Goal: Information Seeking & Learning: Learn about a topic

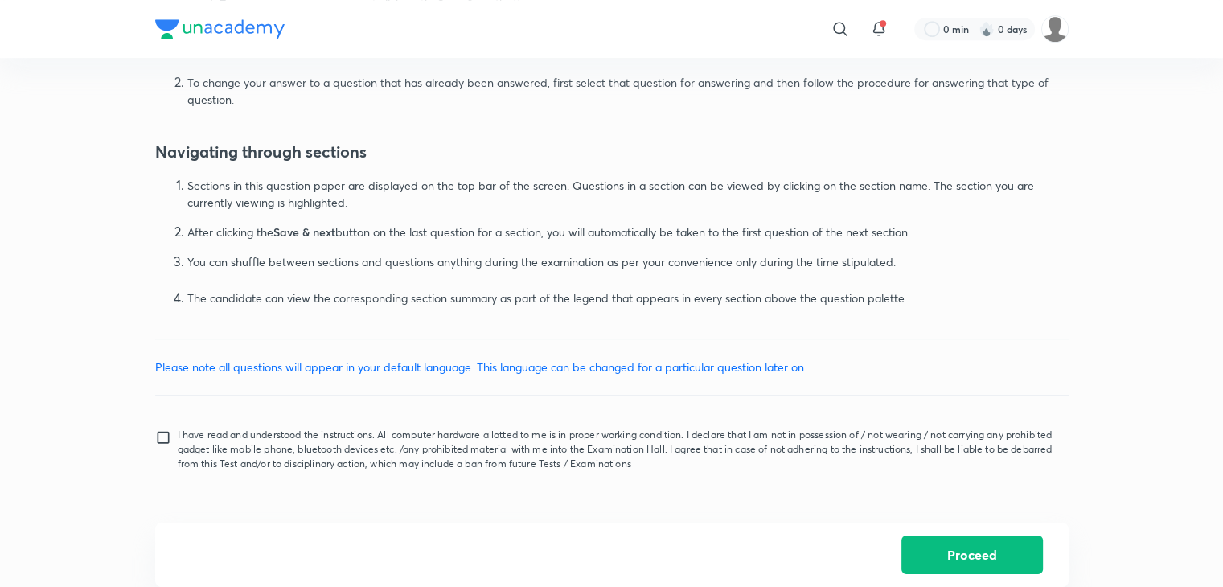
click at [162, 441] on input "I have read and understood the instructions. All computer hardware allotted to …" at bounding box center [166, 449] width 23 height 40
click at [158, 439] on input "I have read and understood the instructions. All computer hardware allotted to …" at bounding box center [166, 449] width 23 height 40
checkbox input "true"
click at [984, 547] on button "Proceed" at bounding box center [971, 553] width 141 height 39
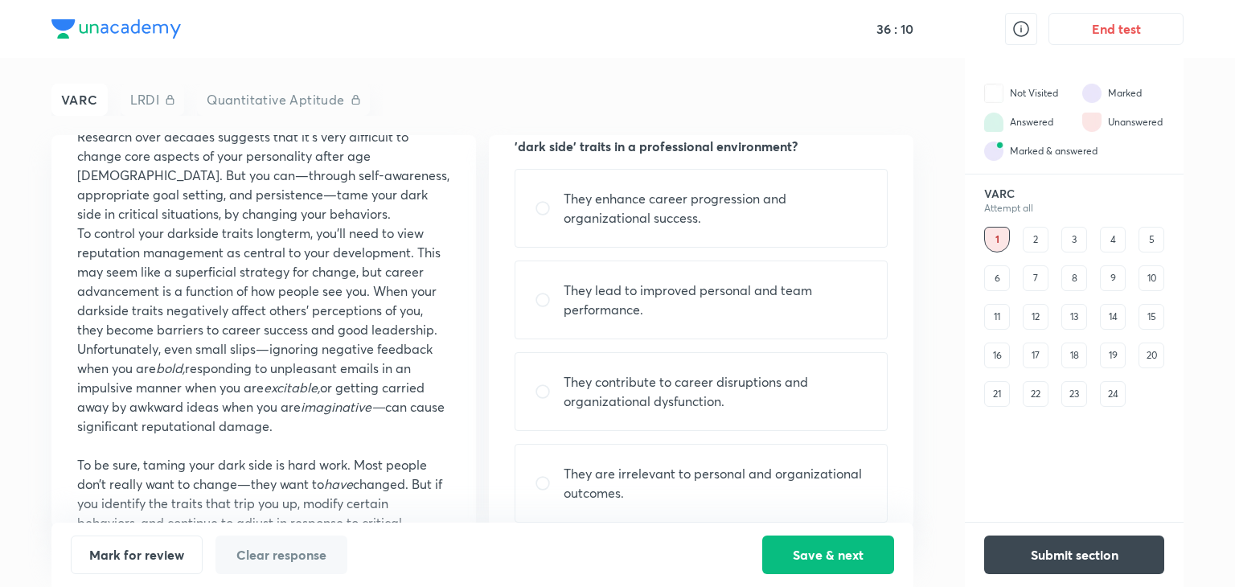
scroll to position [95, 0]
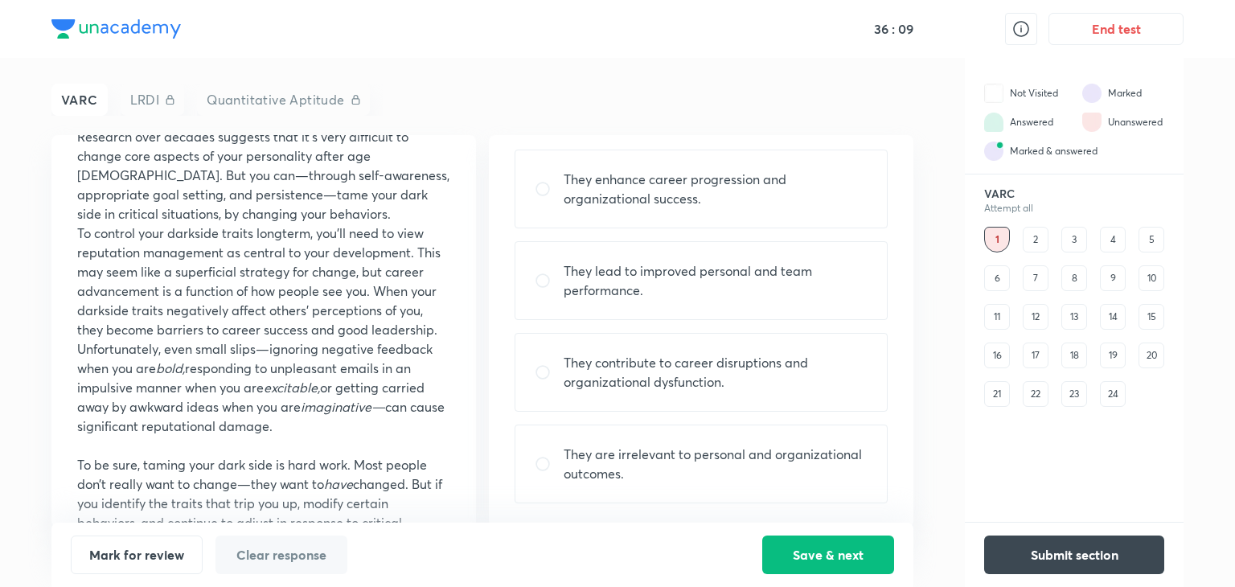
click at [650, 392] on div "They contribute to career disruptions and organizational dysfunction." at bounding box center [701, 372] width 373 height 79
radio input "true"
drag, startPoint x: 650, startPoint y: 392, endPoint x: 718, endPoint y: 445, distance: 86.0
click at [718, 445] on div "They enhance career progression and organizational success. They lead to improv…" at bounding box center [701, 327] width 373 height 354
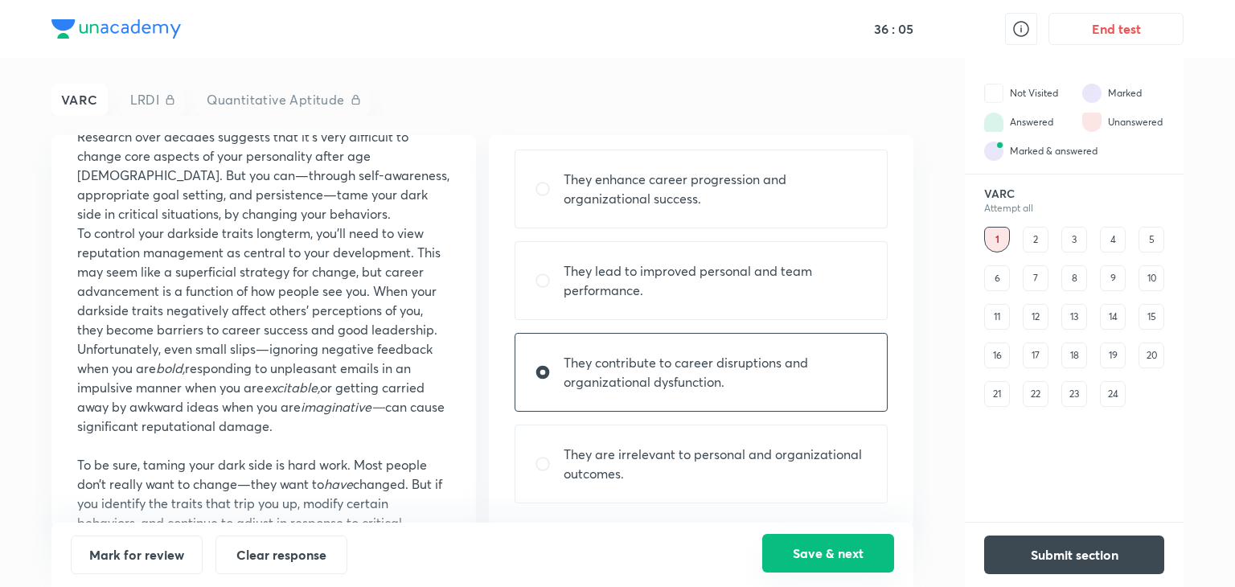
click at [807, 555] on button "Save & next" at bounding box center [828, 553] width 132 height 39
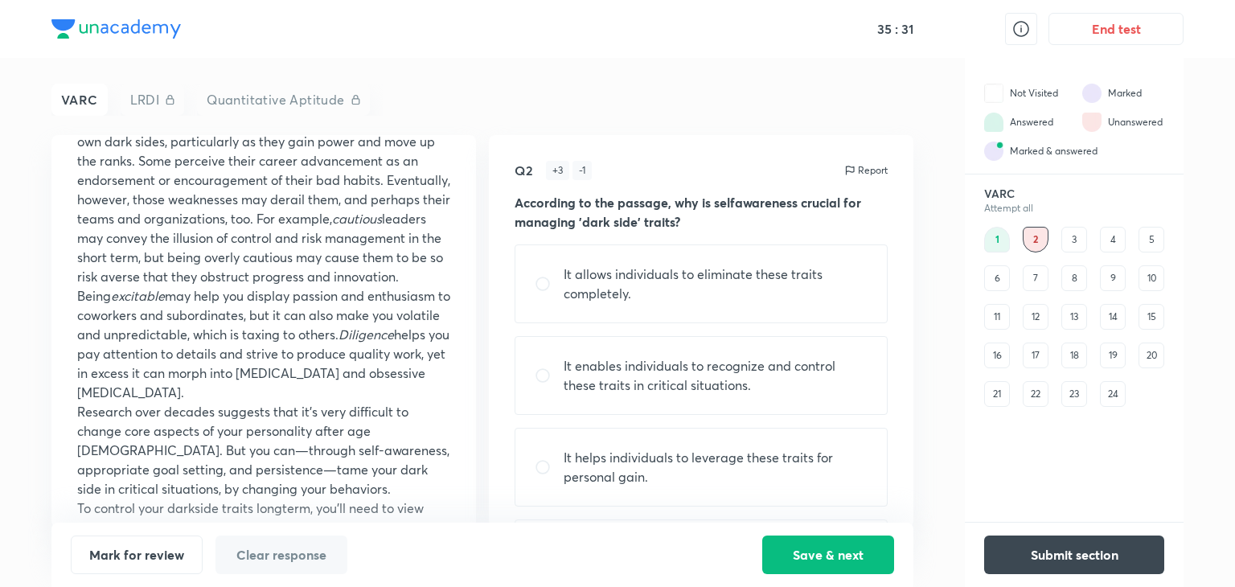
scroll to position [486, 0]
click at [599, 375] on p "It enables individuals to recognize and control these traits in critical situat…" at bounding box center [716, 375] width 304 height 39
radio input "true"
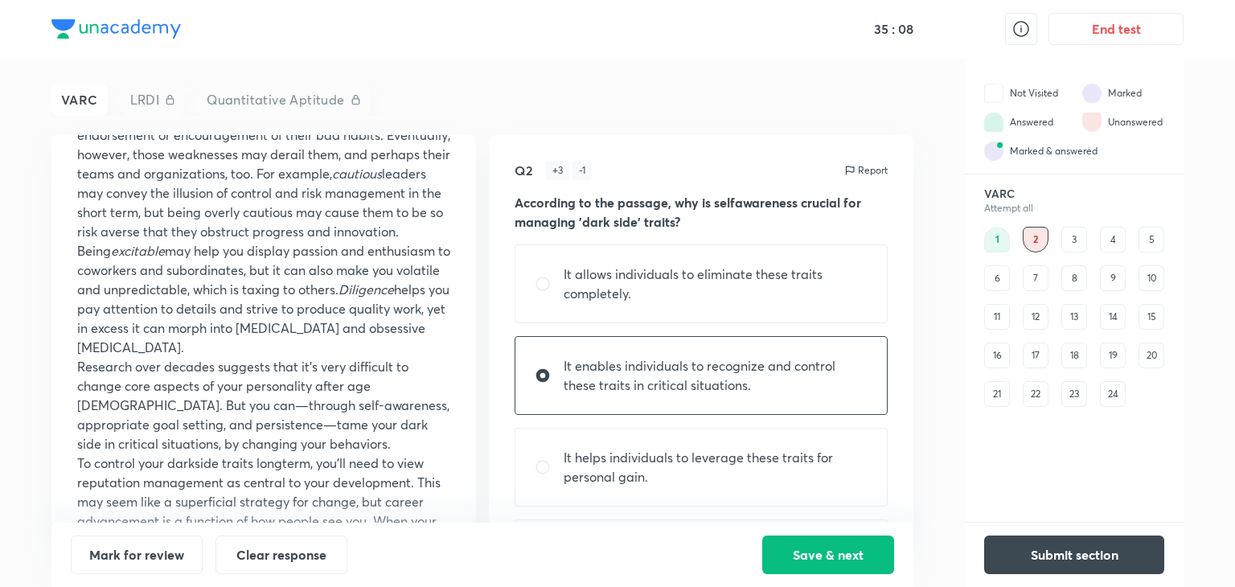
scroll to position [532, 0]
click at [802, 552] on button "Save & next" at bounding box center [828, 553] width 132 height 39
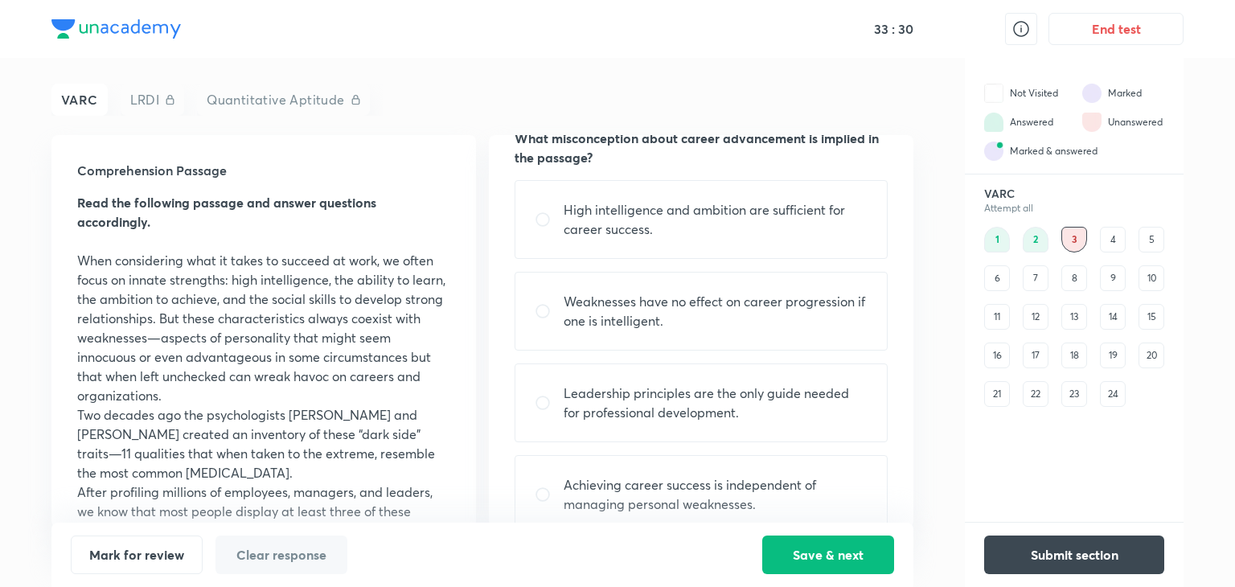
scroll to position [64, 0]
click at [1101, 243] on div "4" at bounding box center [1113, 240] width 26 height 26
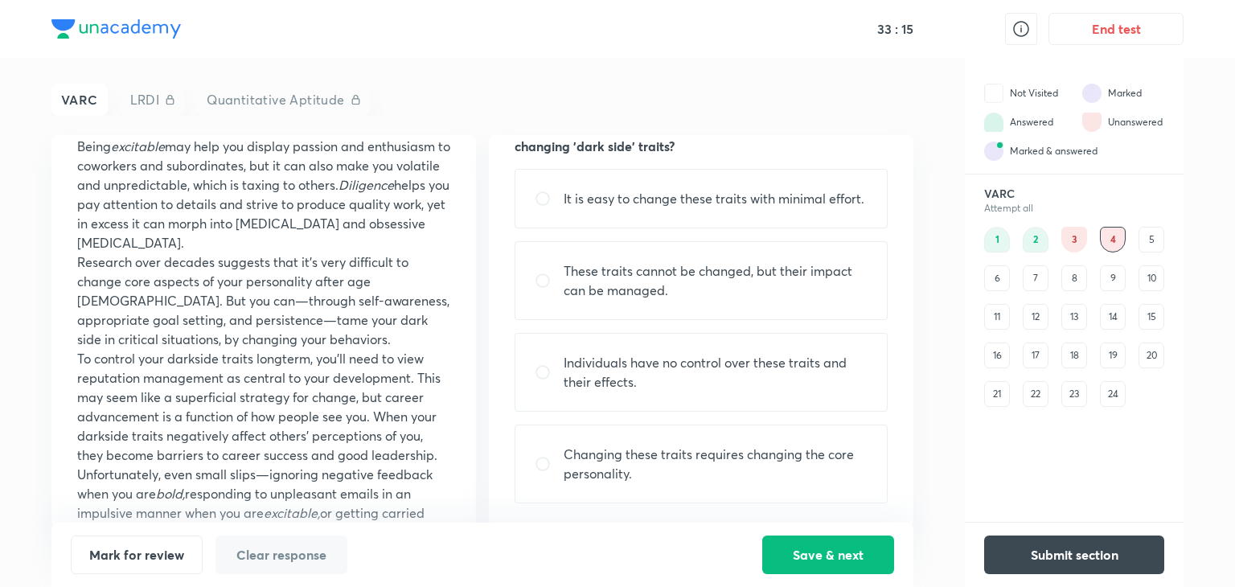
scroll to position [849, 0]
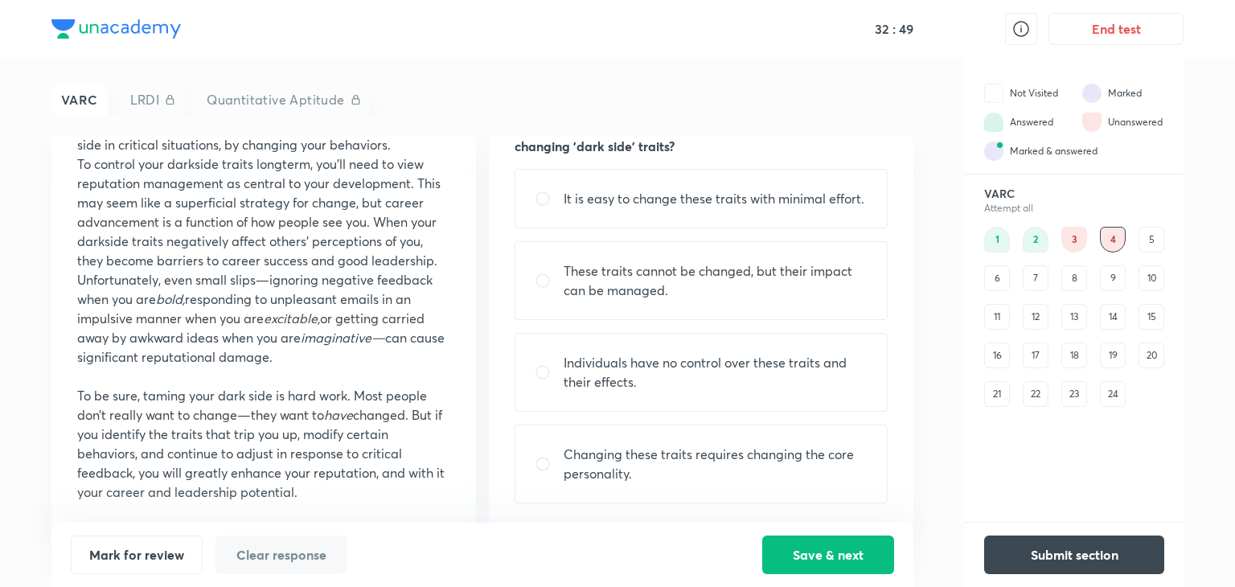
click at [589, 293] on p "These traits cannot be changed, but their impact can be managed." at bounding box center [716, 280] width 304 height 39
radio input "true"
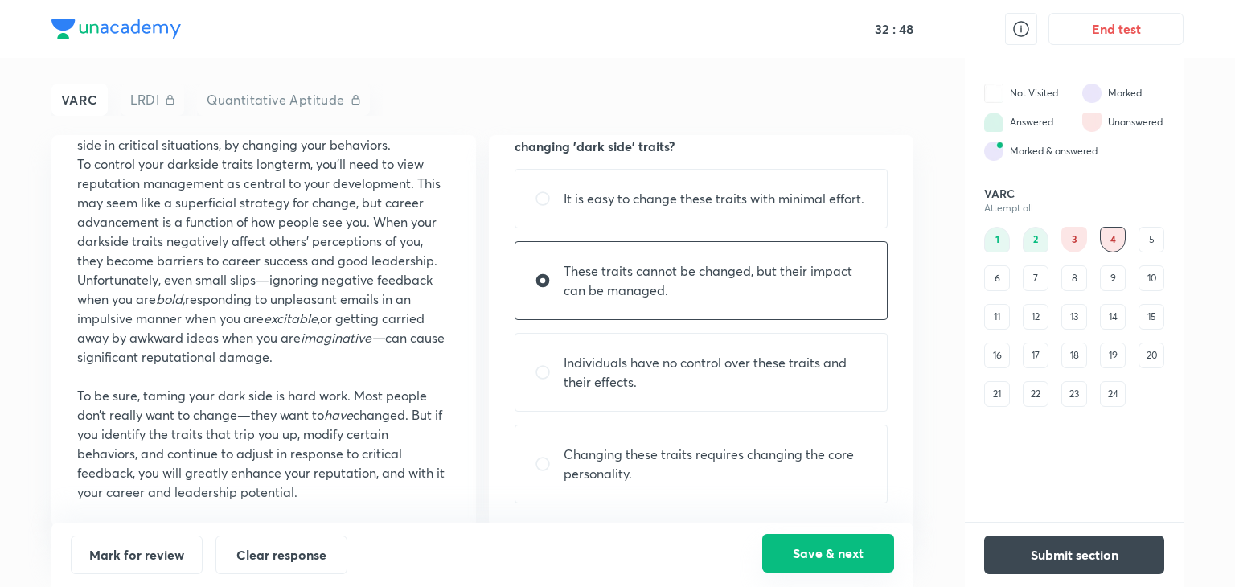
click at [798, 552] on button "Save & next" at bounding box center [828, 553] width 132 height 39
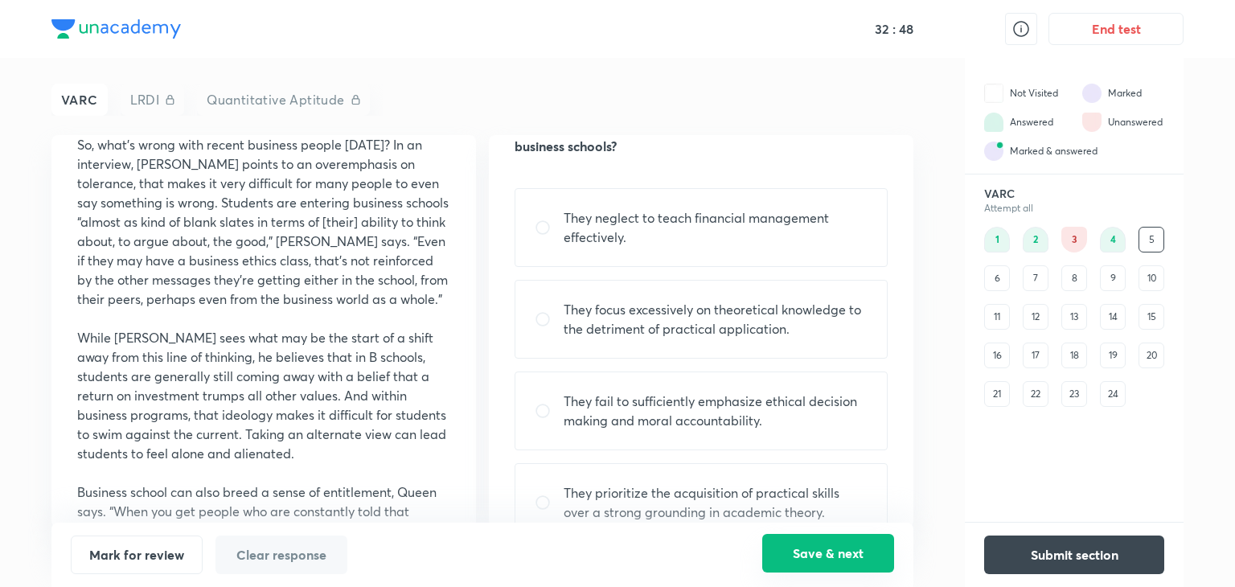
scroll to position [0, 0]
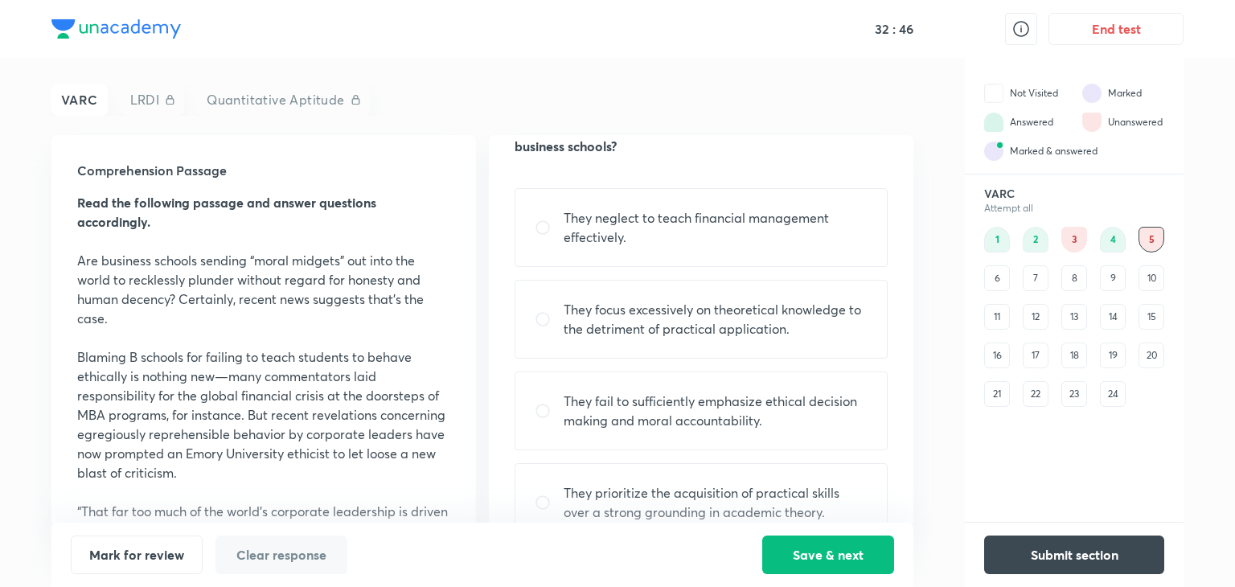
click at [1106, 245] on div "4" at bounding box center [1113, 240] width 26 height 26
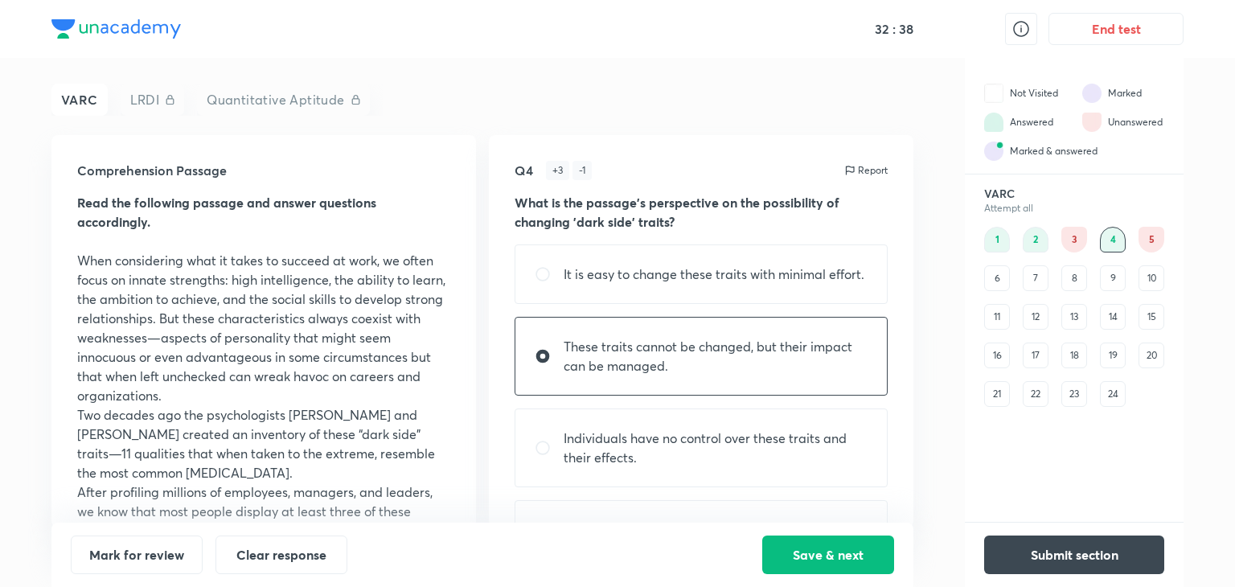
click at [1039, 364] on div "17" at bounding box center [1036, 355] width 26 height 26
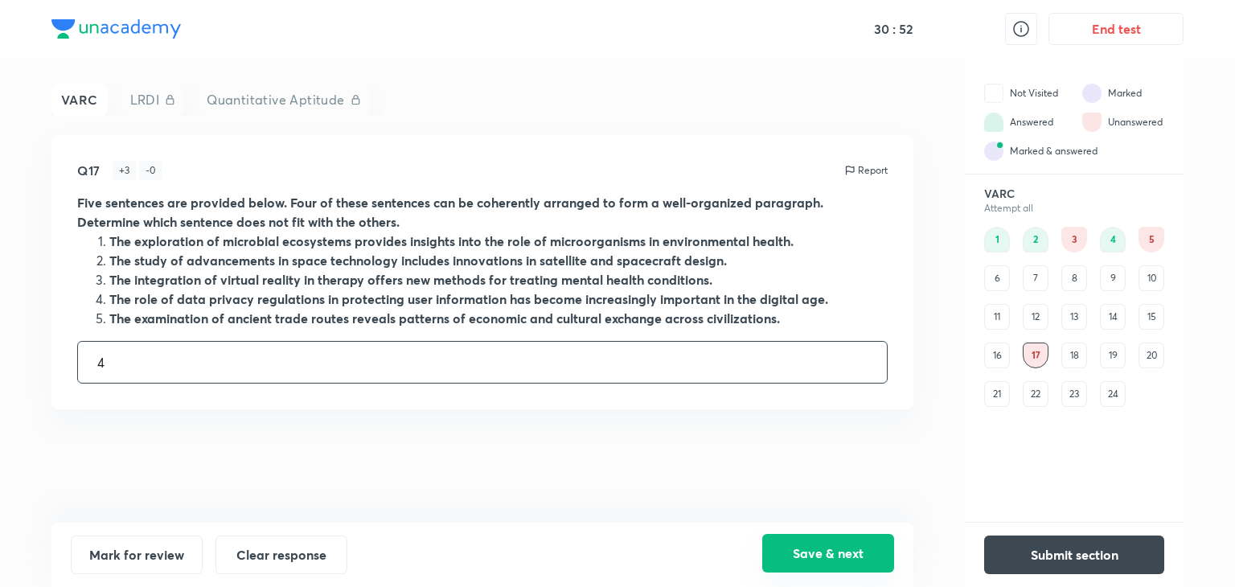
type input "4"
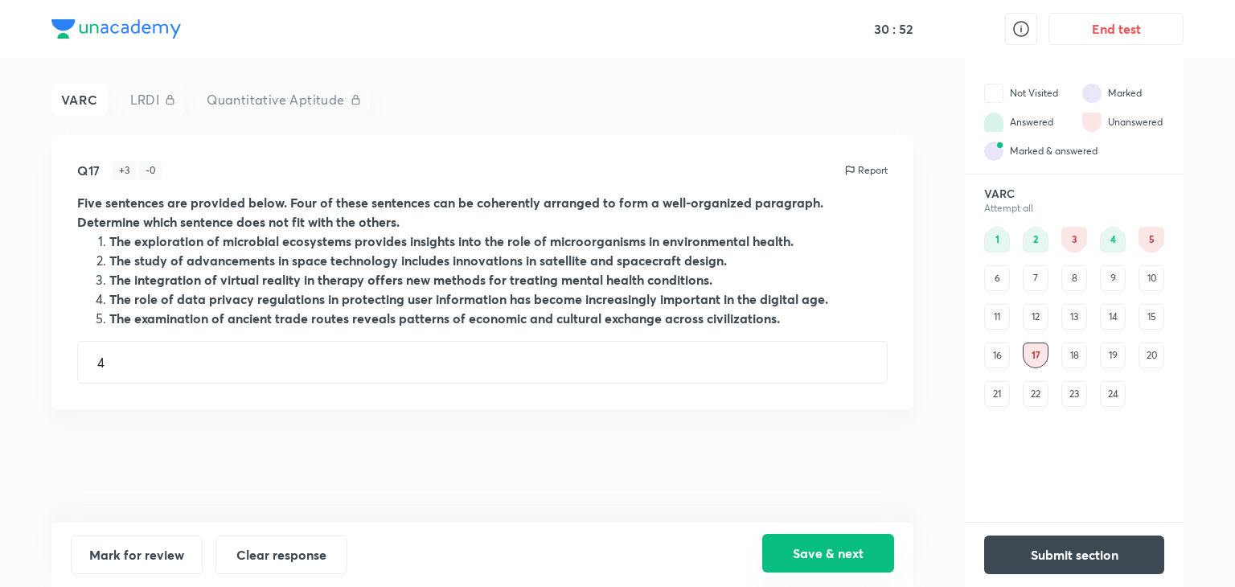
click at [847, 556] on button "Save & next" at bounding box center [828, 553] width 132 height 39
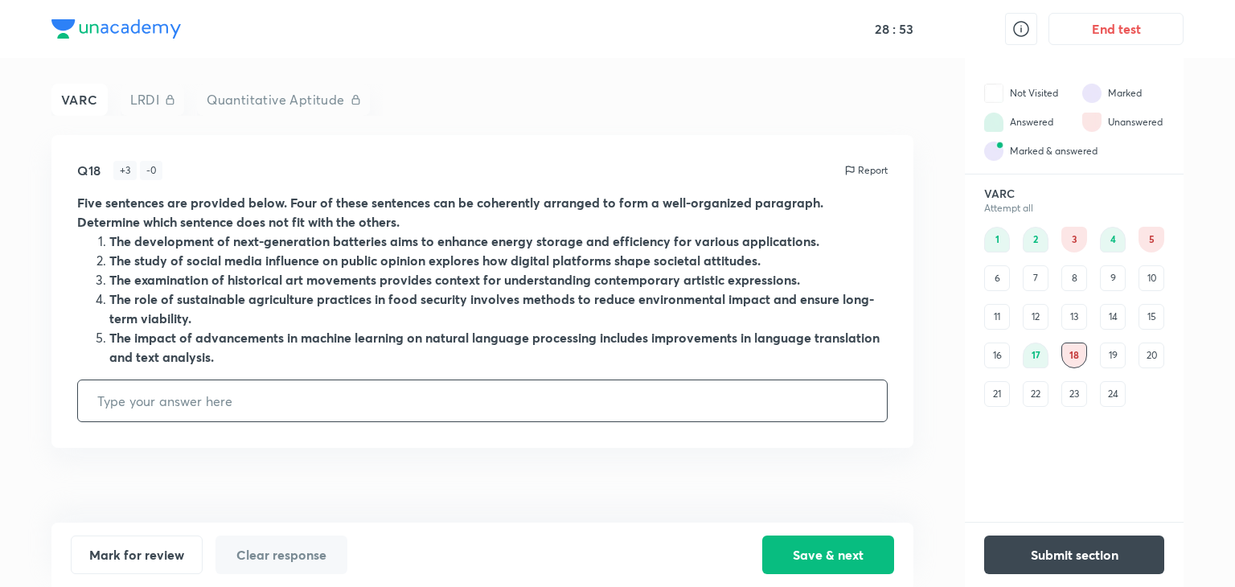
click at [547, 419] on input "text" at bounding box center [482, 400] width 809 height 41
type input "5"
click at [815, 543] on button "Save & next" at bounding box center [828, 553] width 132 height 39
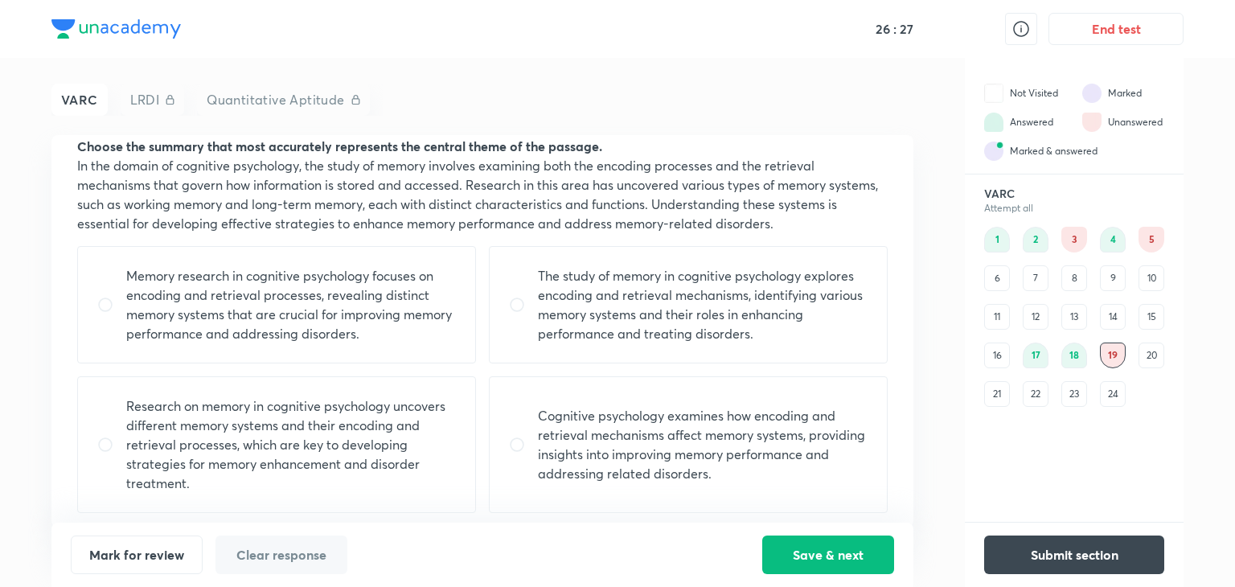
scroll to position [57, 0]
click at [695, 461] on p "Cognitive psychology examines how encoding and retrieval mechanisms affect memo…" at bounding box center [703, 443] width 330 height 77
radio input "true"
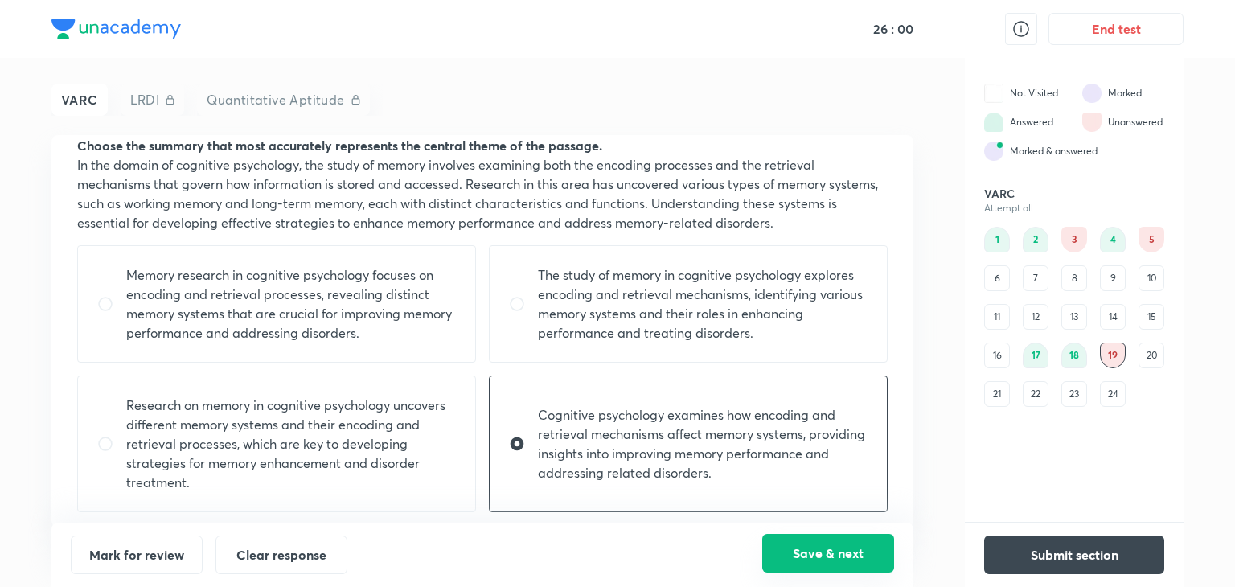
click at [810, 551] on button "Save & next" at bounding box center [828, 553] width 132 height 39
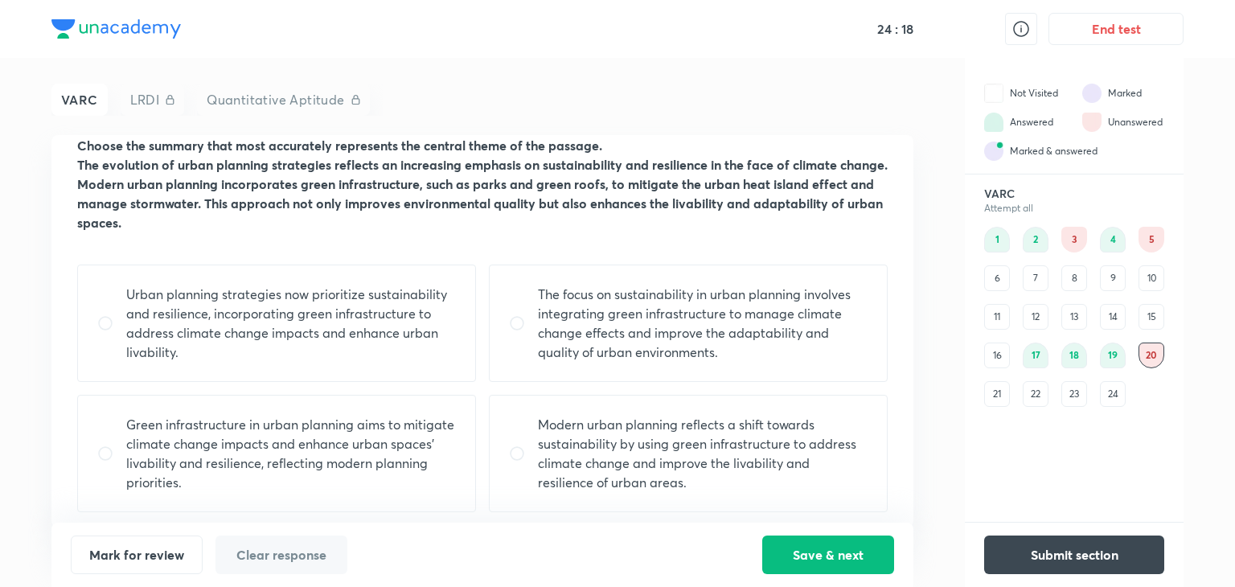
click at [441, 461] on p "Green infrastructure in urban planning aims to mitigate climate change impacts …" at bounding box center [291, 453] width 330 height 77
click at [646, 463] on p "Modern urban planning reflects a shift towards sustainability by using green in…" at bounding box center [703, 453] width 330 height 77
radio input "false"
radio input "true"
click at [783, 543] on button "Save & next" at bounding box center [828, 553] width 132 height 39
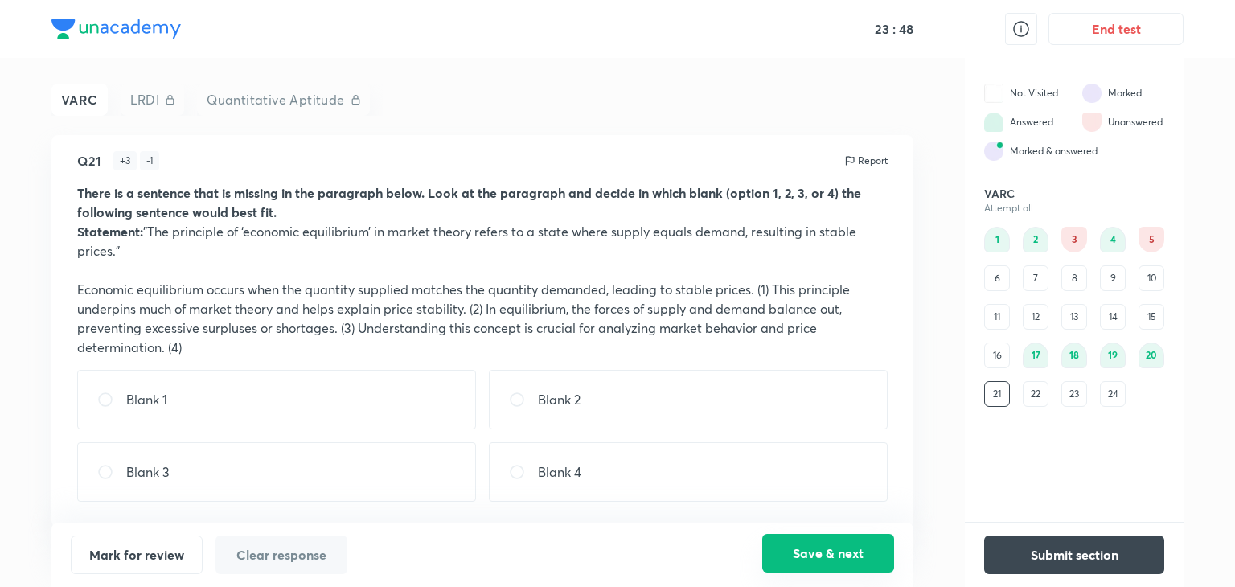
scroll to position [9, 0]
click at [1077, 390] on div "23" at bounding box center [1074, 394] width 26 height 26
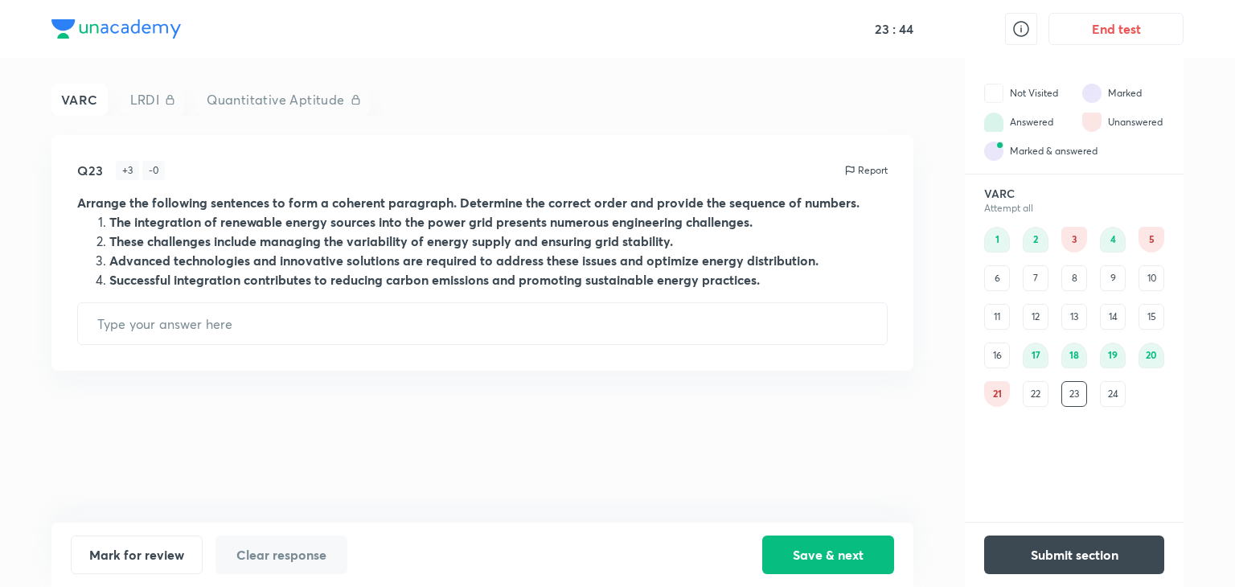
scroll to position [0, 0]
click at [1111, 391] on div "24" at bounding box center [1113, 394] width 26 height 26
click at [998, 389] on div "21" at bounding box center [997, 394] width 26 height 26
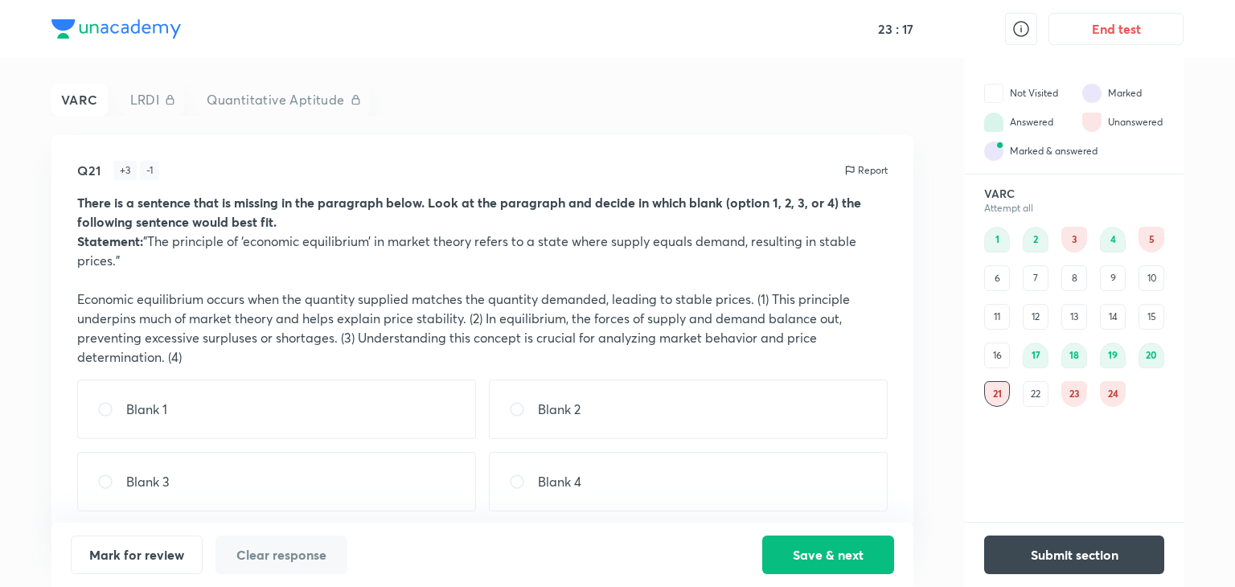
click at [424, 412] on div "Blank 1" at bounding box center [276, 408] width 399 height 59
radio input "true"
drag, startPoint x: 816, startPoint y: 557, endPoint x: 806, endPoint y: 558, distance: 10.5
click at [781, 554] on button "Save & next" at bounding box center [828, 553] width 132 height 39
click at [403, 405] on div "Blank 1" at bounding box center [276, 408] width 399 height 59
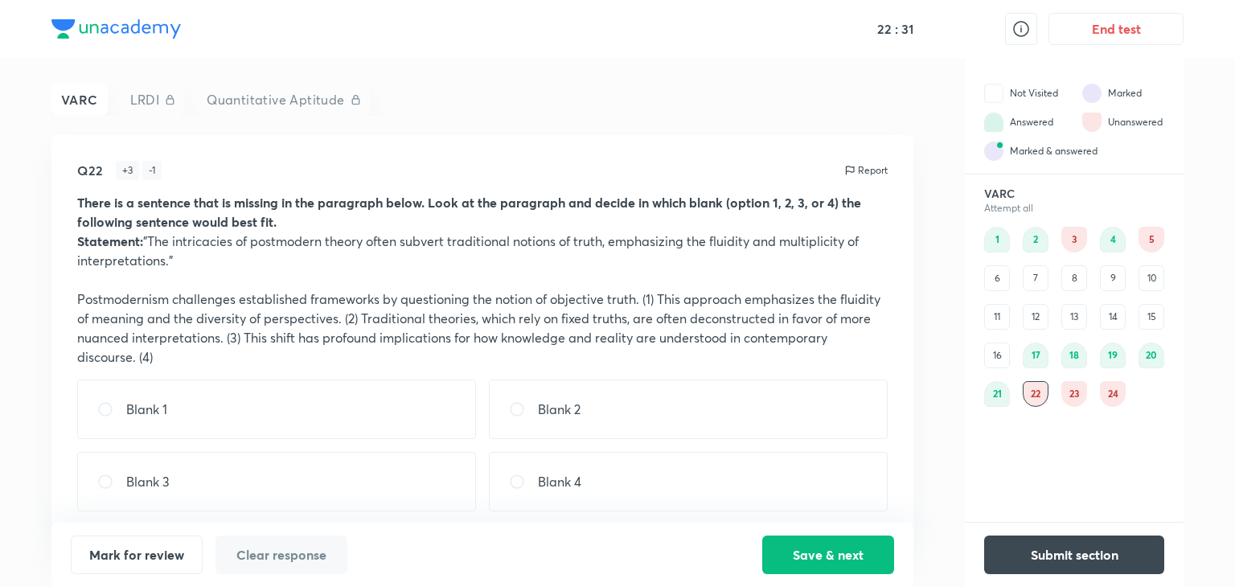
radio input "true"
click at [788, 554] on button "Save & next" at bounding box center [828, 553] width 132 height 39
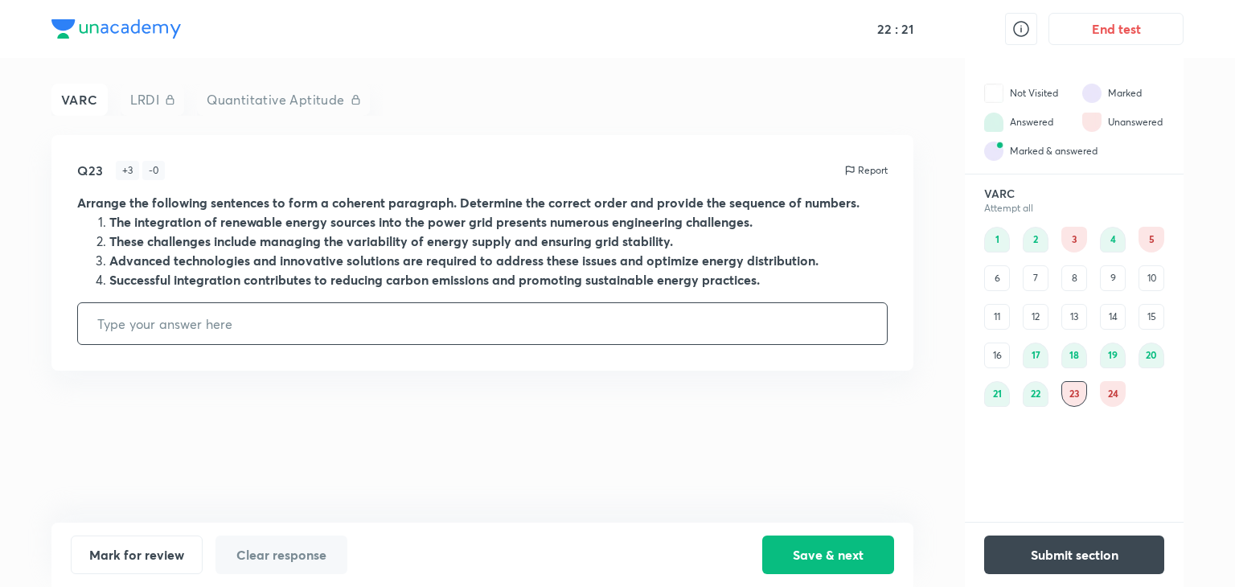
click at [1003, 390] on div "21" at bounding box center [997, 394] width 26 height 26
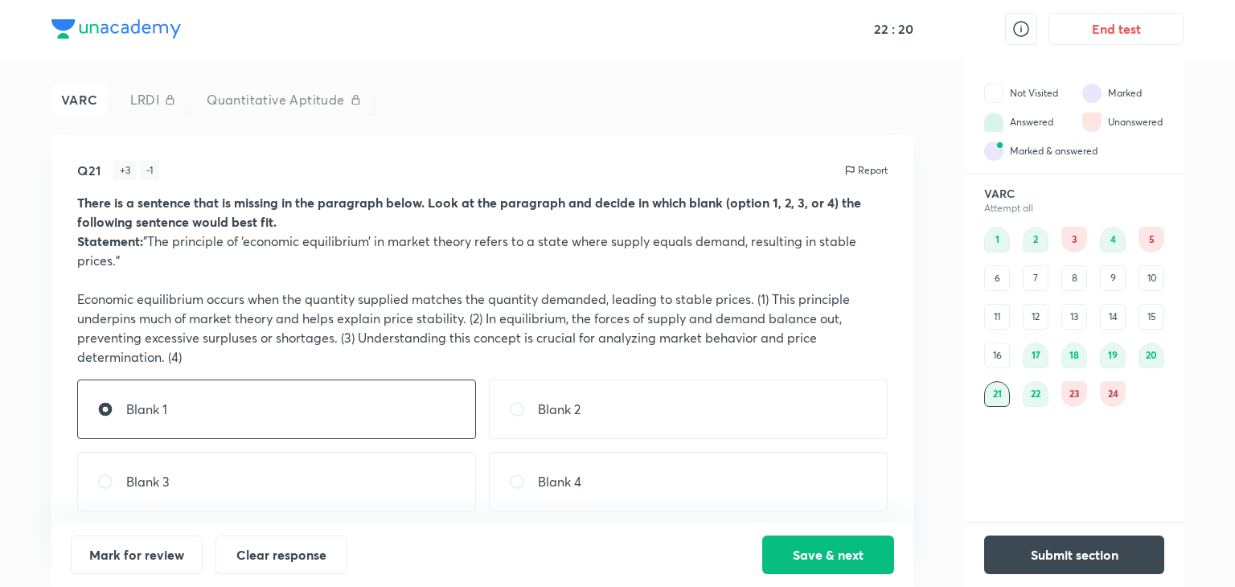
click at [1118, 364] on div "19" at bounding box center [1113, 355] width 26 height 26
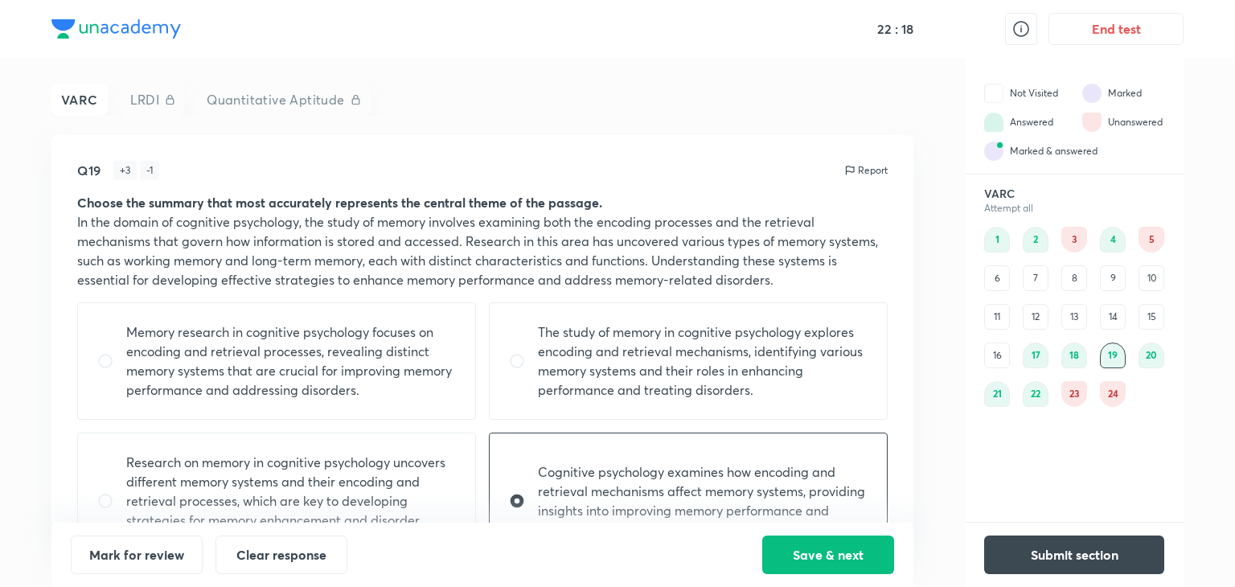
click at [1151, 363] on div "20" at bounding box center [1151, 355] width 26 height 26
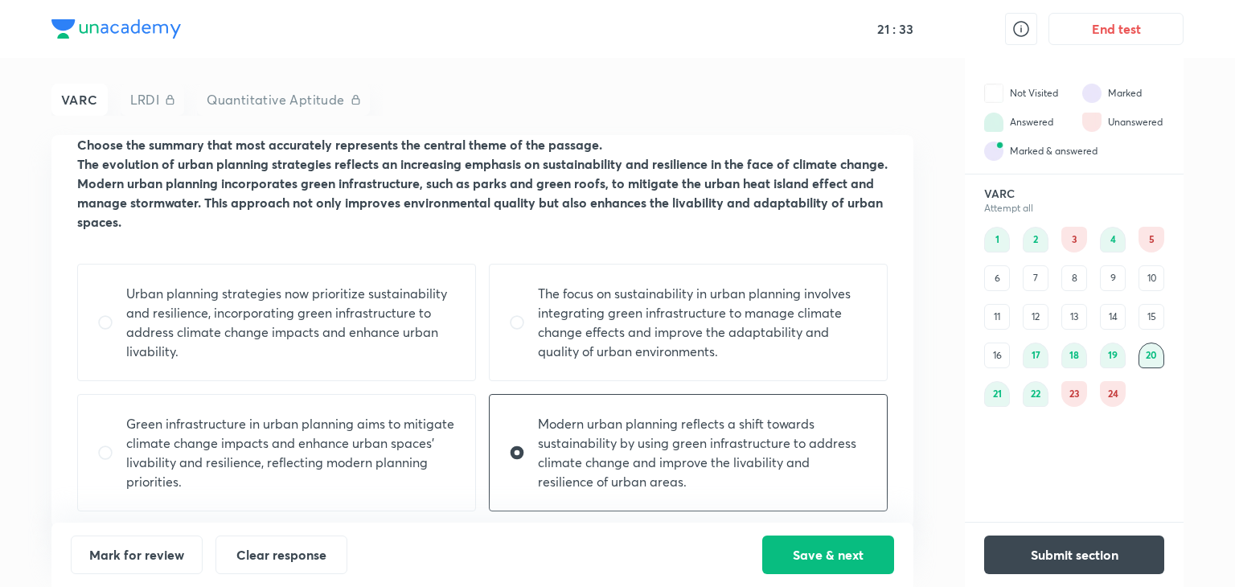
scroll to position [58, 0]
click at [310, 333] on p "Urban planning strategies now prioritize sustainability and resilience, incorpo…" at bounding box center [291, 322] width 330 height 77
radio input "true"
radio input "false"
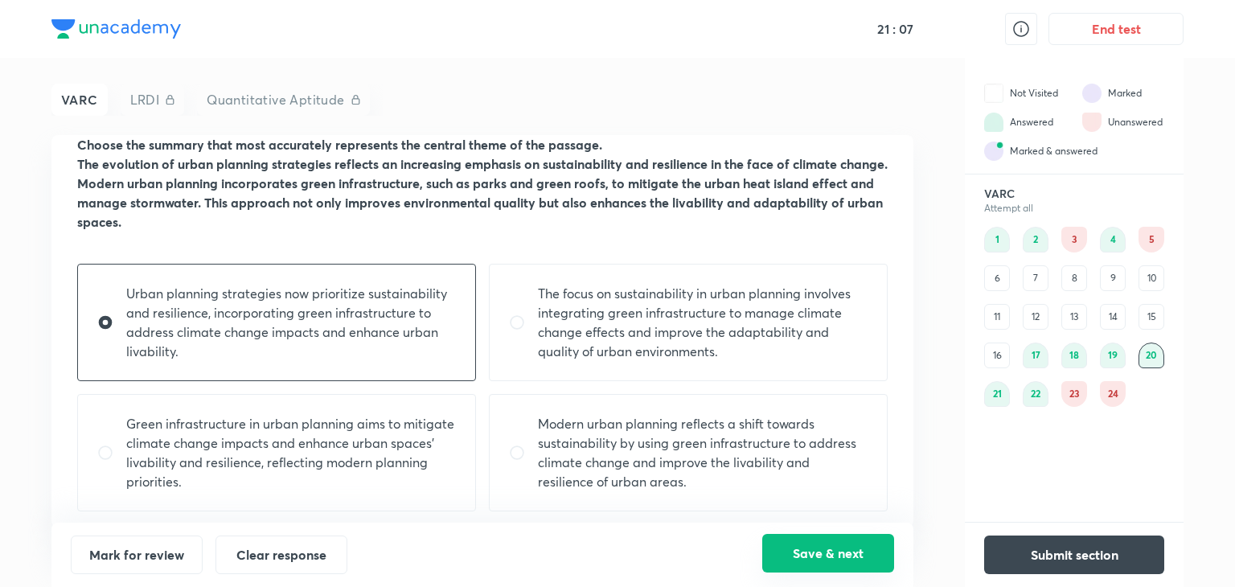
click at [818, 567] on button "Save & next" at bounding box center [828, 553] width 132 height 39
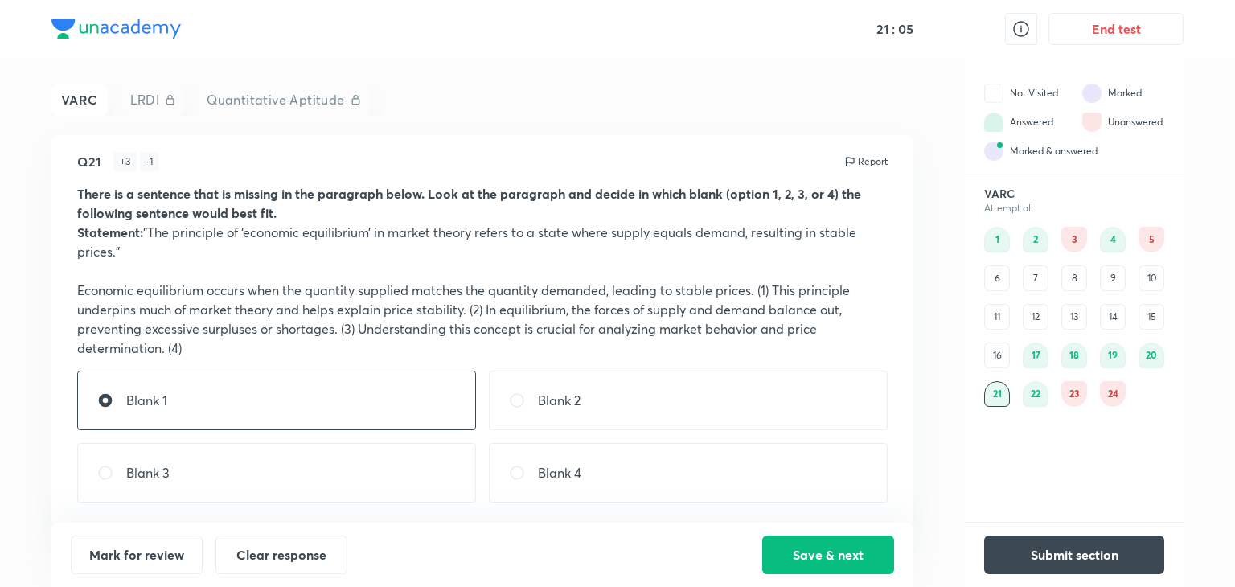
click at [1081, 232] on div "3" at bounding box center [1074, 240] width 26 height 26
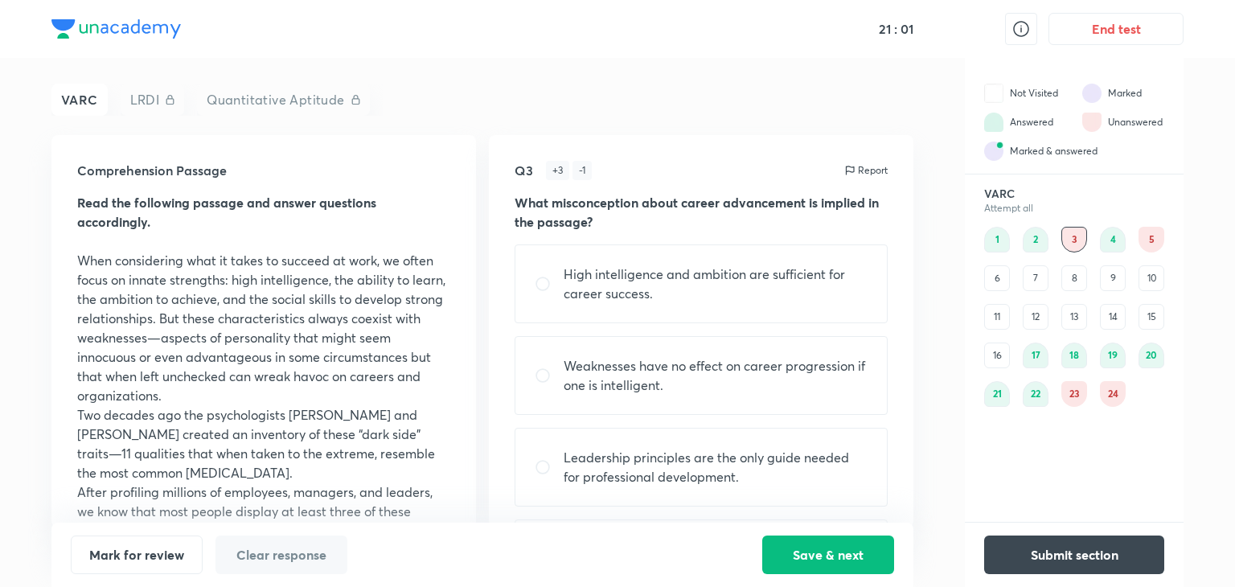
click at [630, 294] on p "High intelligence and ambition are sufficient for career success." at bounding box center [716, 284] width 304 height 39
radio input "true"
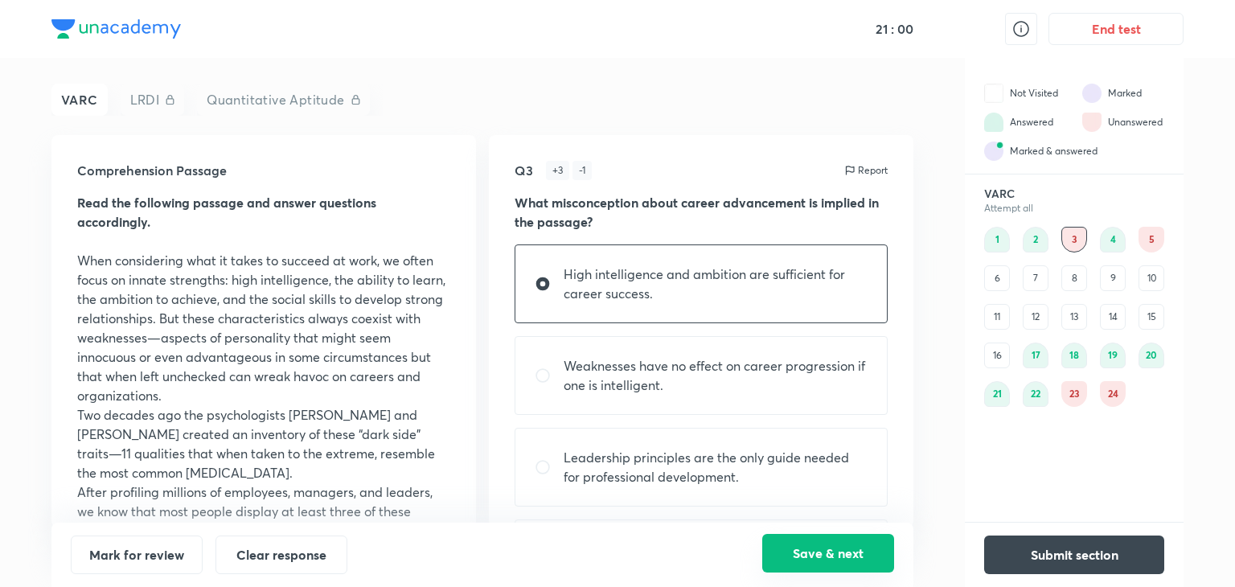
click at [785, 553] on button "Save & next" at bounding box center [828, 553] width 132 height 39
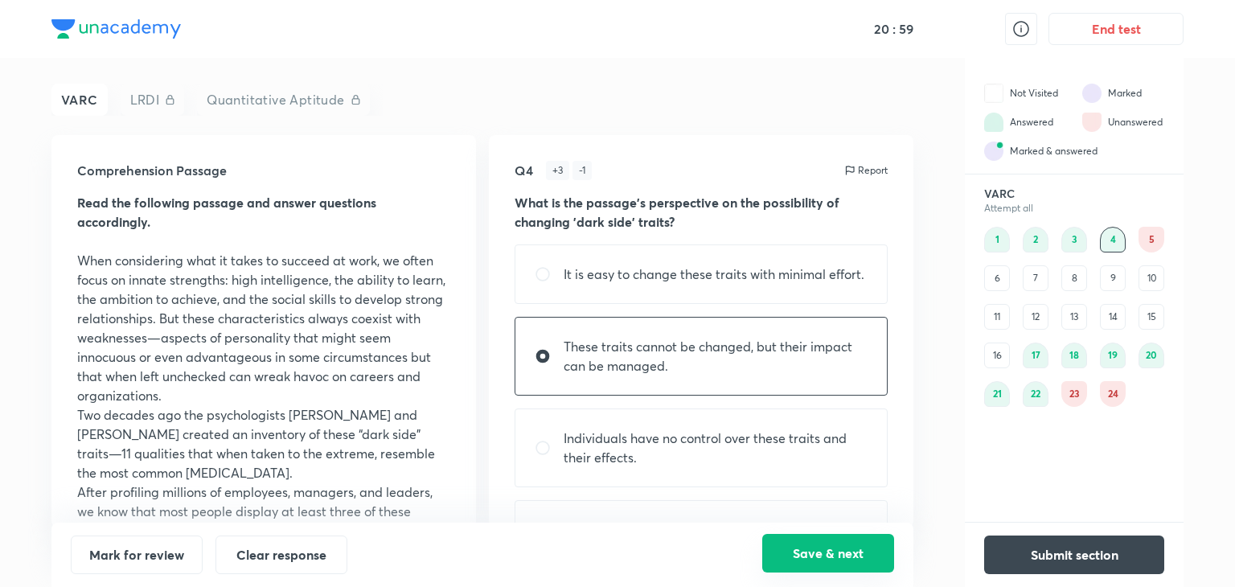
click at [818, 552] on button "Save & next" at bounding box center [828, 553] width 132 height 39
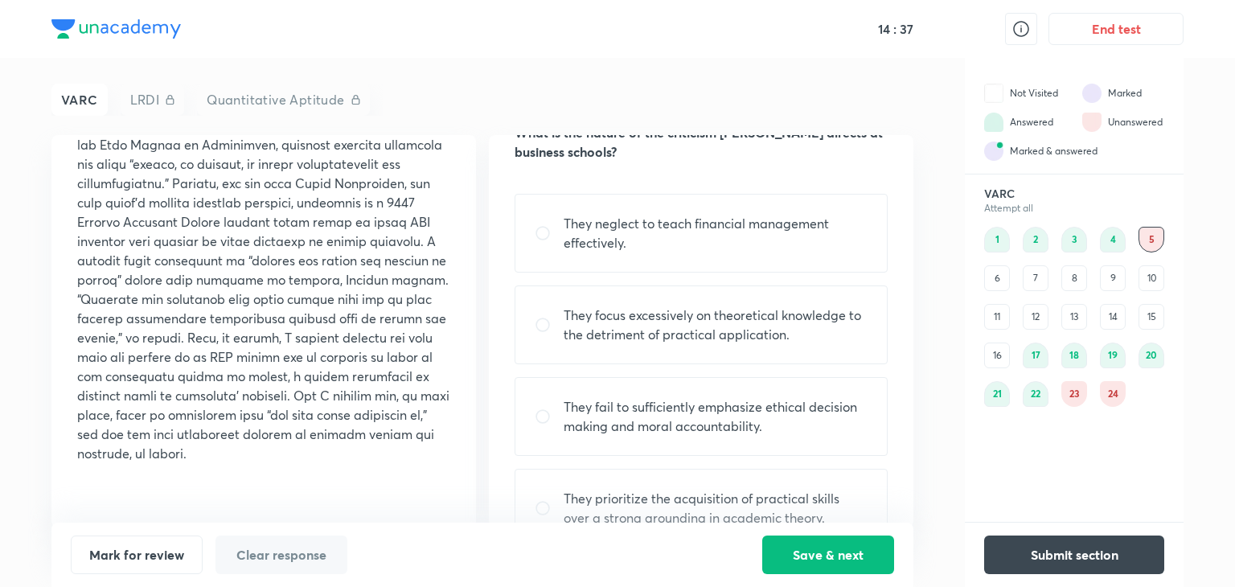
scroll to position [69, 0]
click at [648, 332] on p "They focus excessively on theoretical knowledge to the detriment of practical a…" at bounding box center [716, 325] width 304 height 39
radio input "true"
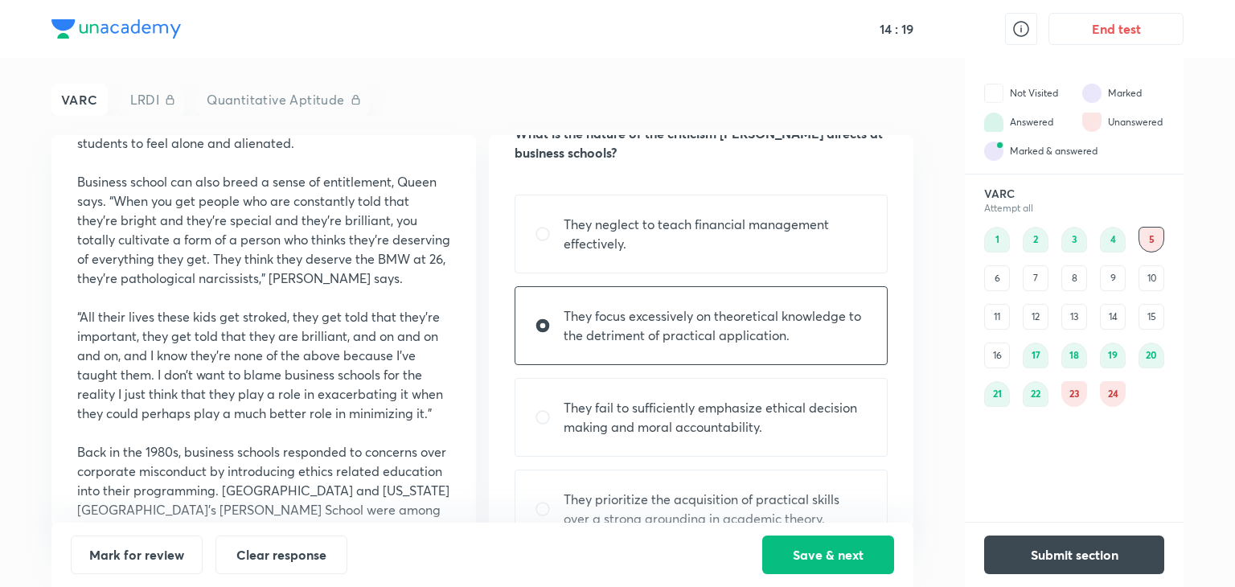
scroll to position [1127, 0]
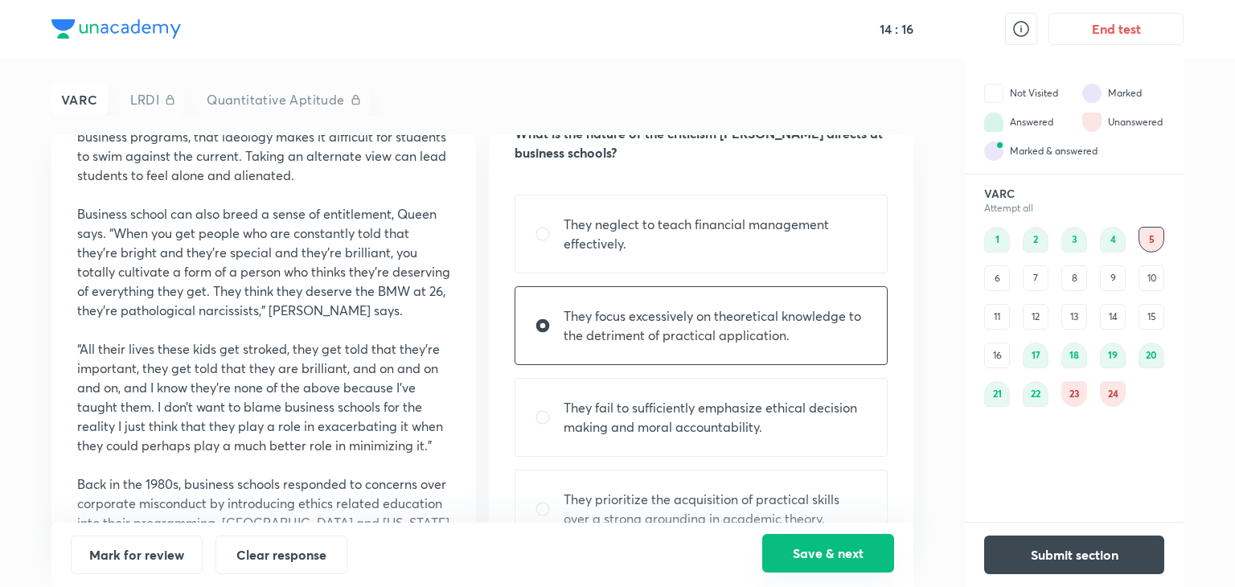
click at [808, 538] on button "Save & next" at bounding box center [828, 553] width 132 height 39
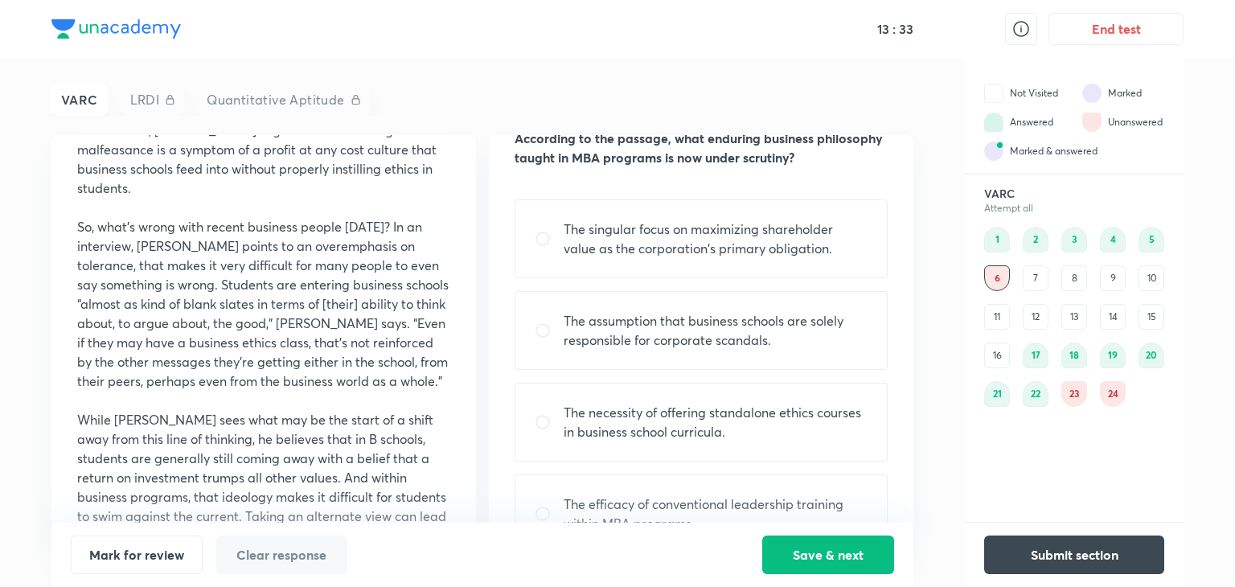
scroll to position [762, 0]
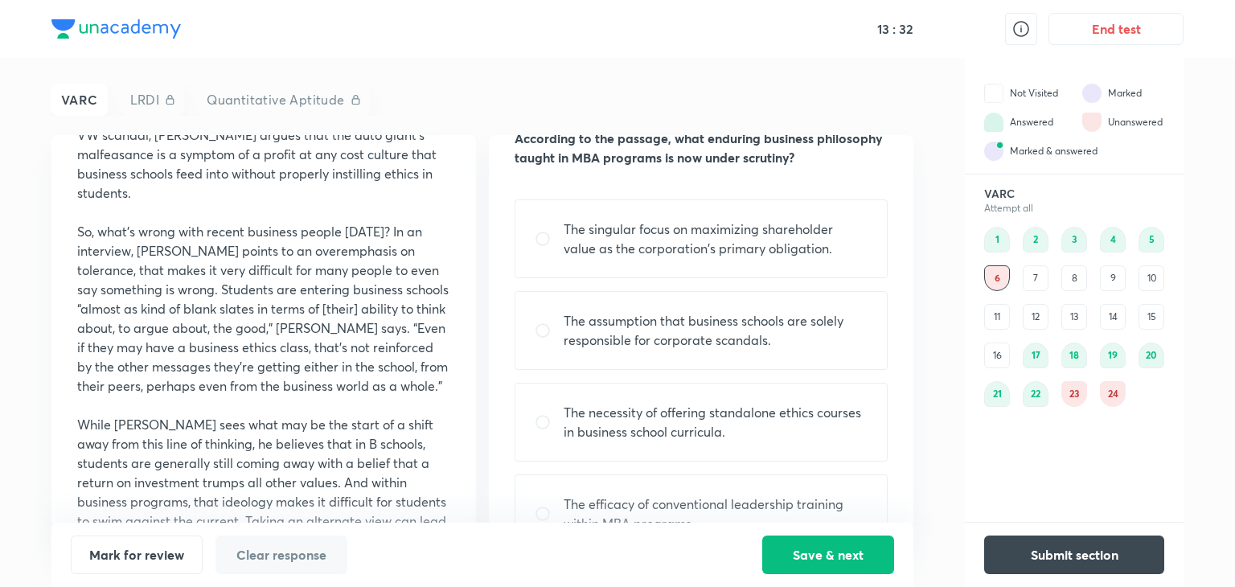
click at [637, 334] on p "The assumption that business schools are solely responsible for corporate scand…" at bounding box center [716, 330] width 304 height 39
radio input "true"
click at [656, 236] on p "The singular focus on maximizing shareholder value as the corporation's primary…" at bounding box center [716, 238] width 304 height 39
radio input "true"
radio input "false"
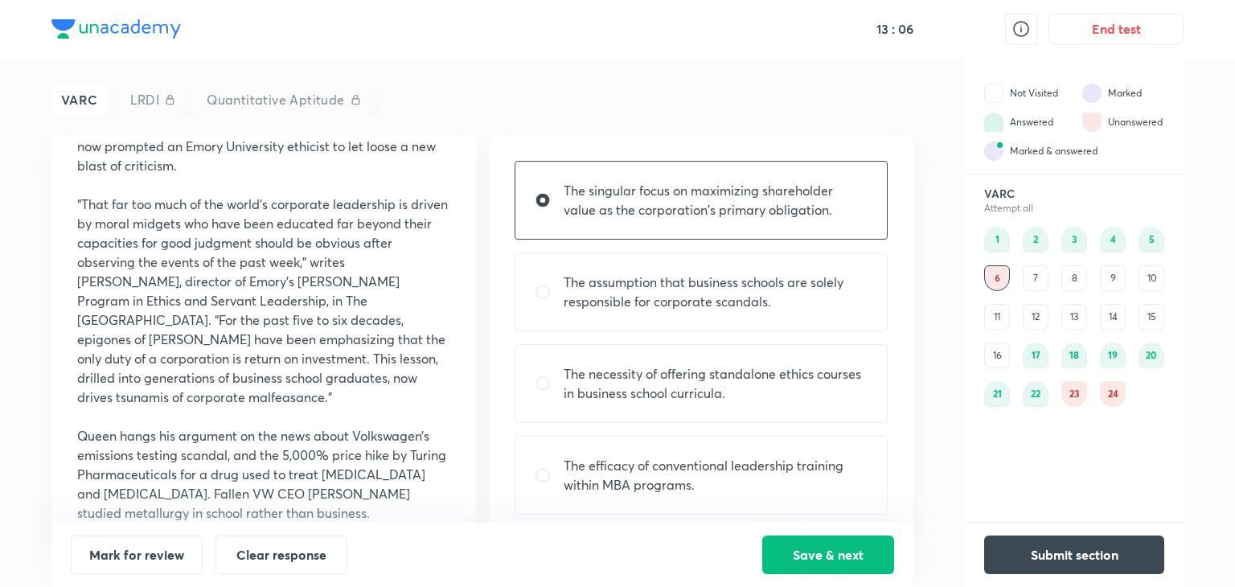
scroll to position [103, 0]
click at [800, 553] on button "Save & next" at bounding box center [828, 553] width 132 height 39
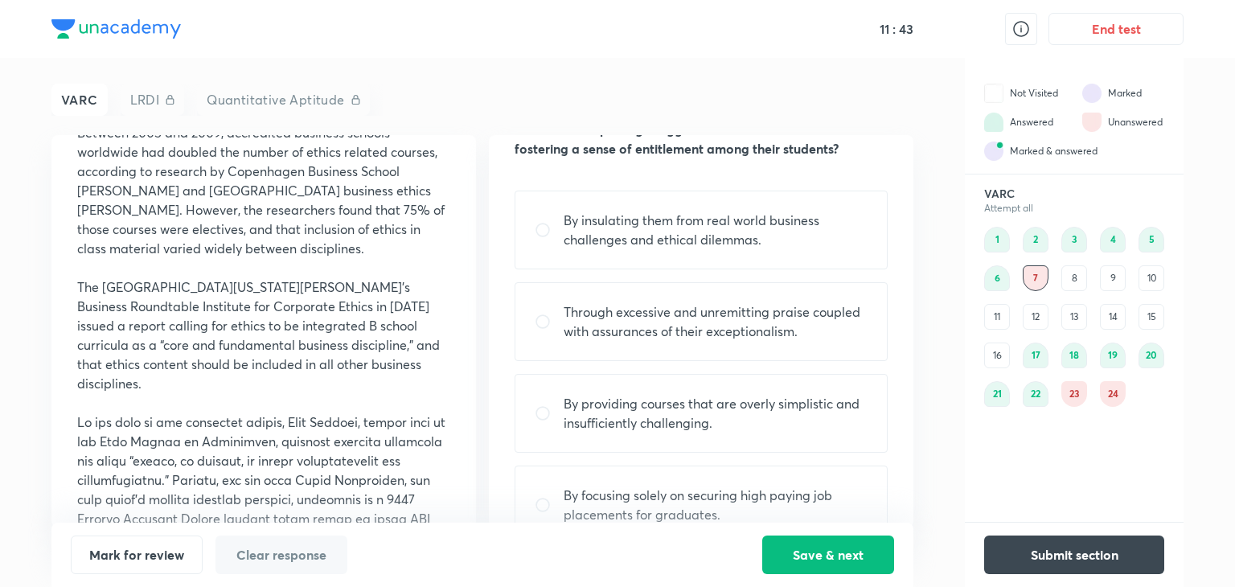
scroll to position [72, 0]
click at [787, 340] on p "Through excessive and unremitting praise coupled with assurances of their excep…" at bounding box center [716, 322] width 304 height 39
radio input "true"
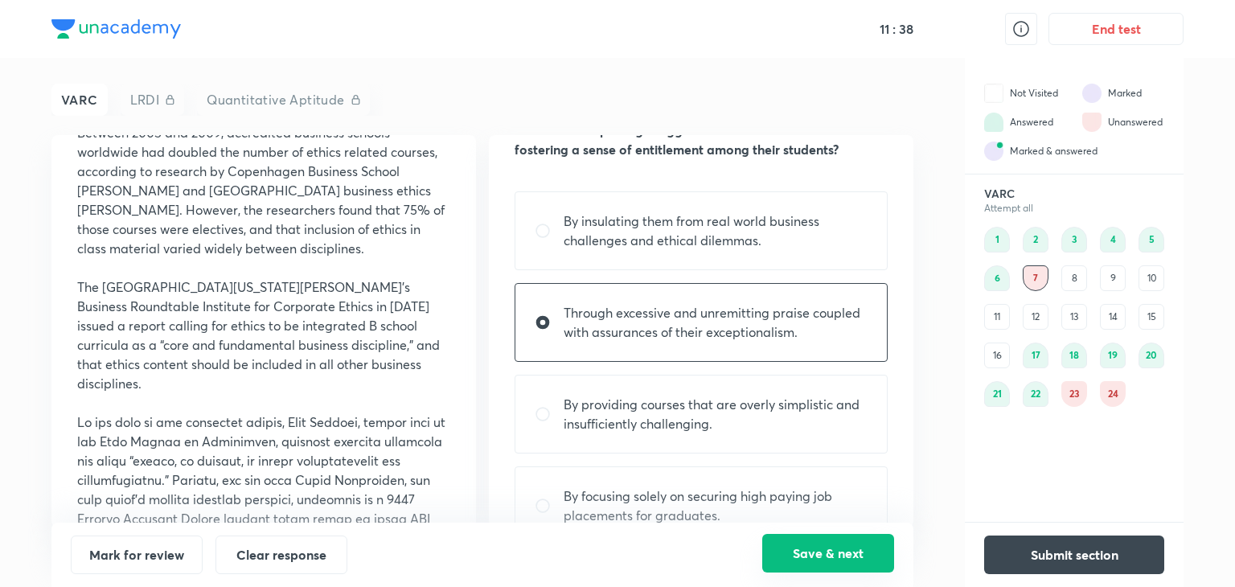
drag, startPoint x: 794, startPoint y: 543, endPoint x: 783, endPoint y: 534, distance: 14.8
click at [783, 534] on div "Mark for review Clear response Save & next" at bounding box center [482, 555] width 862 height 64
click at [782, 548] on button "Save & next" at bounding box center [828, 553] width 132 height 39
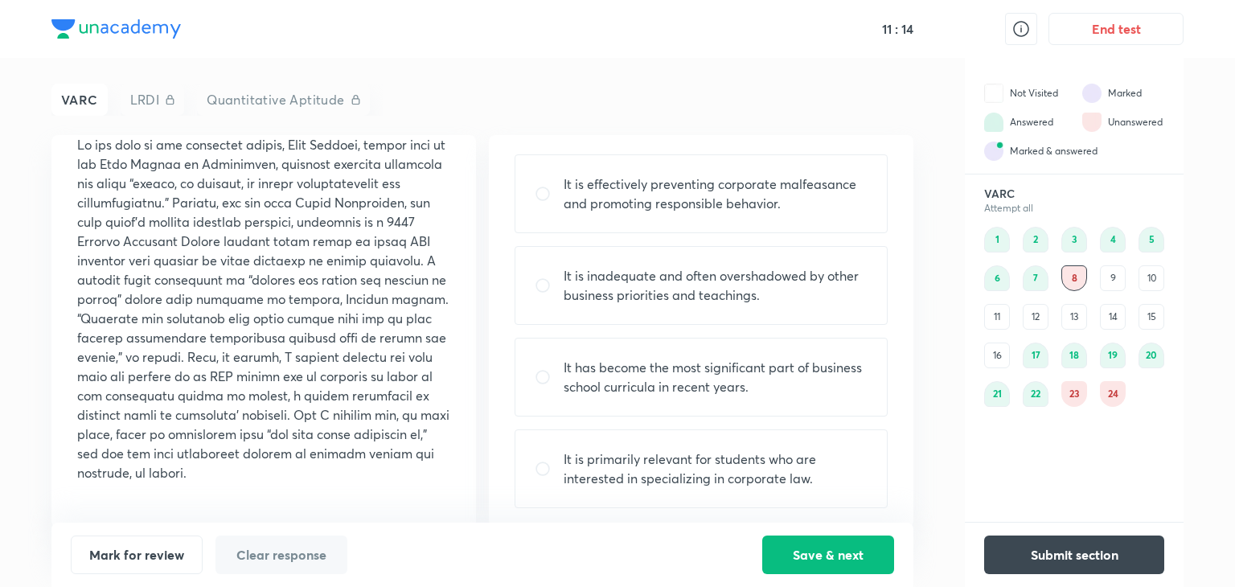
scroll to position [114, 0]
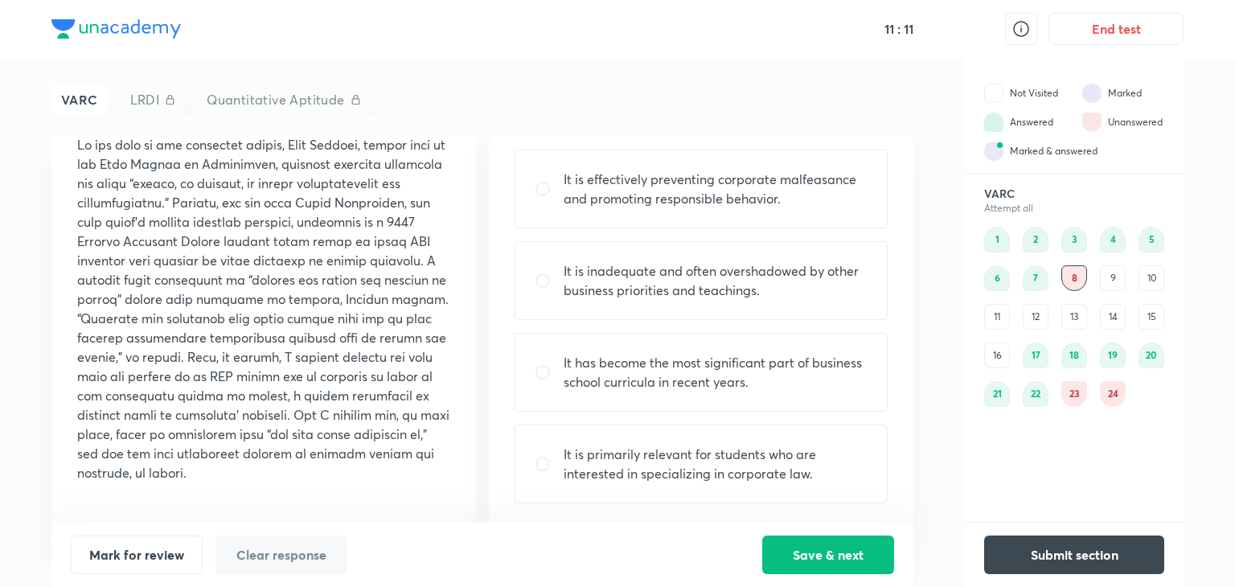
click at [727, 315] on div "It is inadequate and often overshadowed by other business priorities and teachi…" at bounding box center [701, 280] width 373 height 79
radio input "true"
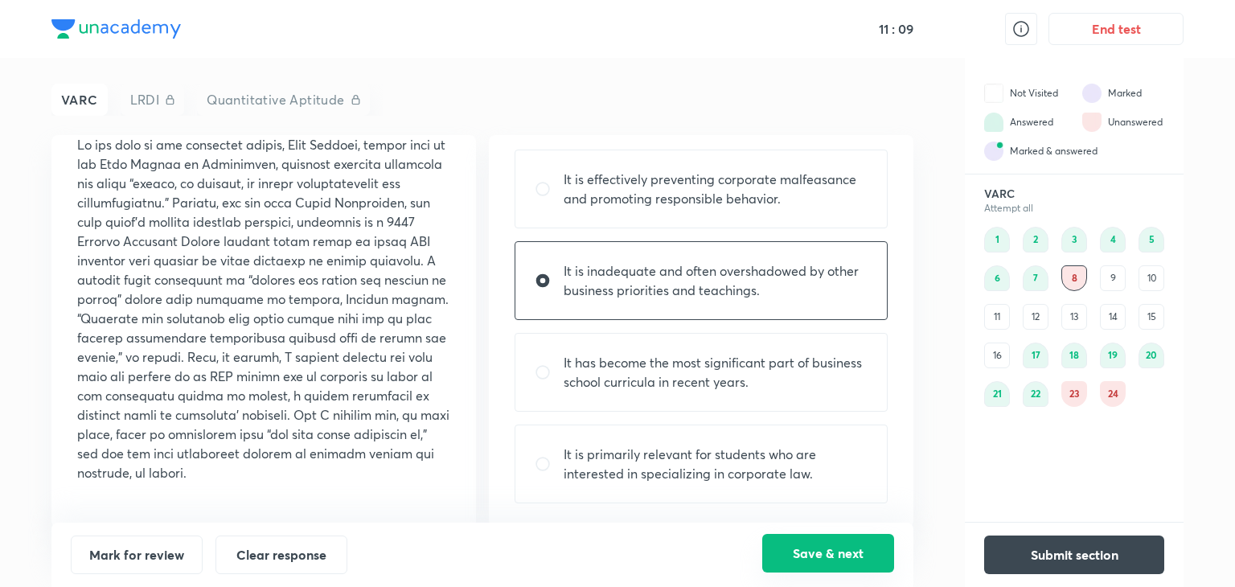
click at [802, 556] on button "Save & next" at bounding box center [828, 553] width 132 height 39
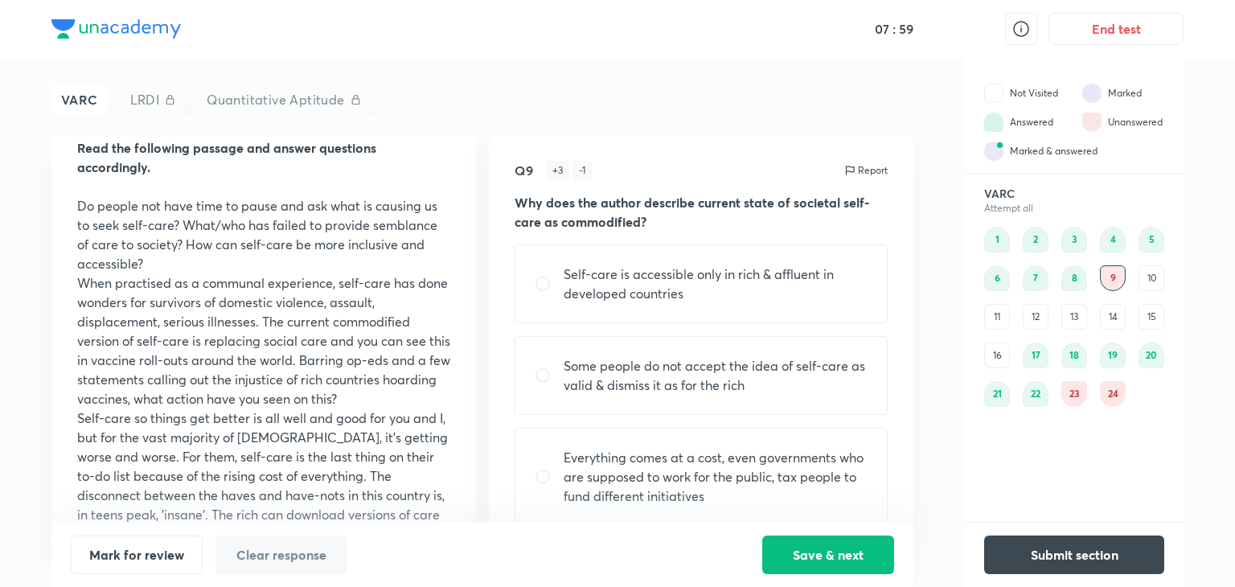
scroll to position [56, 0]
click at [611, 298] on p "Self-care is accessible only in rich & affluent in developed countries" at bounding box center [716, 284] width 304 height 39
radio input "true"
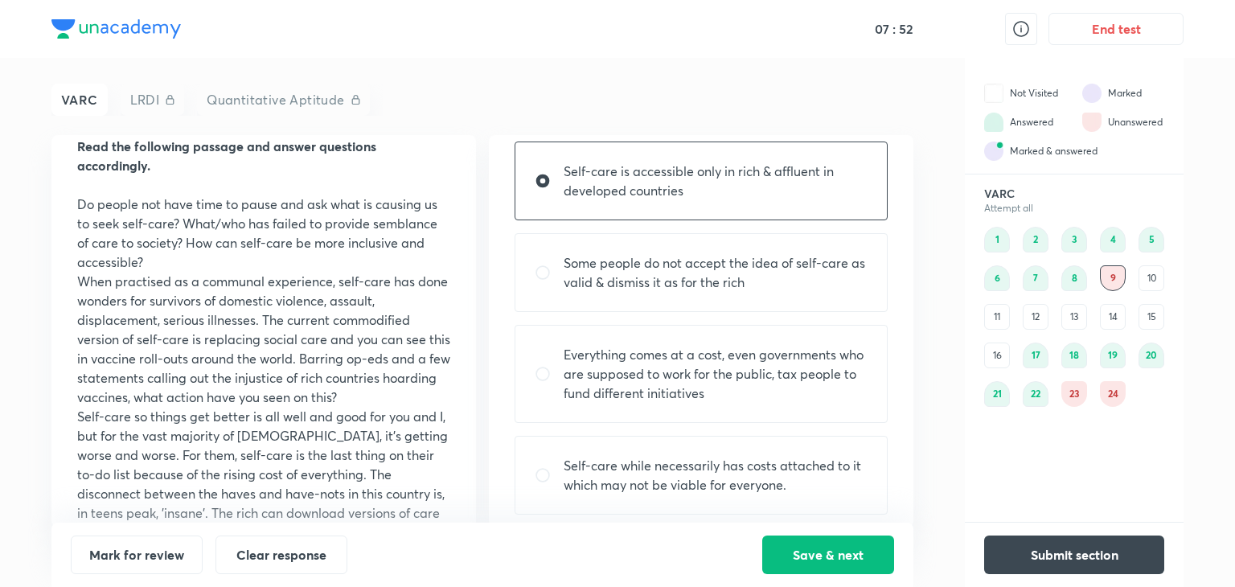
scroll to position [114, 0]
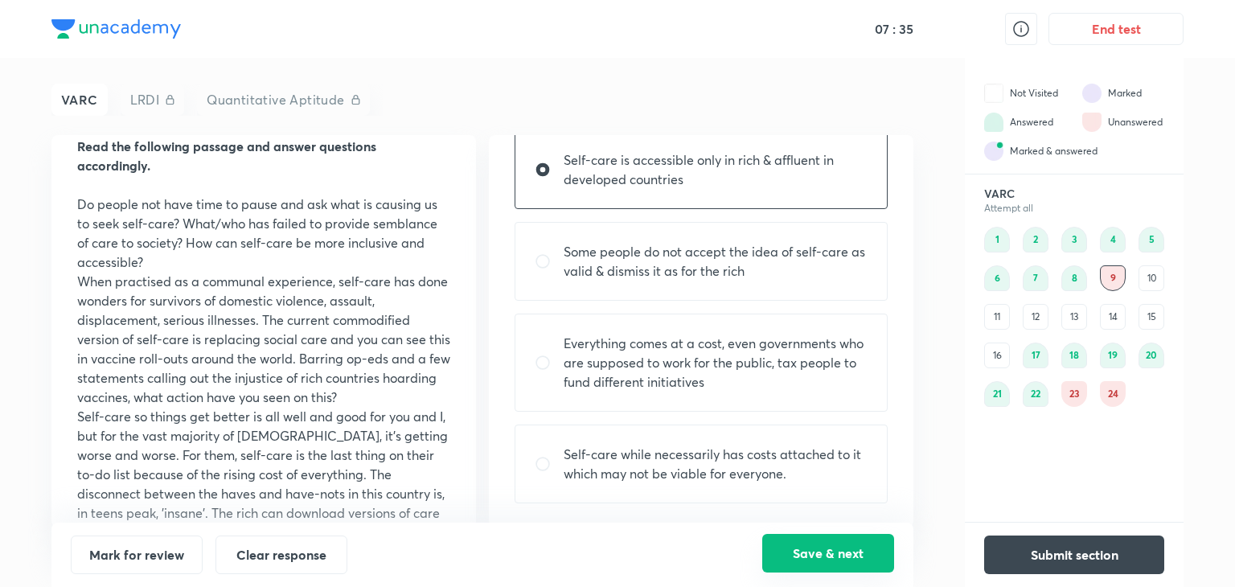
click at [813, 539] on button "Save & next" at bounding box center [828, 553] width 132 height 39
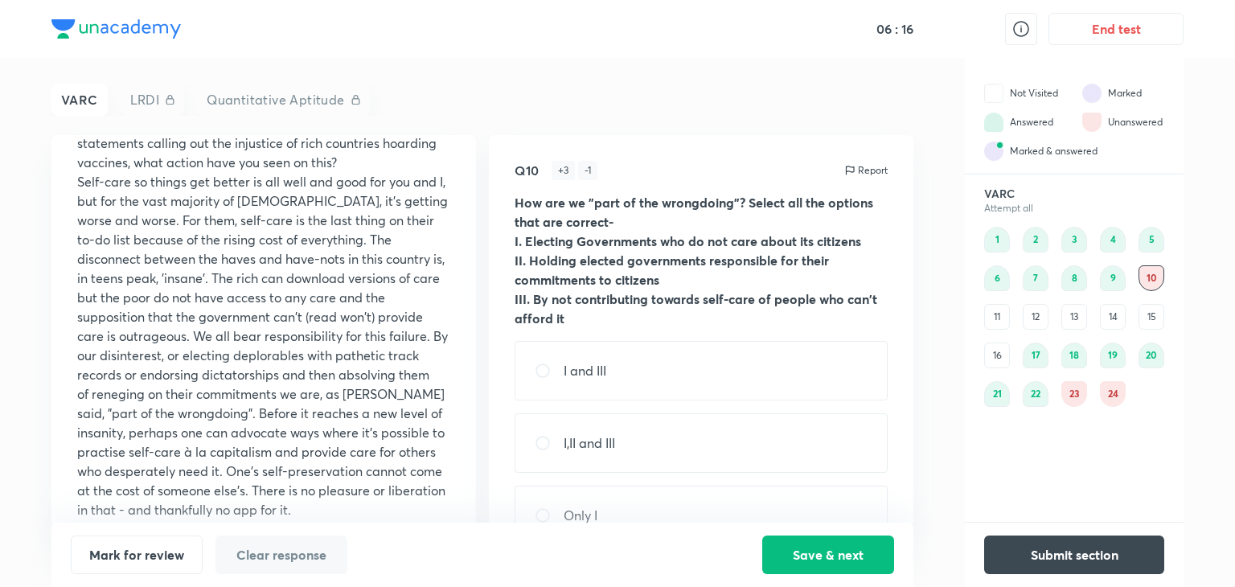
scroll to position [328, 0]
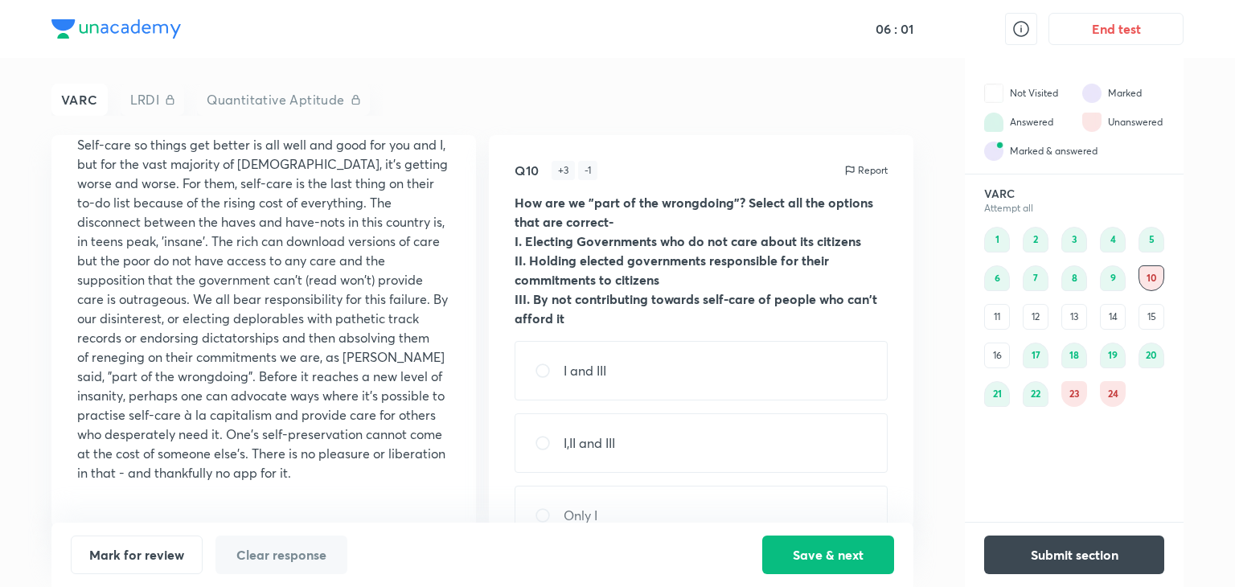
click at [599, 454] on div "I,II and III" at bounding box center [701, 442] width 373 height 59
radio input "true"
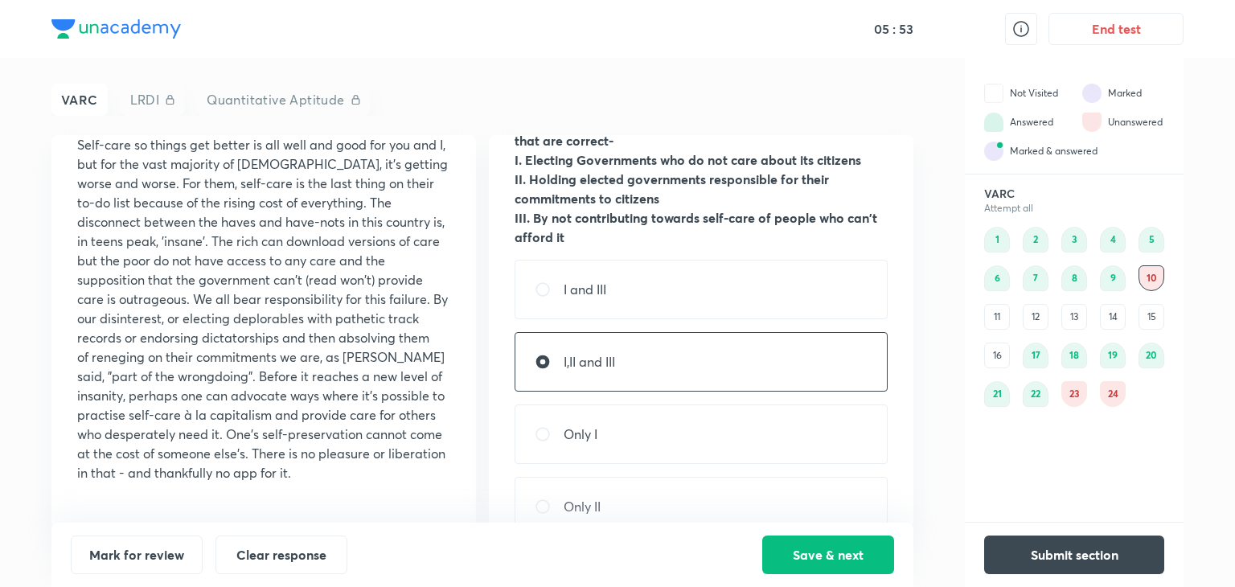
scroll to position [79, 0]
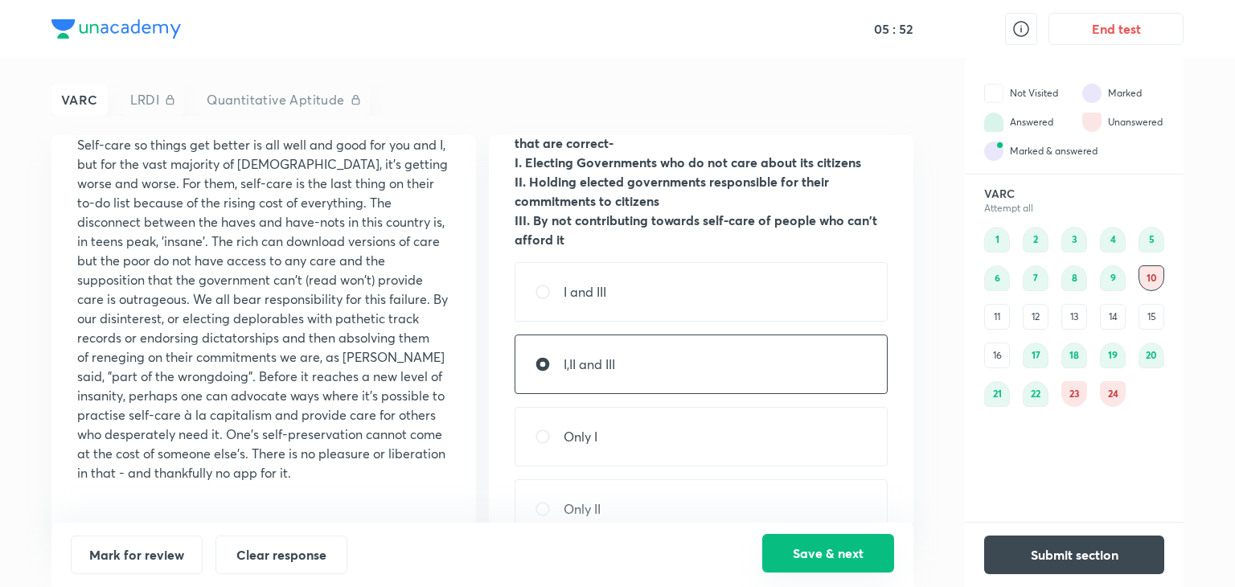
click at [804, 567] on button "Save & next" at bounding box center [828, 553] width 132 height 39
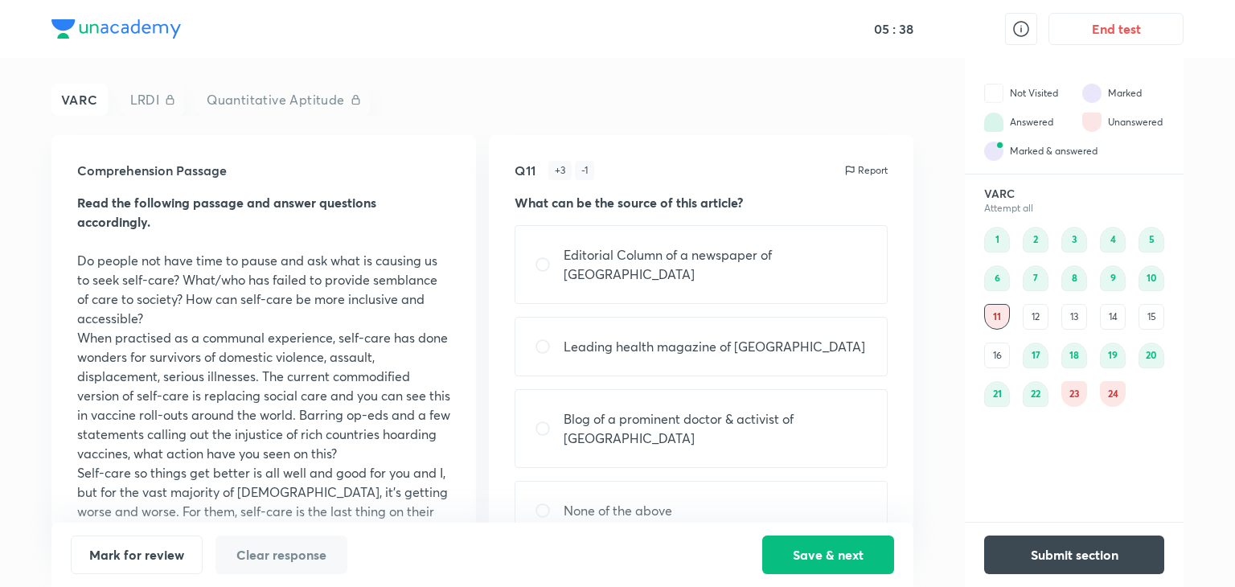
click at [699, 409] on p "Blog of a prominent doctor & activist of [GEOGRAPHIC_DATA]" at bounding box center [716, 428] width 304 height 39
radio input "true"
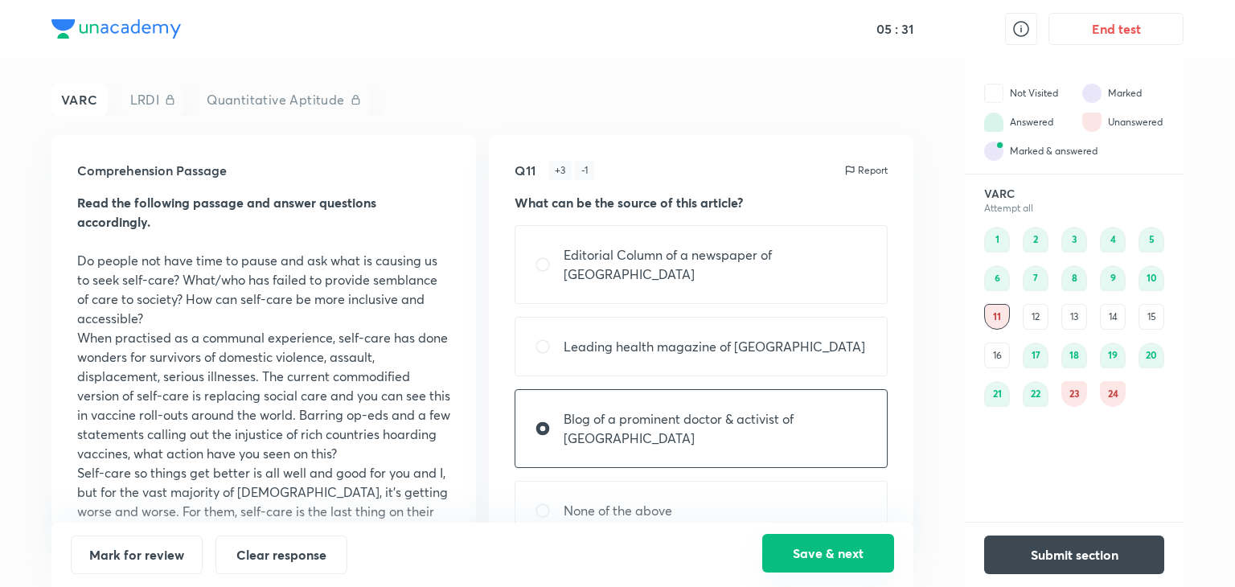
click at [784, 564] on button "Save & next" at bounding box center [828, 553] width 132 height 39
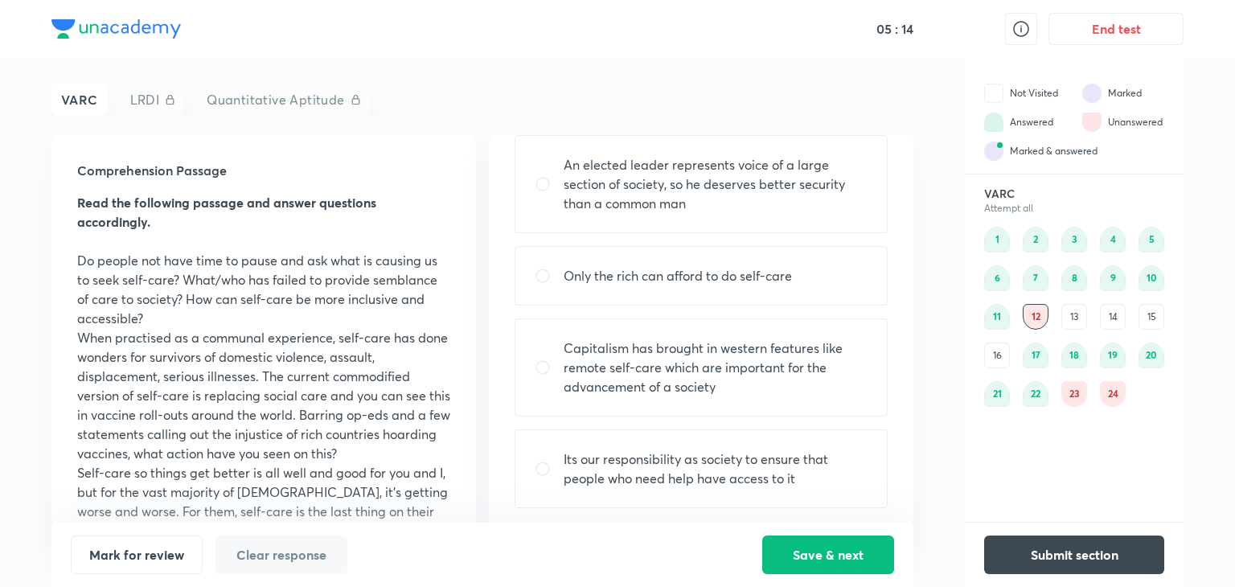
scroll to position [113, 0]
click at [740, 450] on p "Its our responsibility as society to ensure that people who need help have acce…" at bounding box center [716, 465] width 304 height 39
radio input "true"
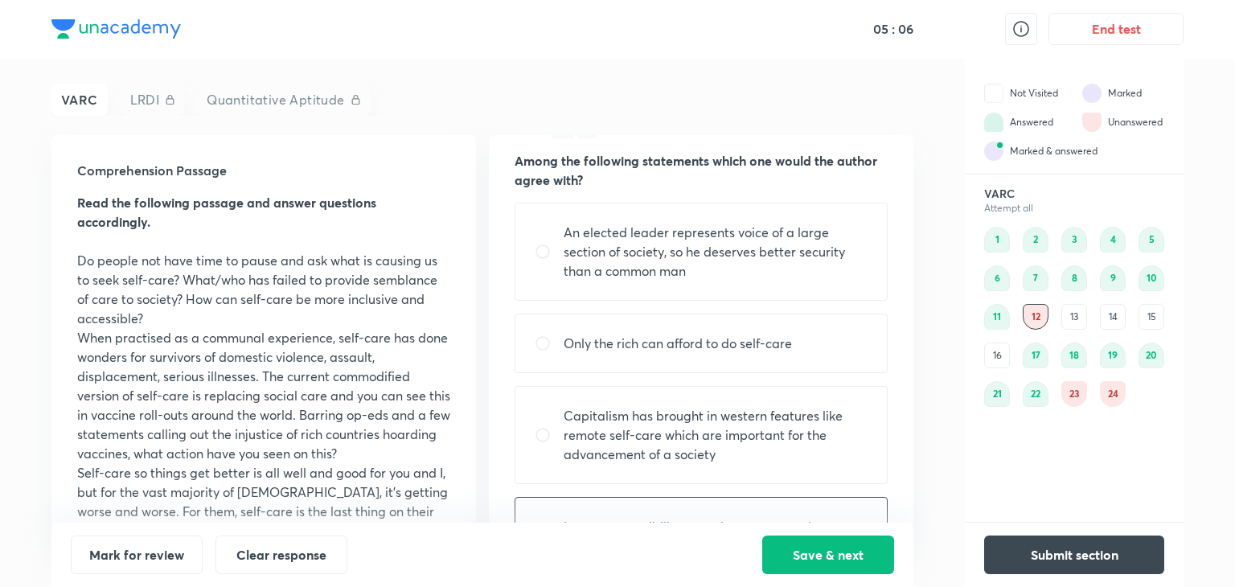
scroll to position [61, 0]
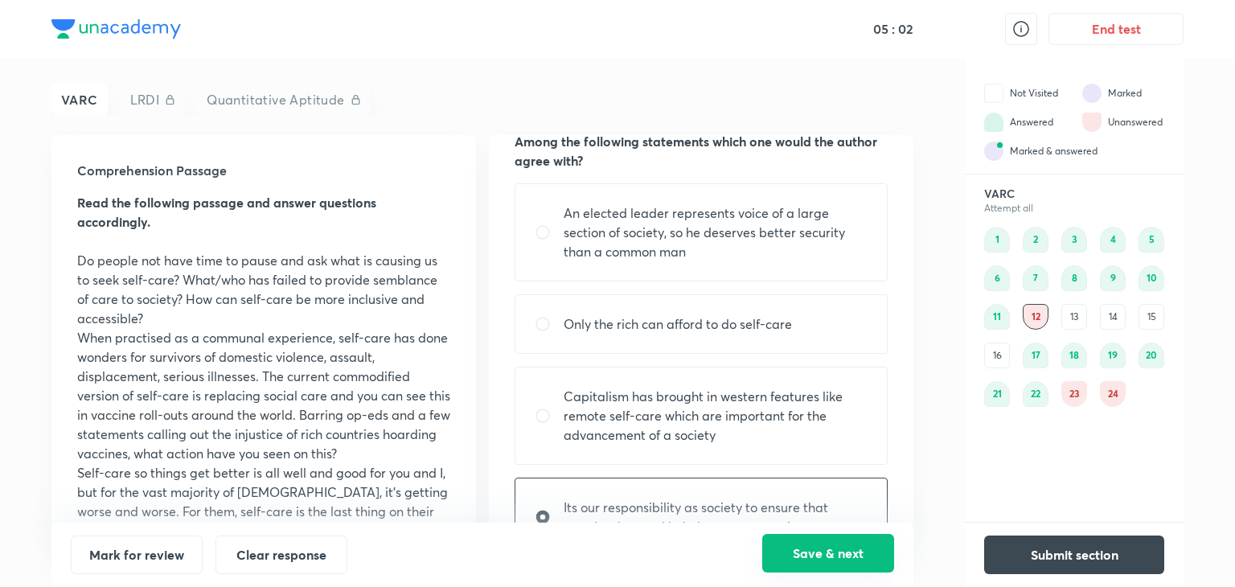
click at [802, 563] on button "Save & next" at bounding box center [828, 553] width 132 height 39
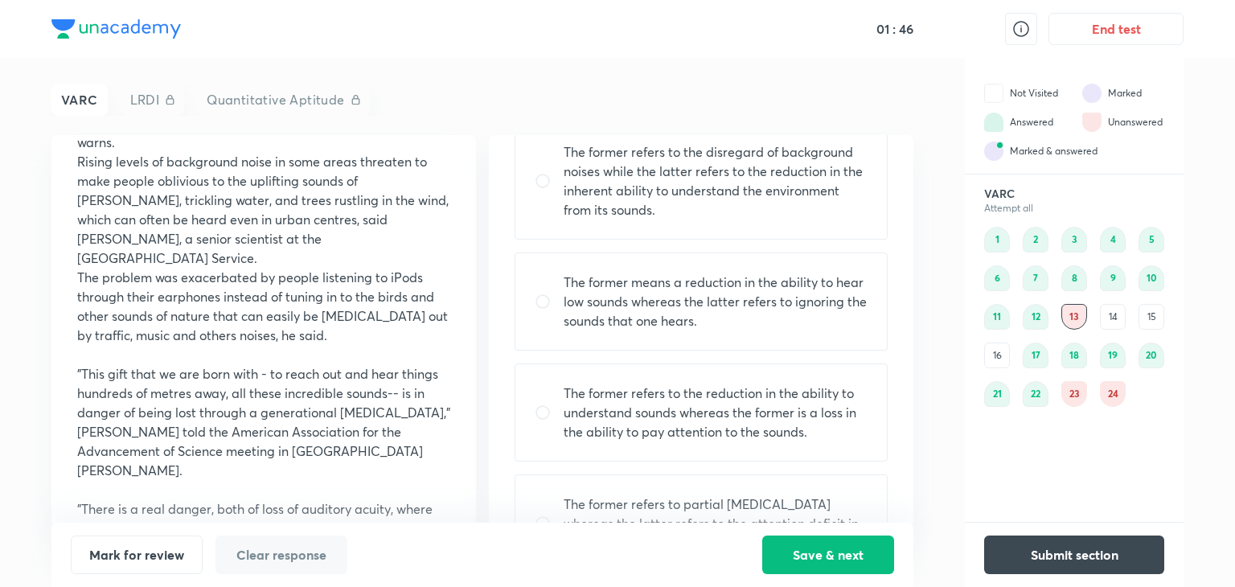
scroll to position [122, 0]
drag, startPoint x: 611, startPoint y: 424, endPoint x: 582, endPoint y: 427, distance: 29.1
click at [582, 427] on p "The former refers to the reduction in the ability to understand sounds whereas …" at bounding box center [716, 412] width 304 height 58
radio input "true"
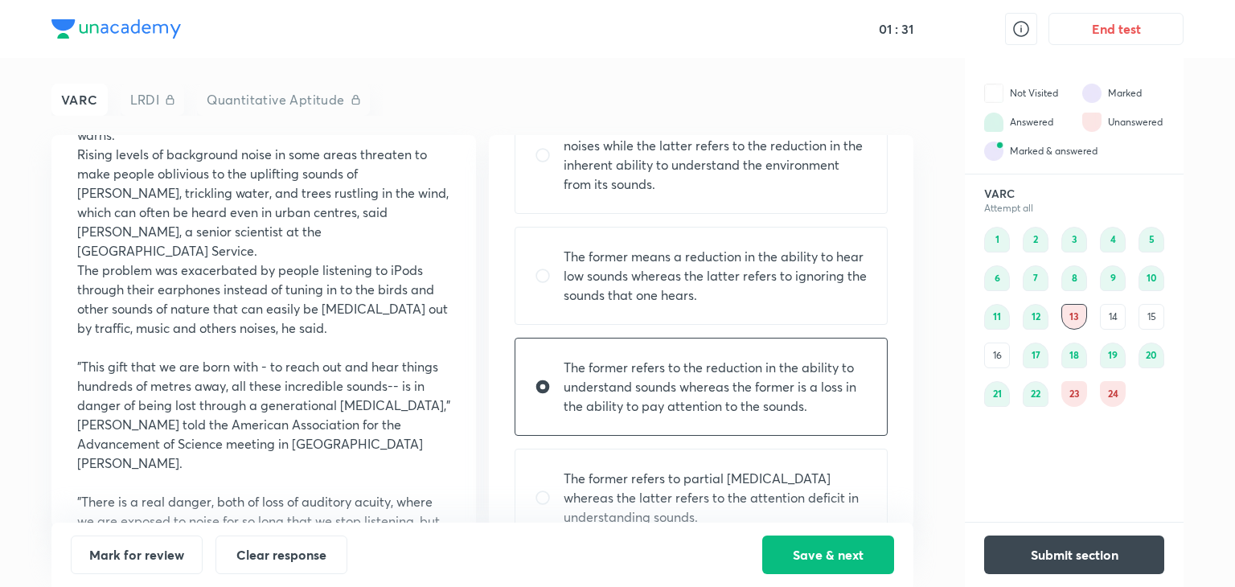
scroll to position [183, 0]
click at [787, 566] on button "Save & next" at bounding box center [828, 553] width 132 height 39
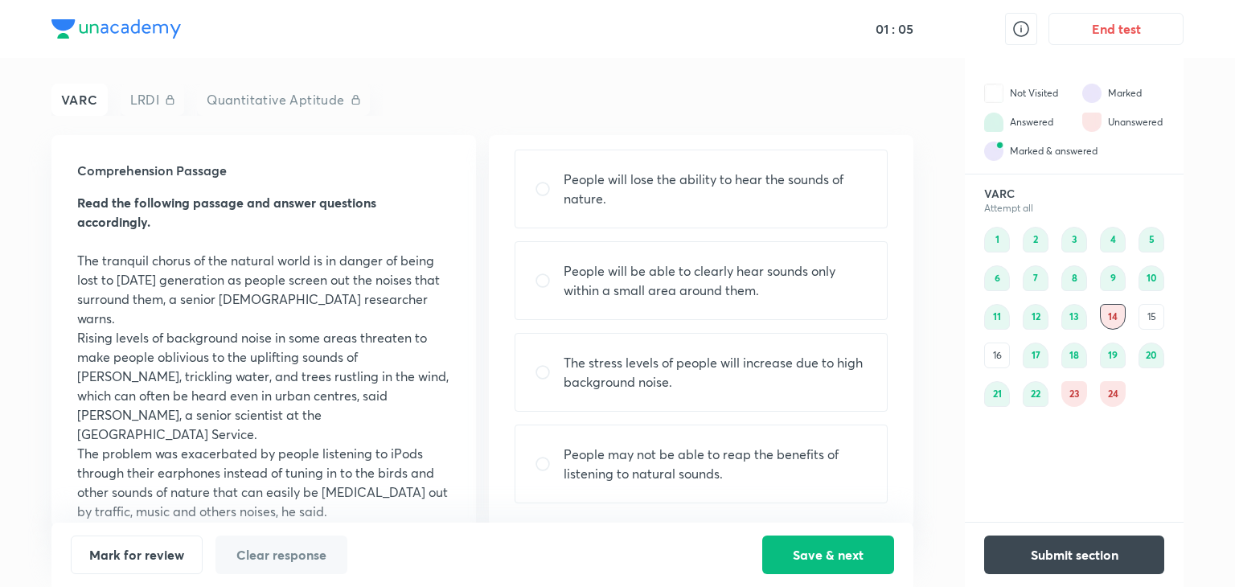
scroll to position [0, 0]
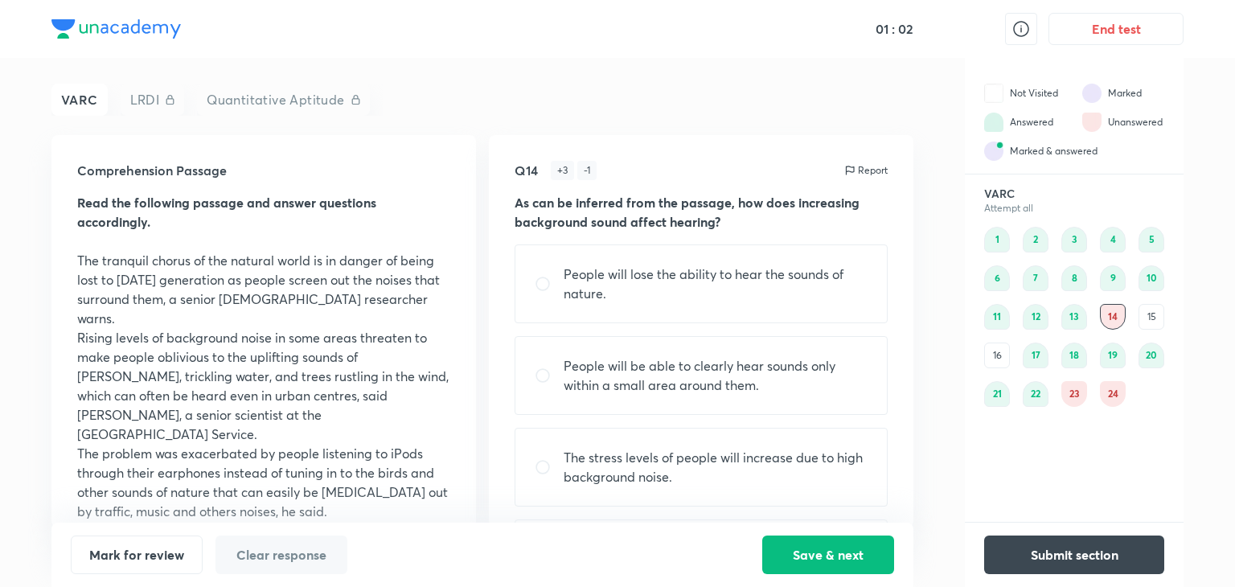
click at [646, 280] on p "People will lose the ability to hear the sounds of nature." at bounding box center [716, 284] width 304 height 39
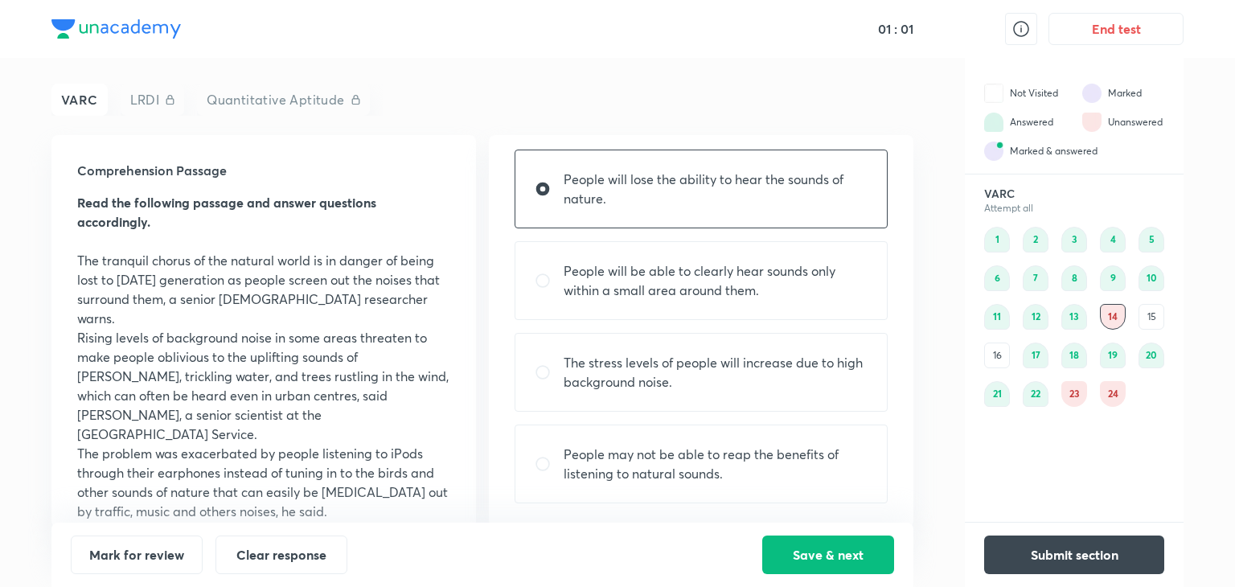
click at [640, 479] on p "People may not be able to reap the benefits of listening to natural sounds." at bounding box center [716, 464] width 304 height 39
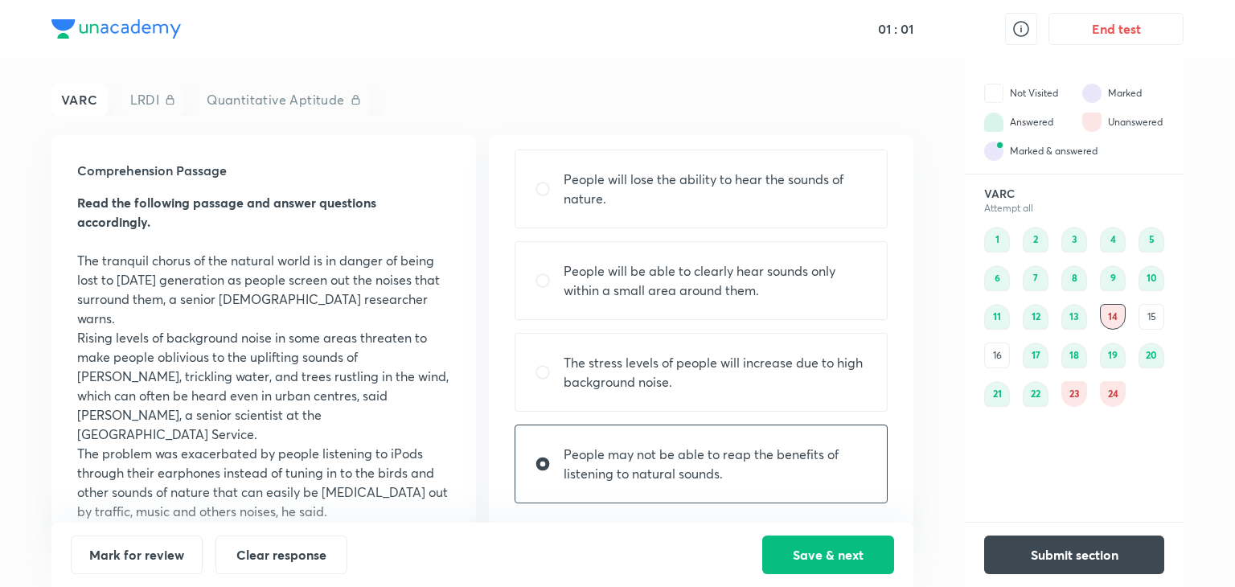
radio input "false"
radio input "true"
click at [614, 210] on div "People will lose the ability to hear the sounds of nature." at bounding box center [701, 189] width 373 height 79
radio input "true"
radio input "false"
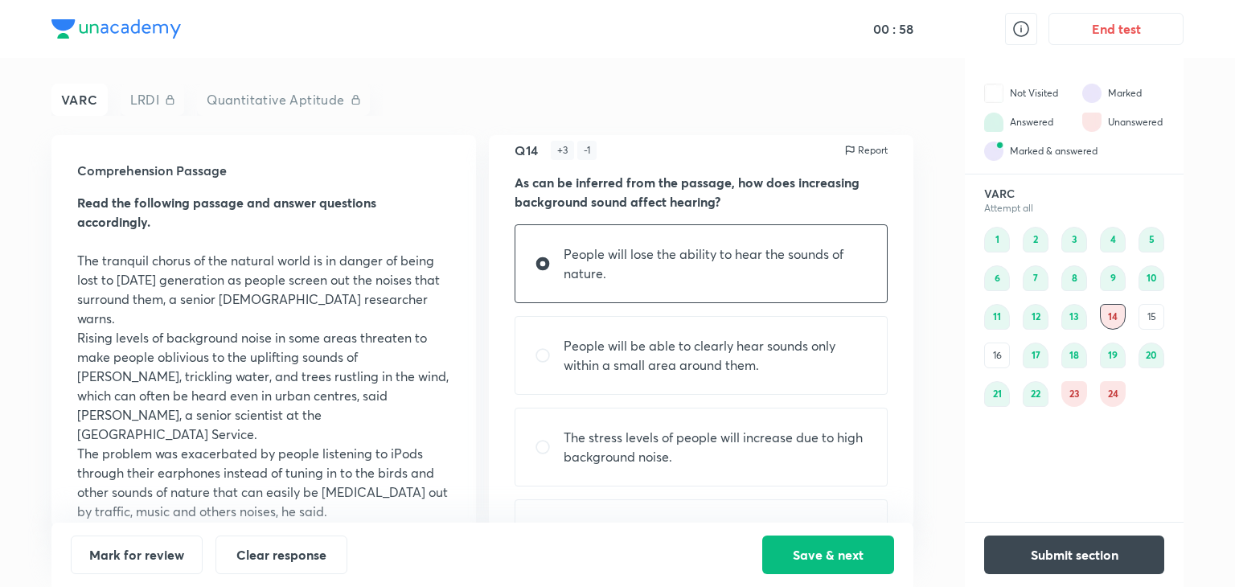
scroll to position [19, 0]
click at [811, 554] on button "Save & next" at bounding box center [828, 553] width 132 height 39
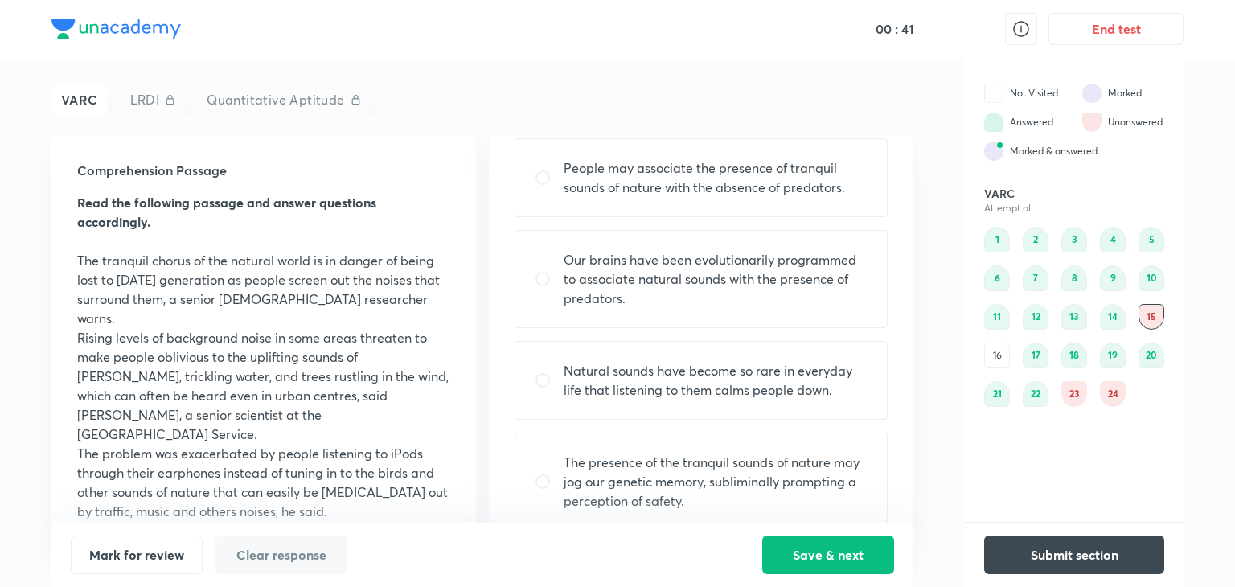
scroll to position [126, 0]
click at [728, 475] on p "The presence of the tranquil sounds of nature may jog our genetic memory, subli…" at bounding box center [716, 481] width 304 height 58
radio input "true"
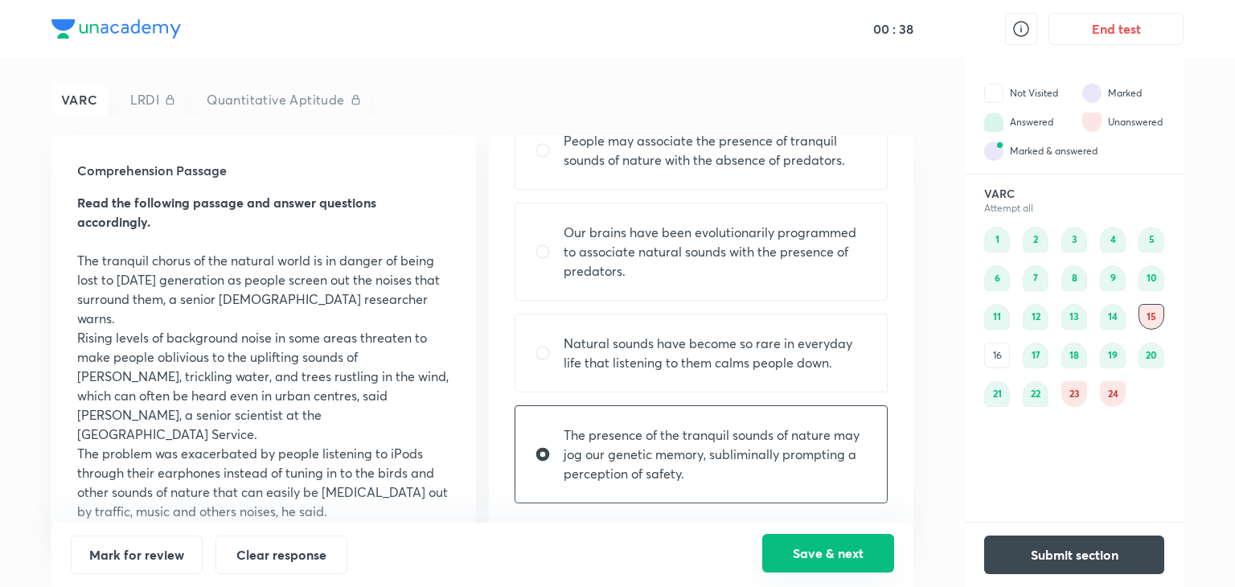
click at [811, 570] on button "Save & next" at bounding box center [828, 553] width 132 height 39
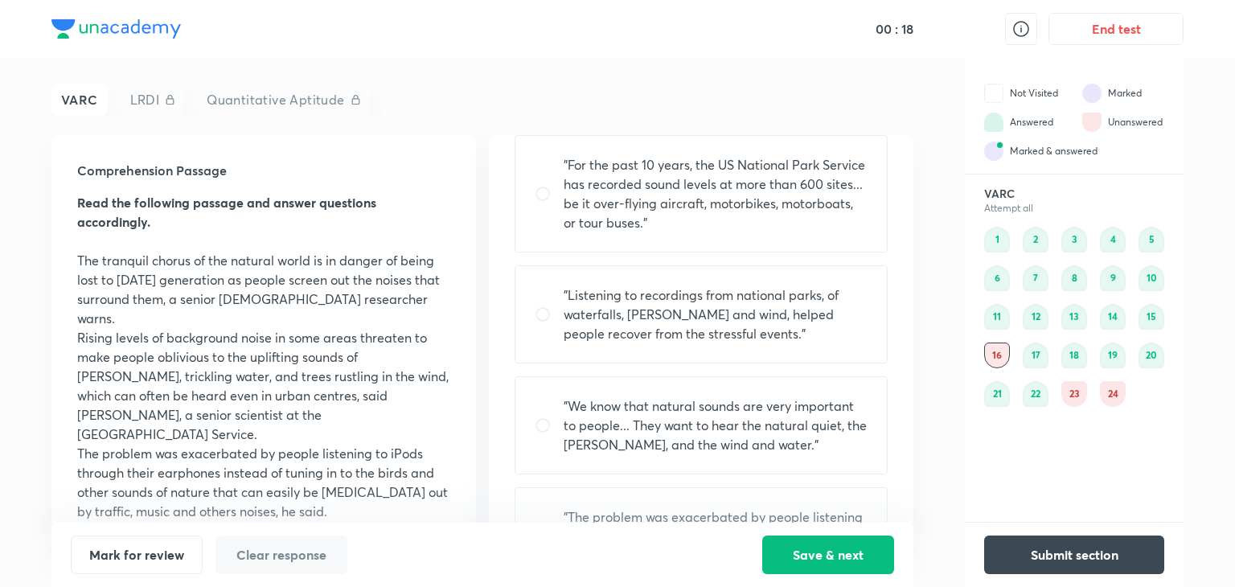
scroll to position [199, 0]
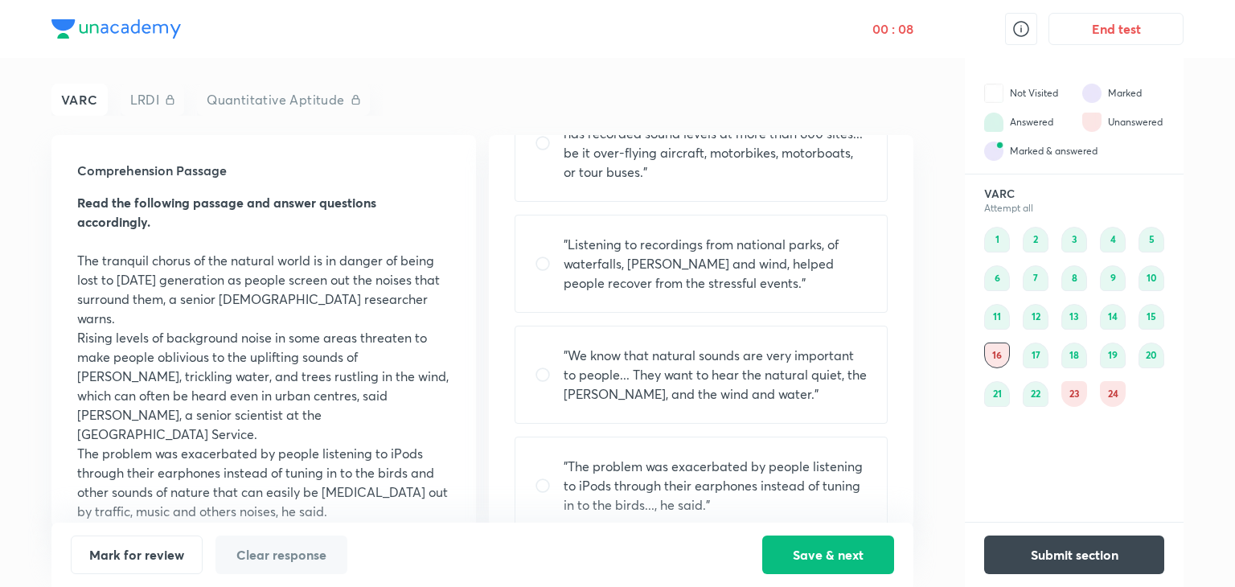
click at [688, 480] on p ""The problem was exacerbated by people listening to iPods through their earphon…" at bounding box center [716, 486] width 304 height 58
radio input "true"
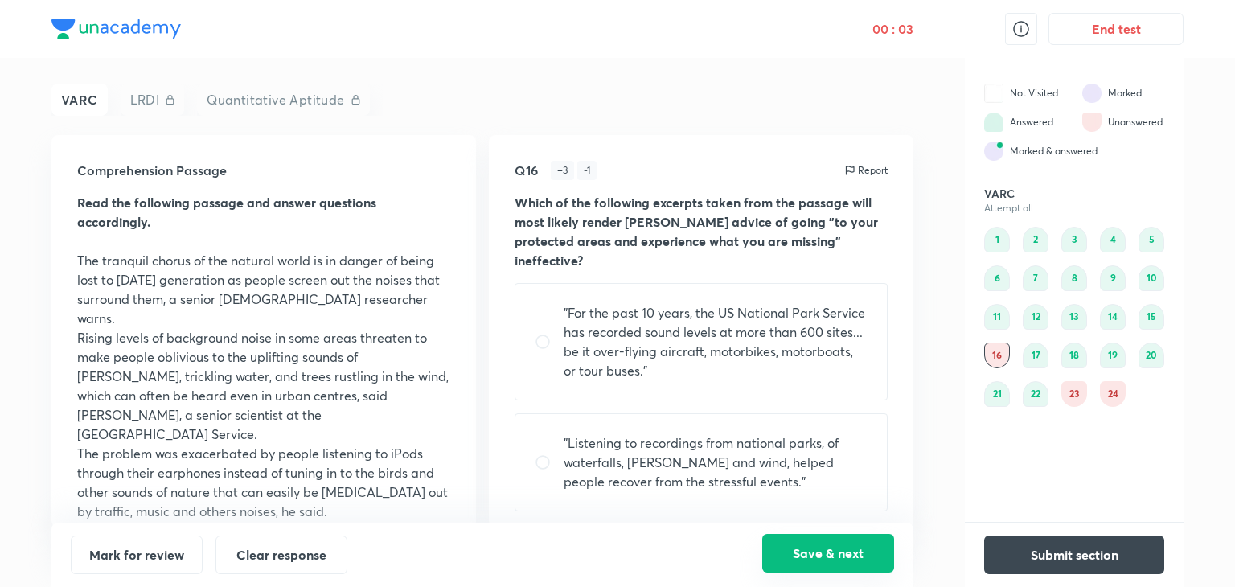
click at [804, 569] on button "Save & next" at bounding box center [828, 553] width 132 height 39
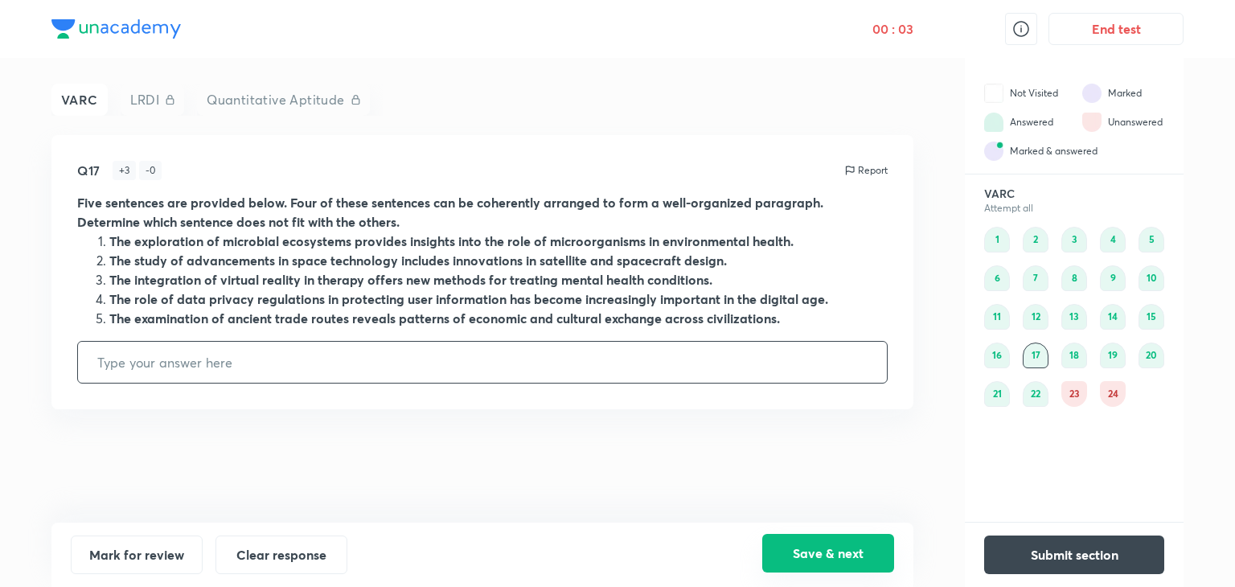
type input "4"
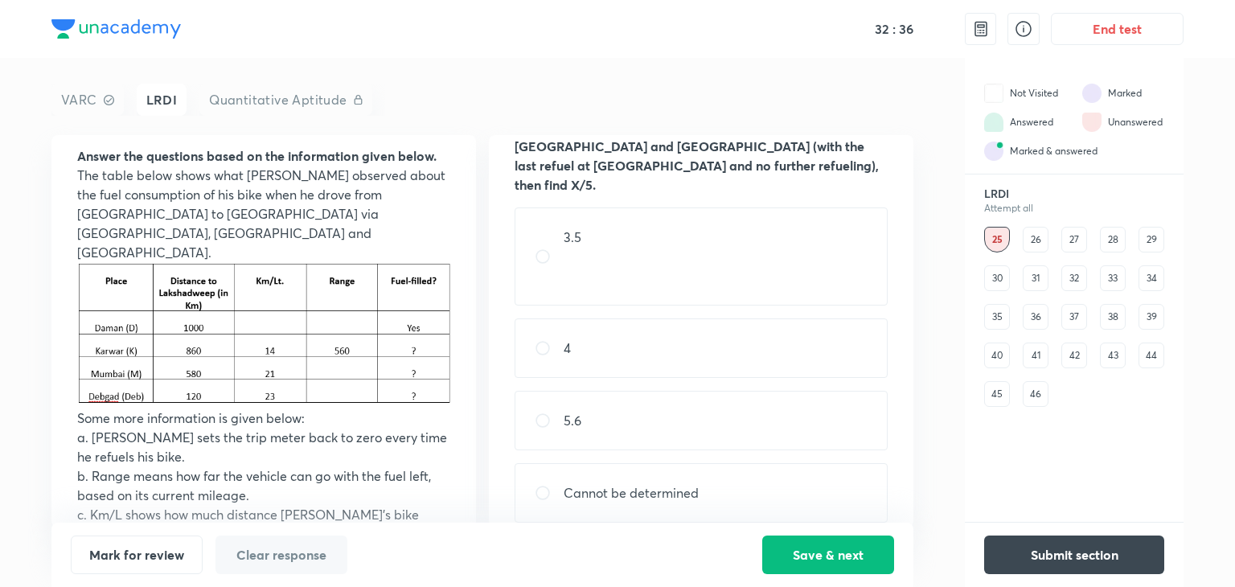
scroll to position [75, 0]
click at [581, 332] on div "4" at bounding box center [701, 348] width 373 height 59
radio input "true"
click at [808, 560] on button "Save & next" at bounding box center [828, 553] width 132 height 39
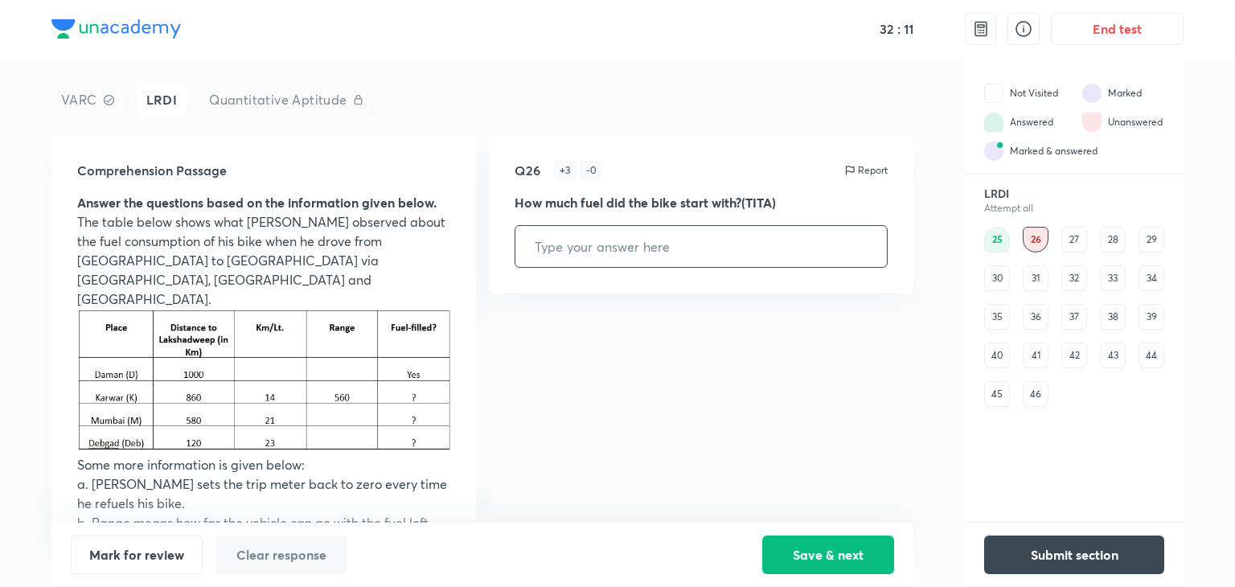
scroll to position [47, 0]
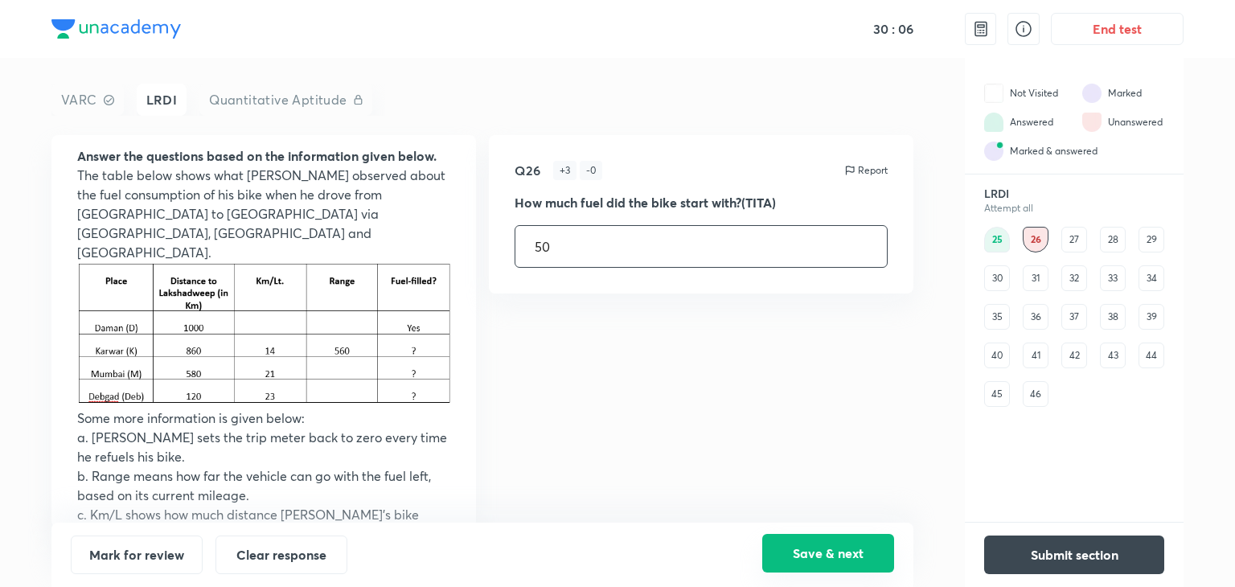
type input "50"
click at [820, 551] on button "Save & next" at bounding box center [828, 553] width 132 height 39
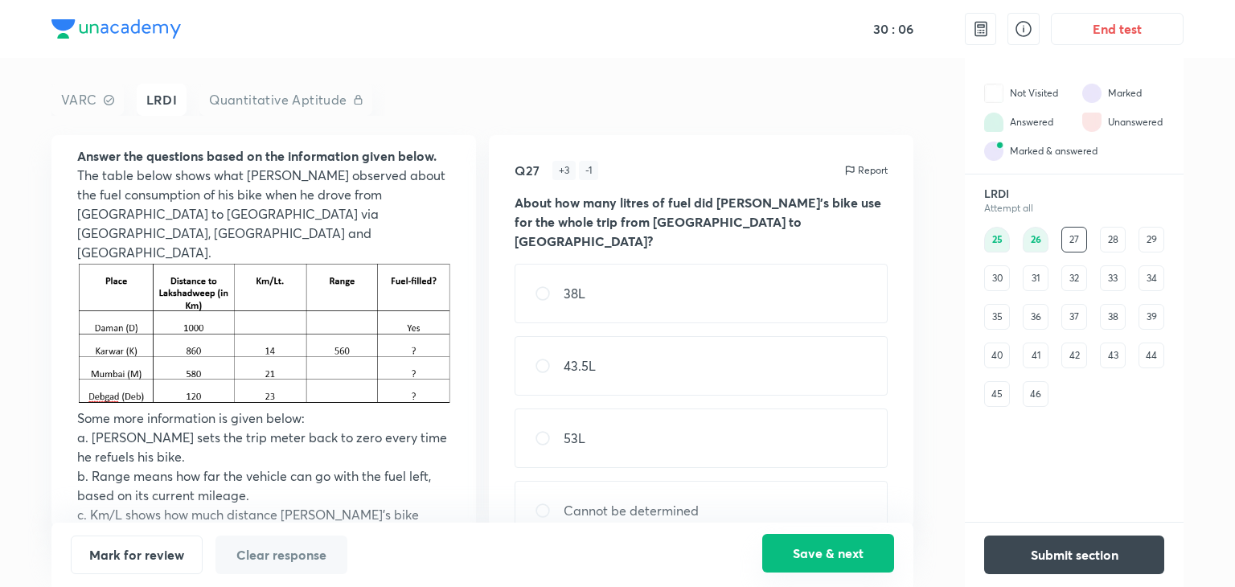
scroll to position [0, 0]
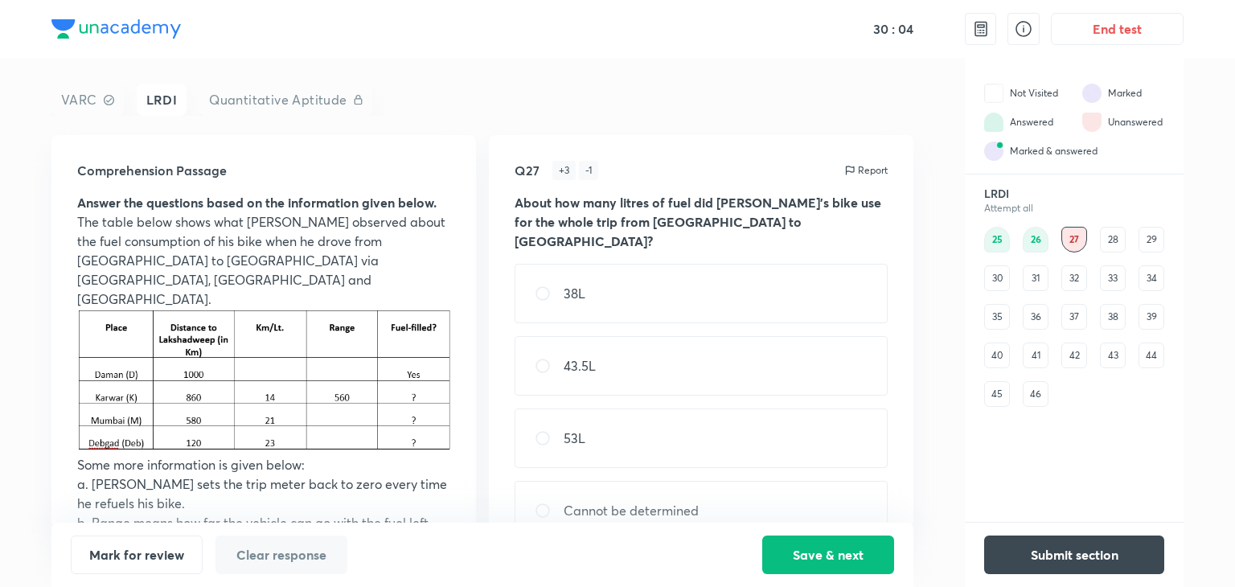
click at [992, 244] on div "25" at bounding box center [997, 240] width 26 height 26
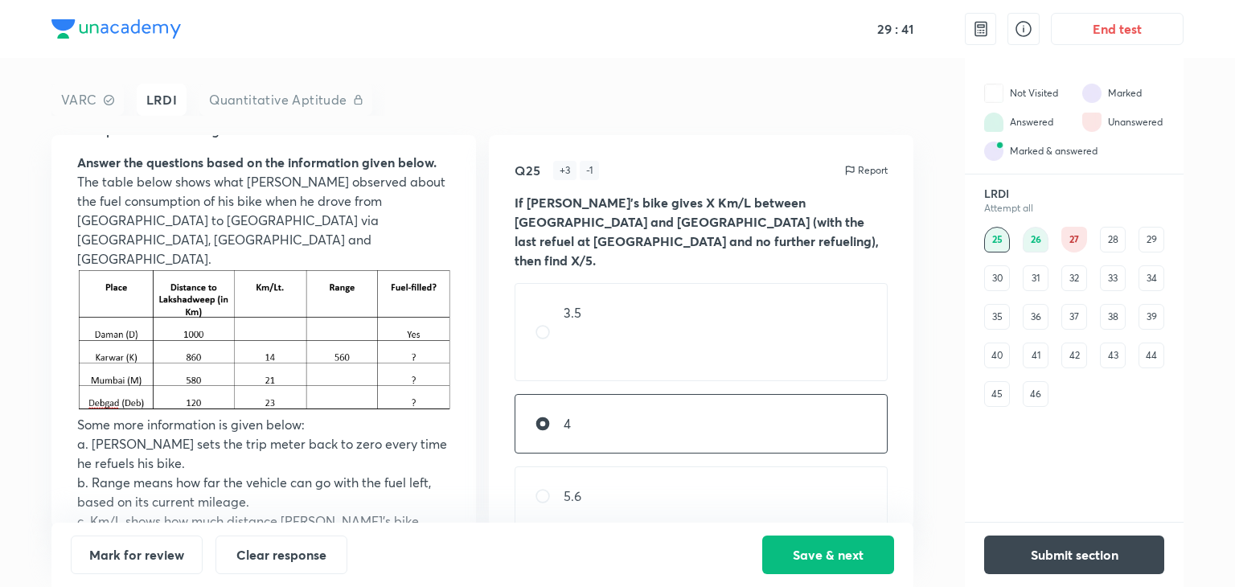
scroll to position [47, 0]
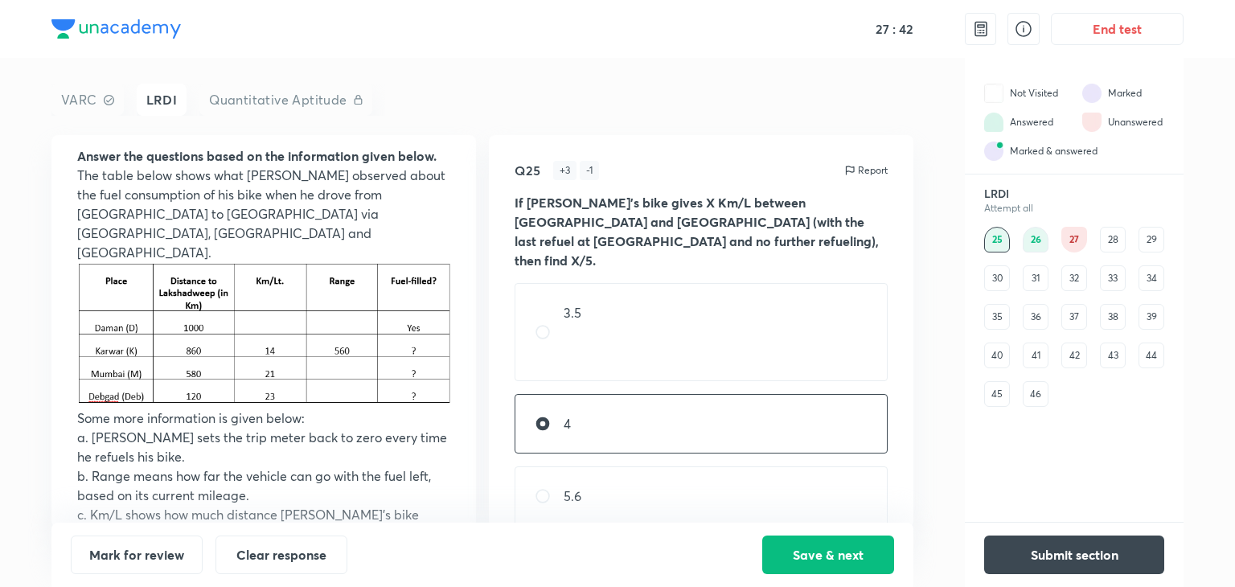
click at [608, 503] on div "5.6" at bounding box center [701, 495] width 373 height 59
radio input "false"
radio input "true"
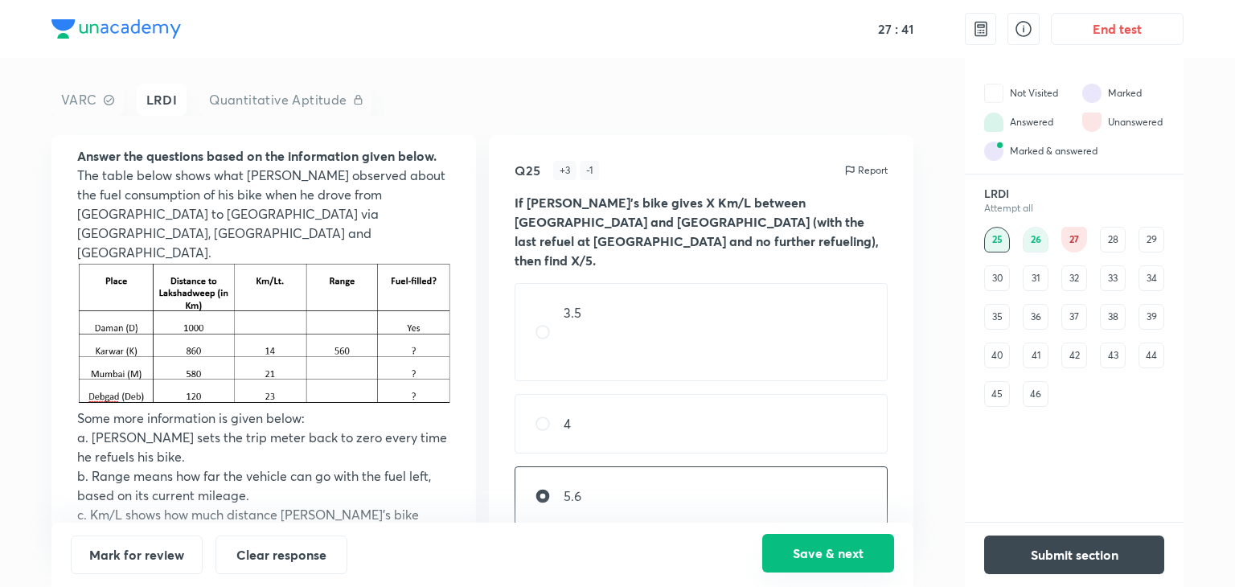
click at [798, 560] on button "Save & next" at bounding box center [828, 553] width 132 height 39
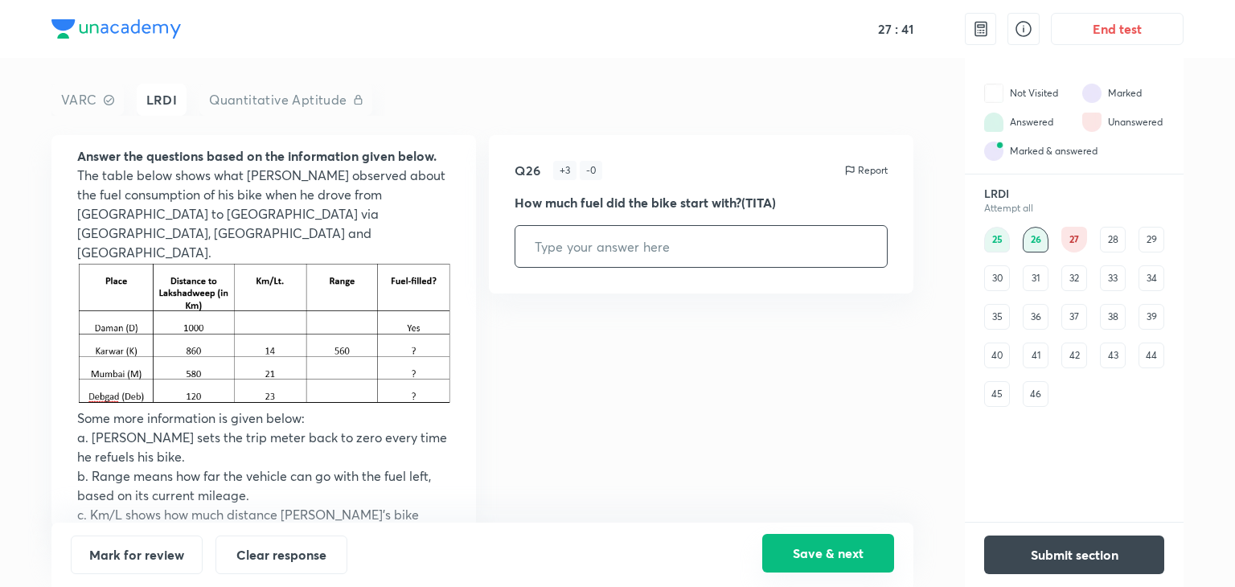
type input "50"
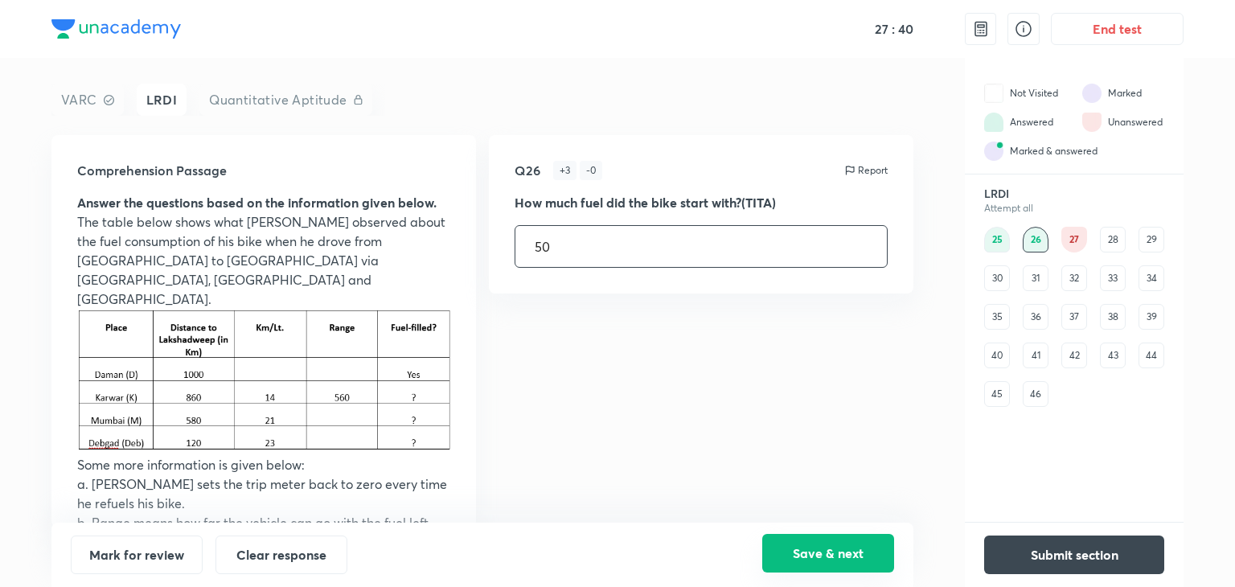
click at [798, 560] on button "Save & next" at bounding box center [828, 553] width 132 height 39
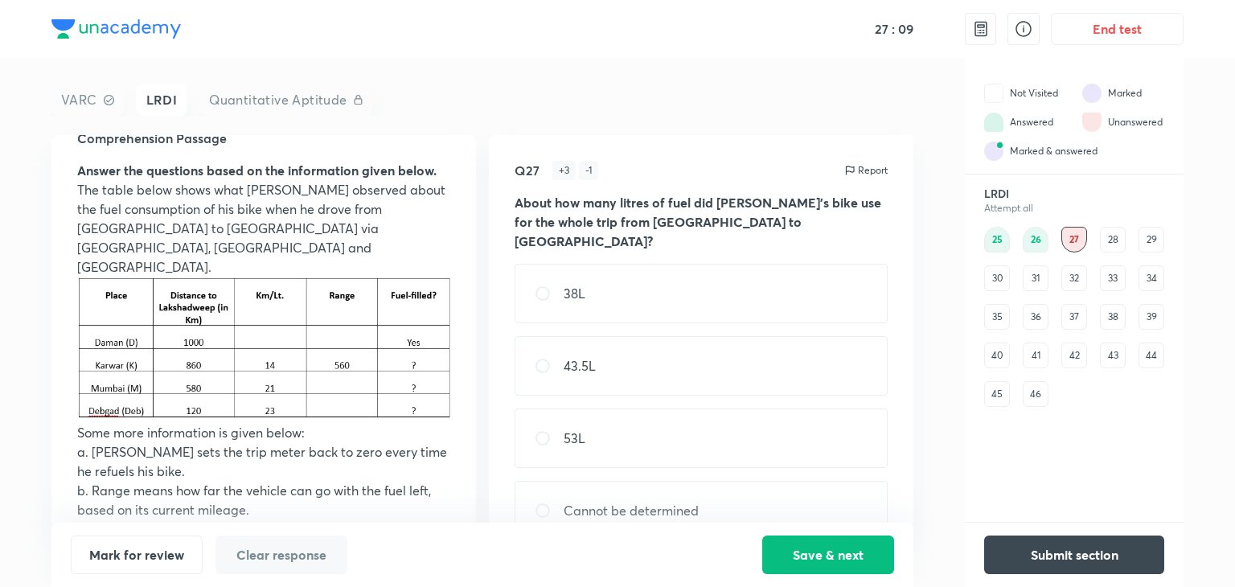
scroll to position [47, 0]
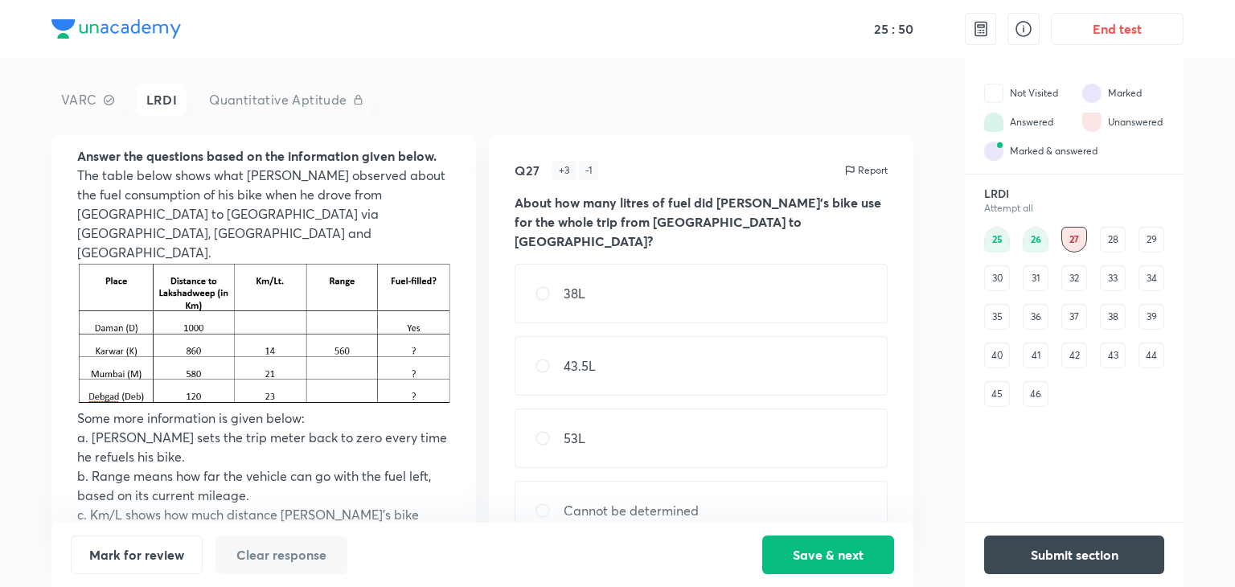
click at [685, 436] on div "53L" at bounding box center [701, 437] width 373 height 59
click at [621, 432] on div "53L" at bounding box center [701, 437] width 373 height 59
radio input "false"
click at [1111, 241] on div "28" at bounding box center [1113, 240] width 26 height 26
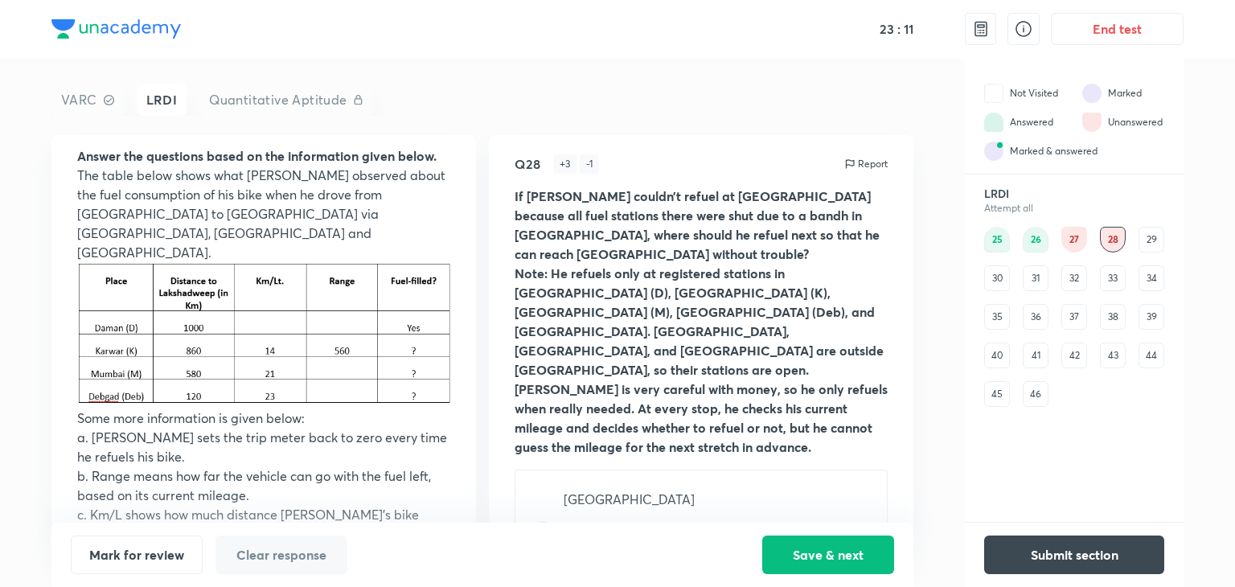
click at [993, 238] on div "25" at bounding box center [997, 240] width 26 height 26
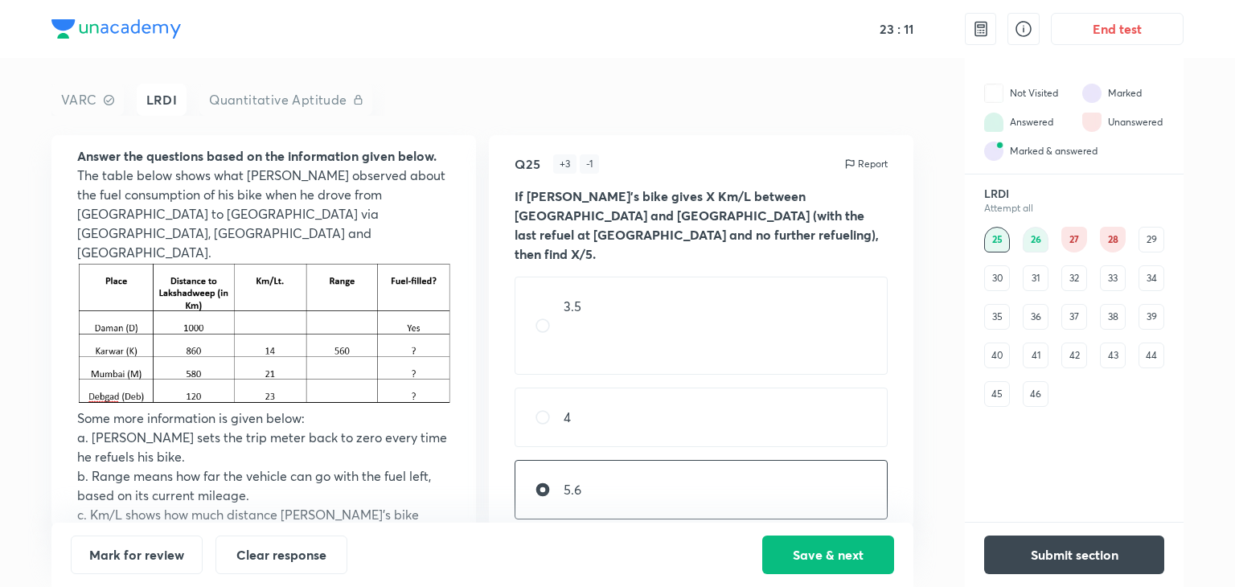
scroll to position [0, 0]
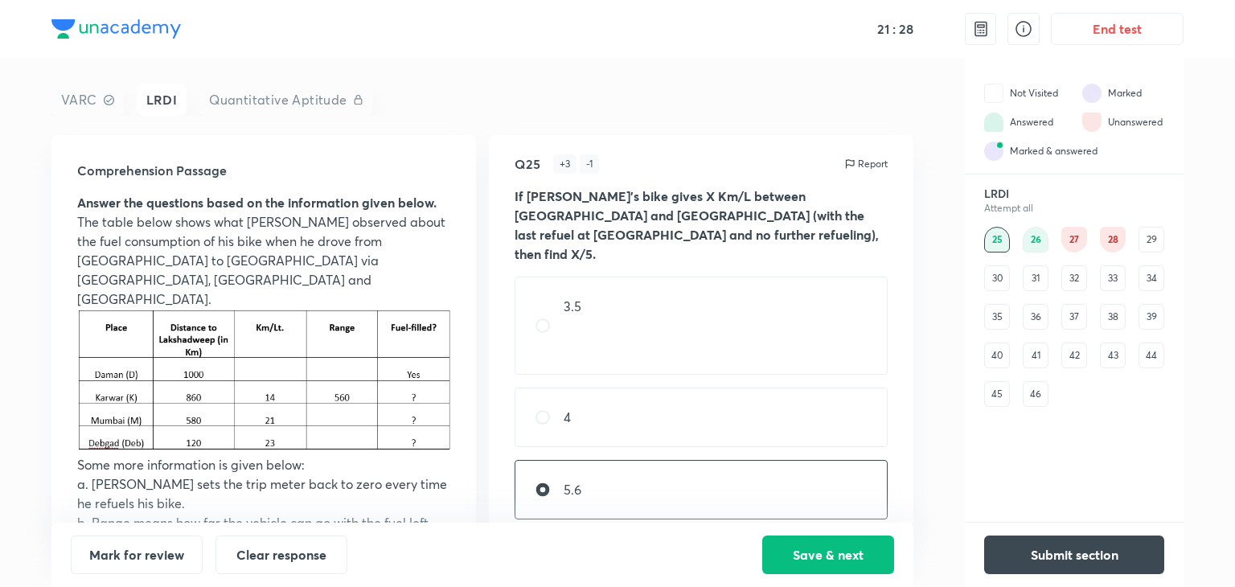
click at [1159, 255] on div "25 26 27 28 29 30 31 32 33 34 35 36 37 38 39 40 41 42 43 44 45 46" at bounding box center [1074, 317] width 180 height 180
click at [1158, 252] on div "25 26 27 28 29 30 31 32 33 34 35 36 37 38 39 40 41 42 43 44 45 46" at bounding box center [1074, 317] width 180 height 180
click at [1157, 250] on div "29" at bounding box center [1151, 240] width 26 height 26
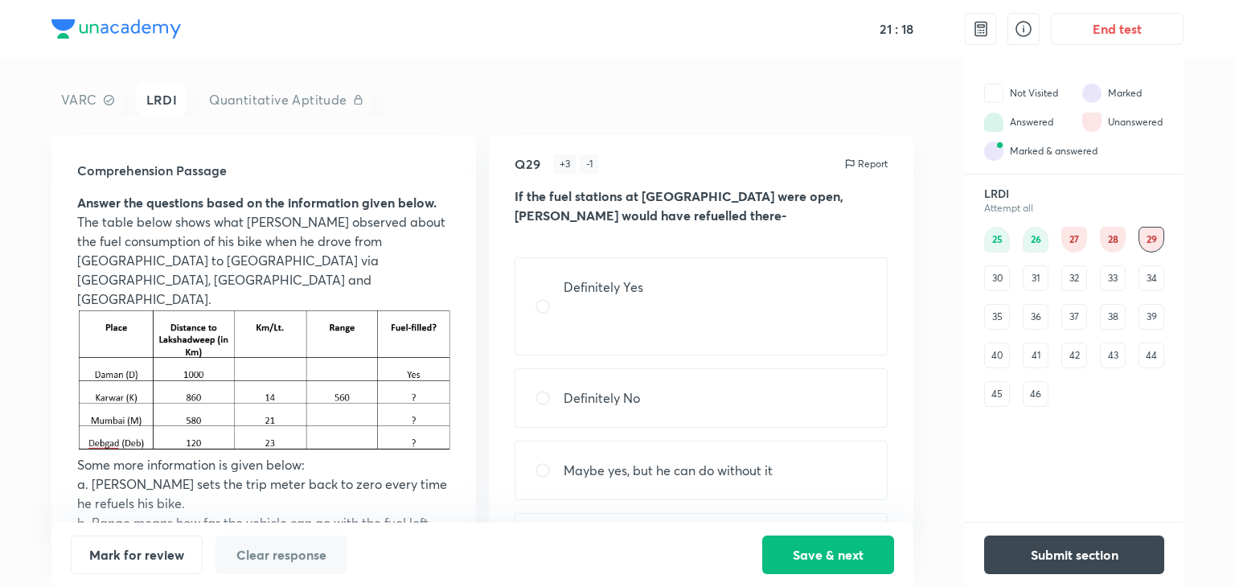
click at [690, 465] on p "Maybe yes, but he can do without it" at bounding box center [668, 470] width 209 height 19
radio input "true"
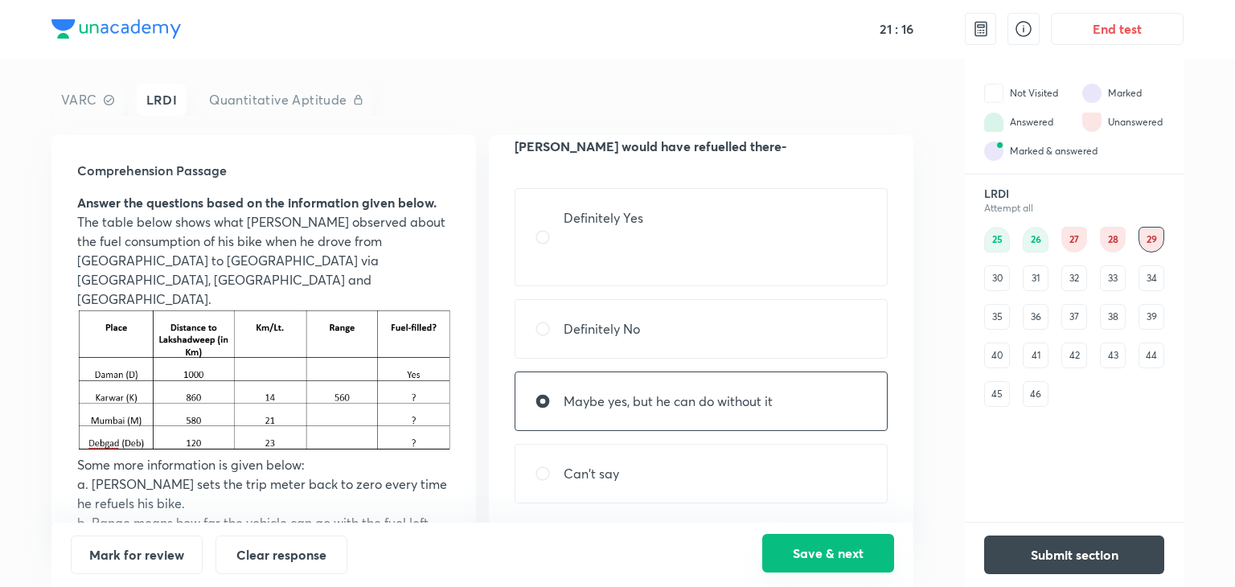
click at [801, 556] on button "Save & next" at bounding box center [828, 553] width 132 height 39
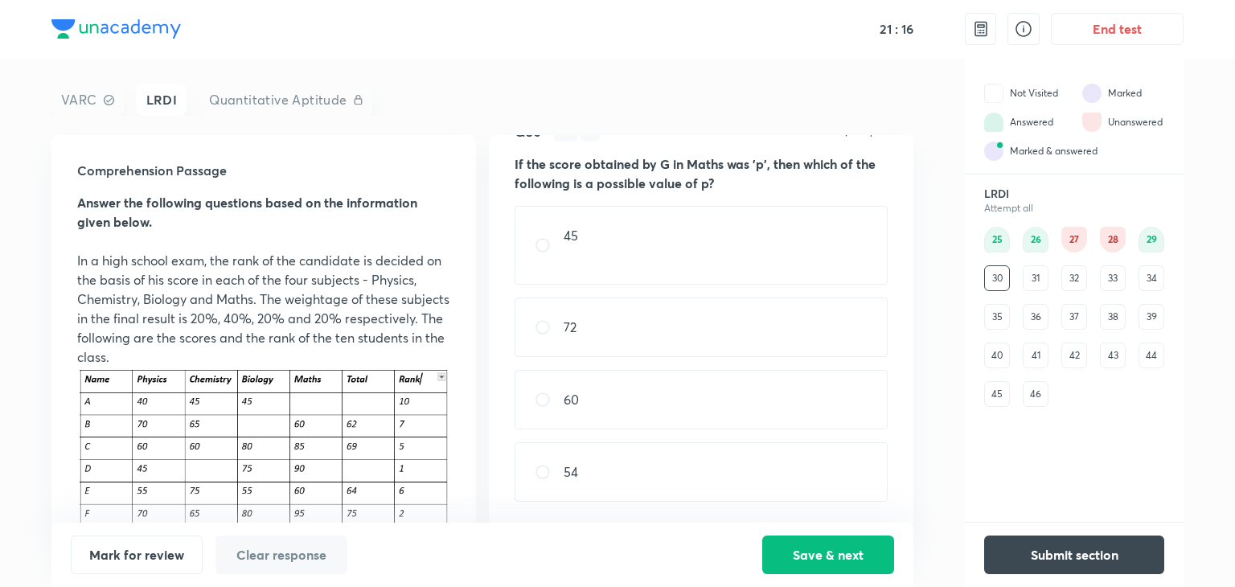
scroll to position [37, 0]
click at [1076, 229] on div "27" at bounding box center [1074, 240] width 26 height 26
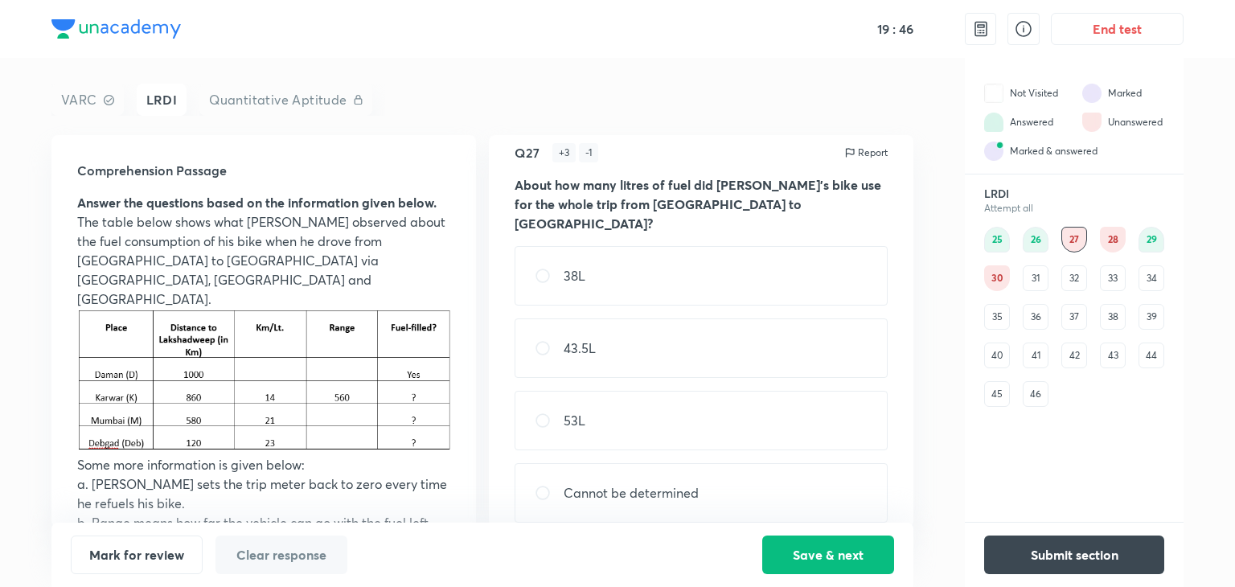
scroll to position [47, 0]
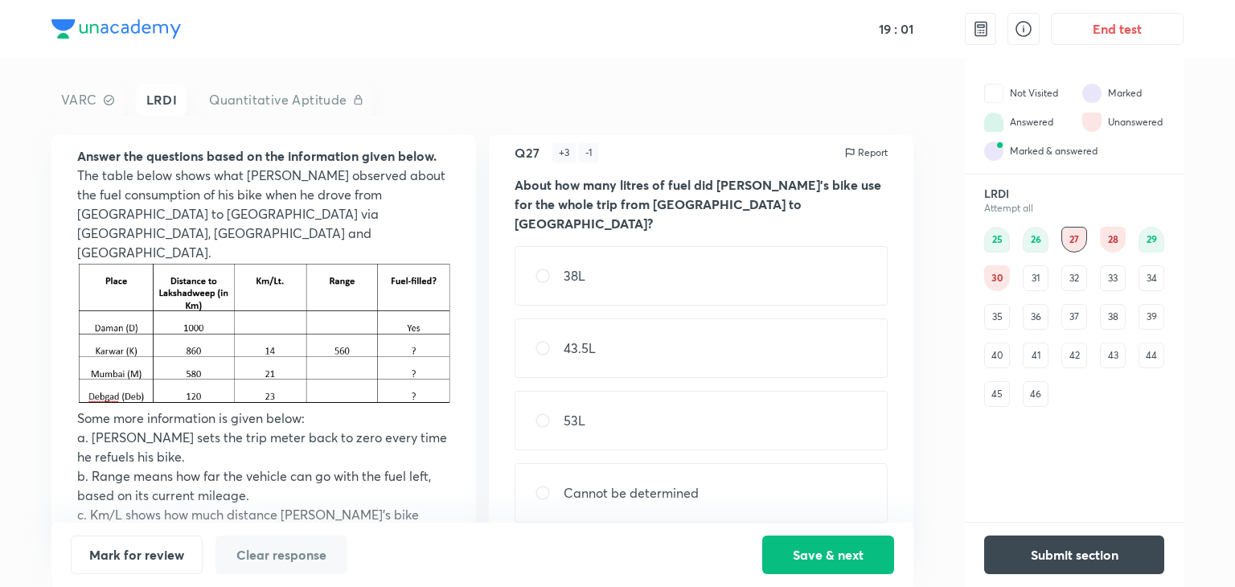
click at [598, 417] on div "53L" at bounding box center [701, 420] width 373 height 59
radio input "true"
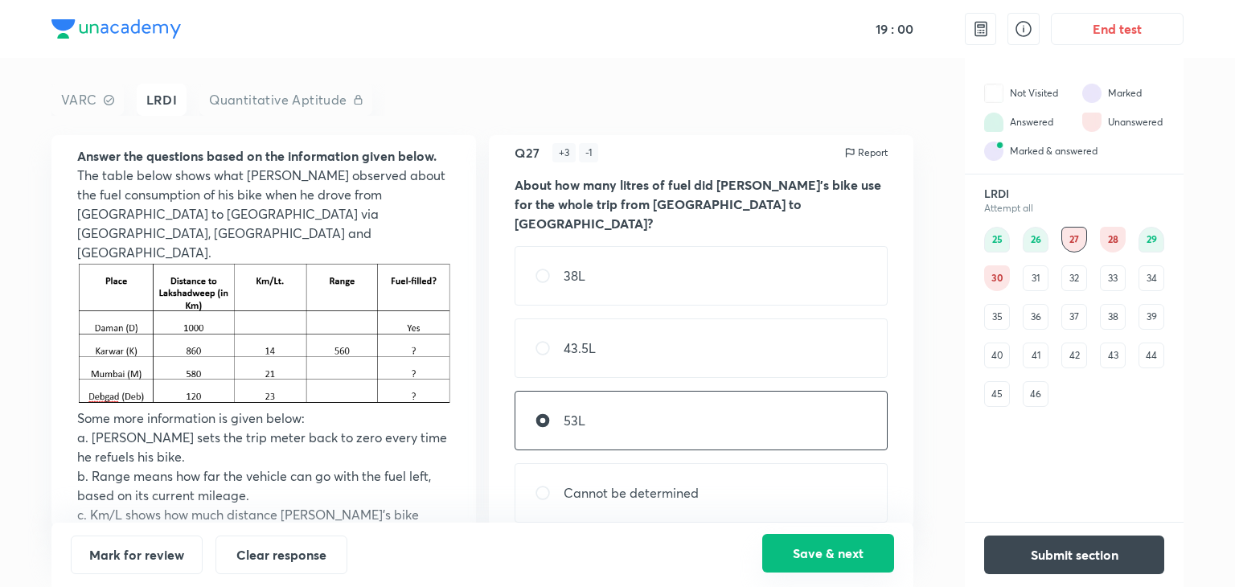
click at [810, 560] on button "Save & next" at bounding box center [828, 553] width 132 height 39
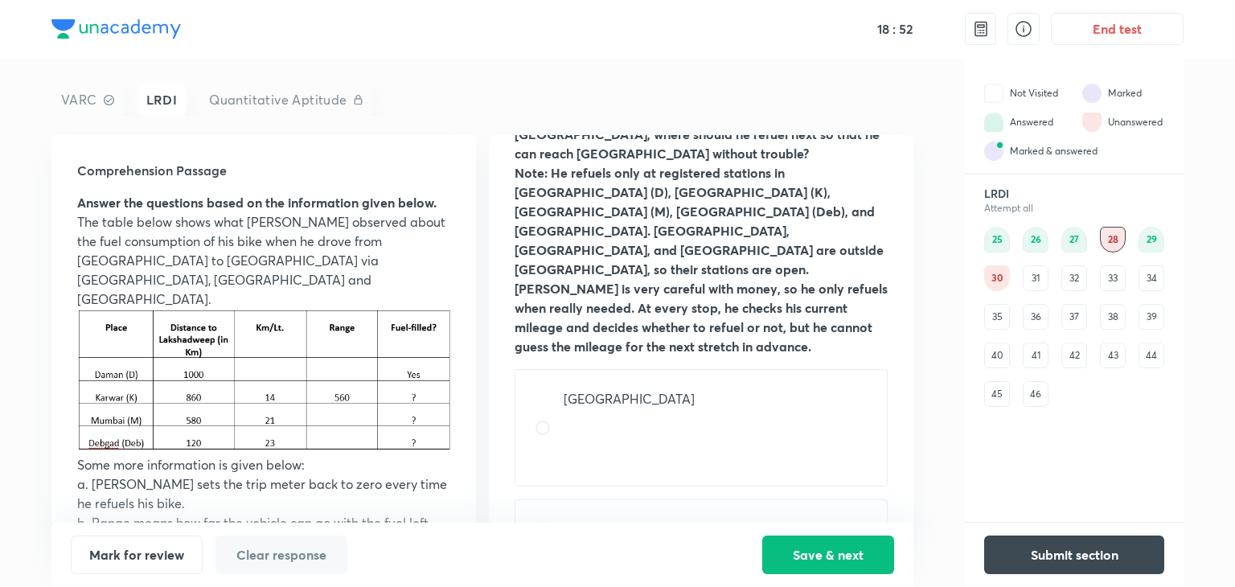
scroll to position [106, 0]
click at [632, 388] on div "[GEOGRAPHIC_DATA]" at bounding box center [701, 428] width 373 height 117
radio input "true"
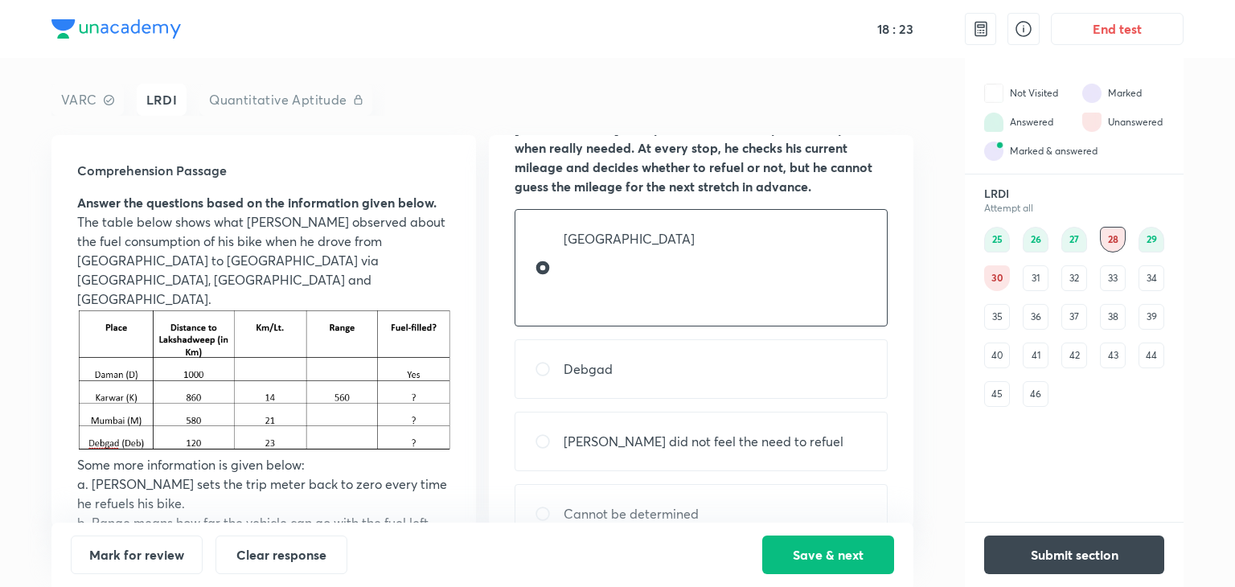
scroll to position [269, 0]
click at [791, 552] on button "Save & next" at bounding box center [828, 553] width 132 height 39
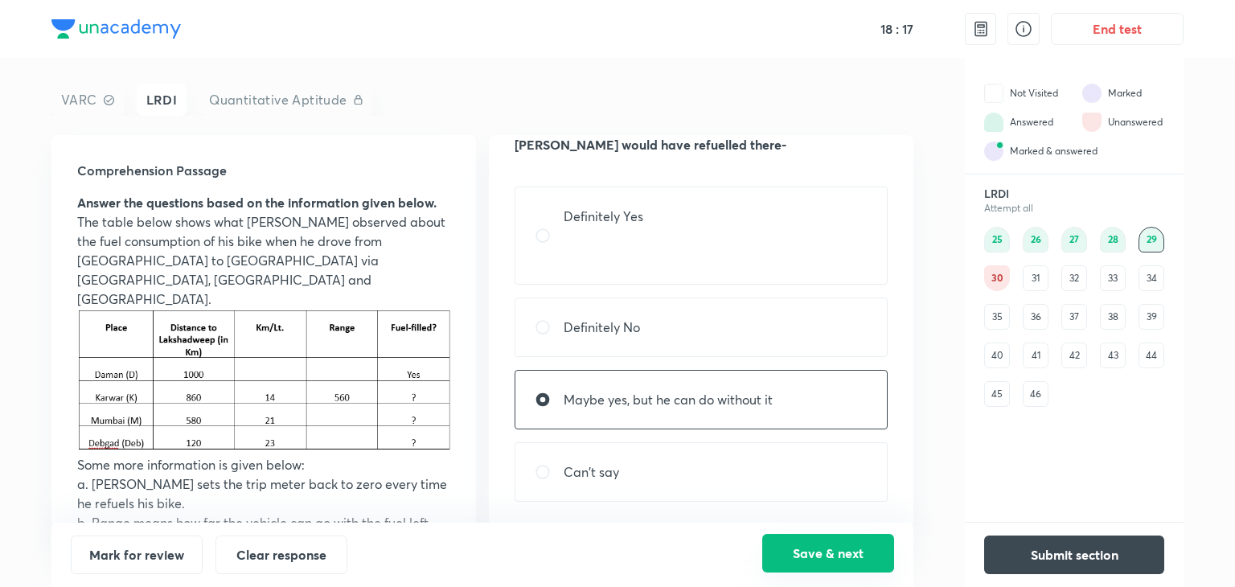
scroll to position [76, 0]
click at [1004, 242] on div "25" at bounding box center [997, 240] width 26 height 26
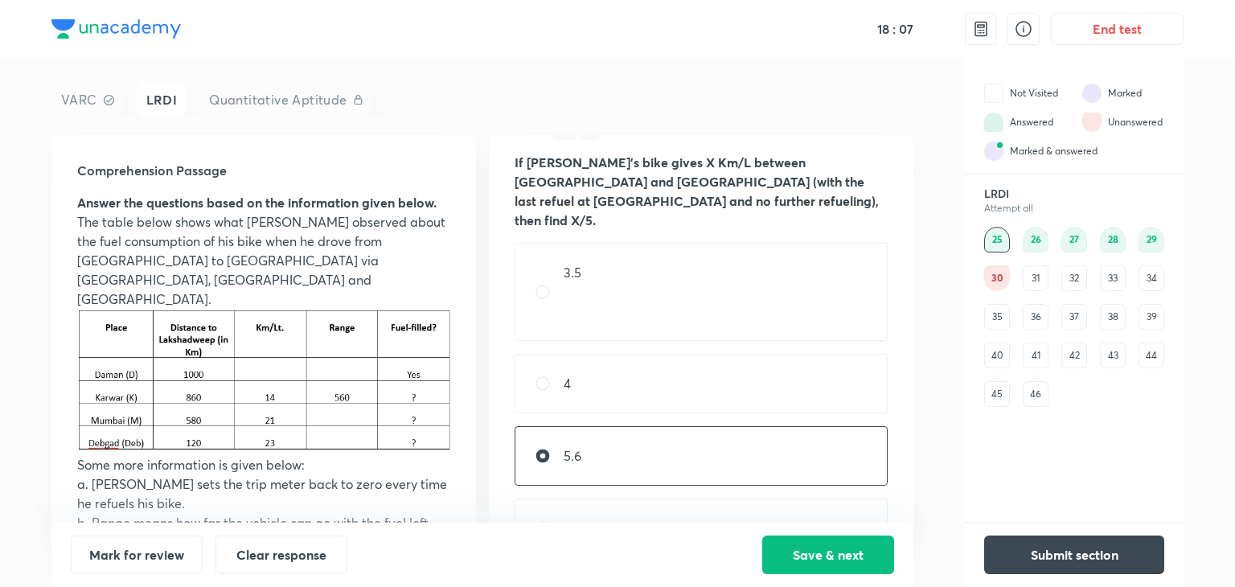
scroll to position [42, 0]
drag, startPoint x: 819, startPoint y: 548, endPoint x: 775, endPoint y: 563, distance: 46.5
click at [775, 563] on button "Save & next" at bounding box center [828, 553] width 132 height 39
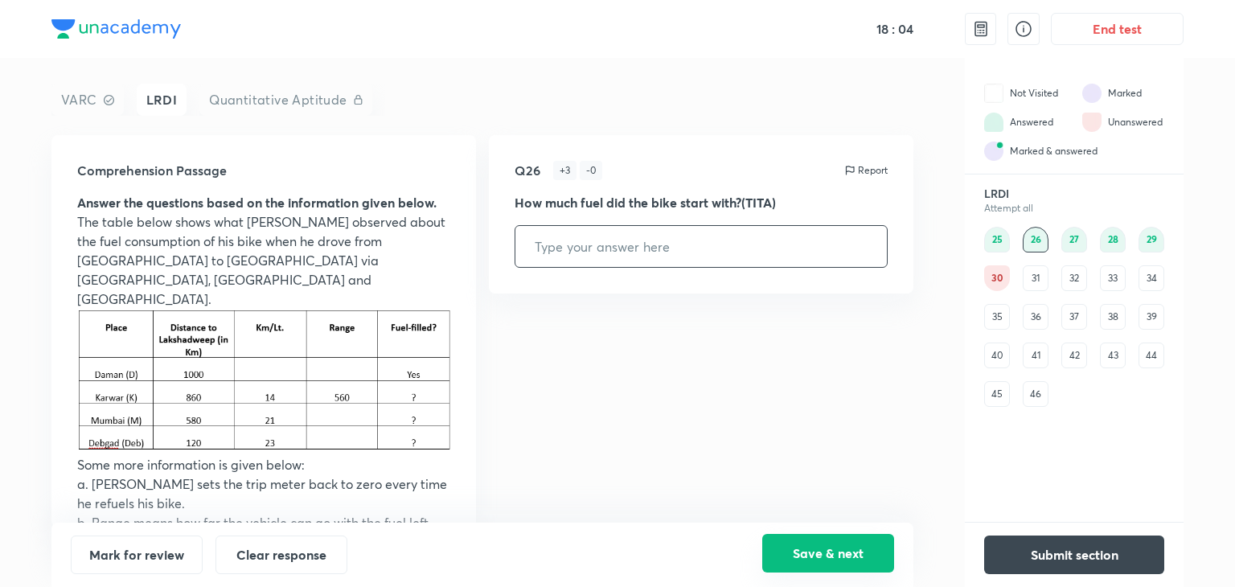
type input "50"
click at [1077, 250] on div "27" at bounding box center [1074, 240] width 26 height 26
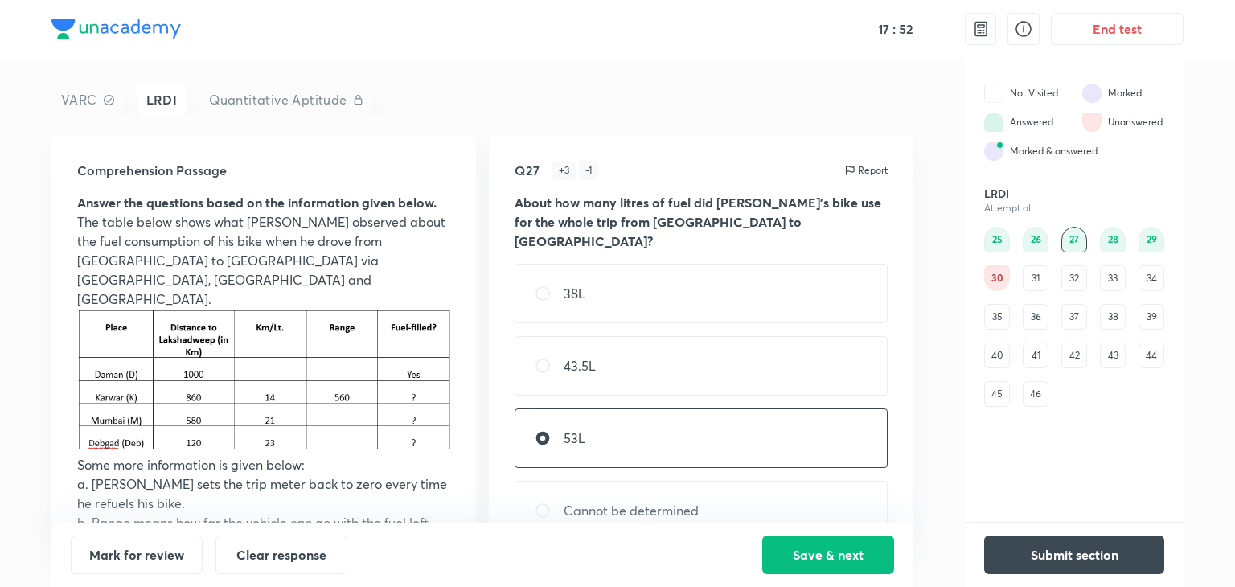
click at [1109, 242] on div "28" at bounding box center [1113, 240] width 26 height 26
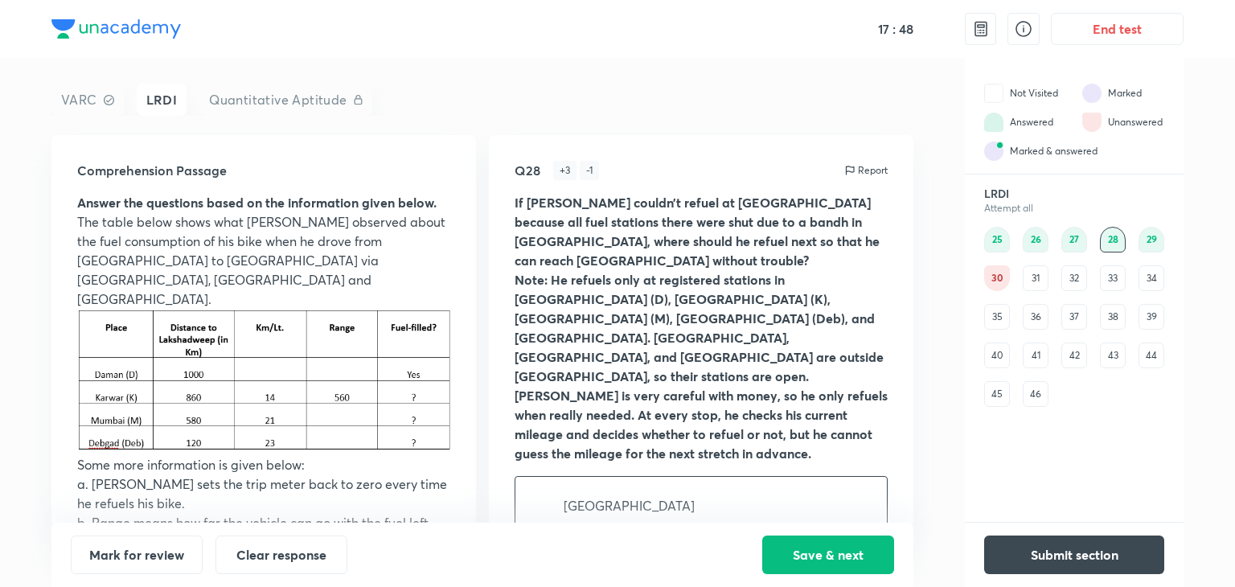
click at [1158, 245] on div "29" at bounding box center [1151, 240] width 26 height 26
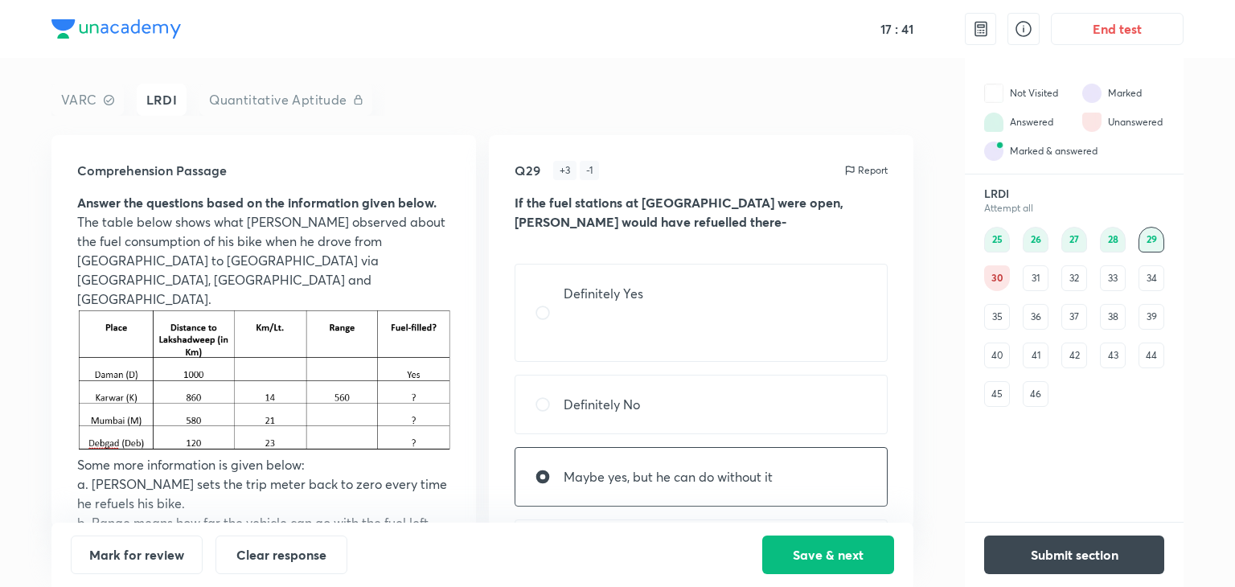
click at [996, 277] on div "30" at bounding box center [997, 278] width 26 height 26
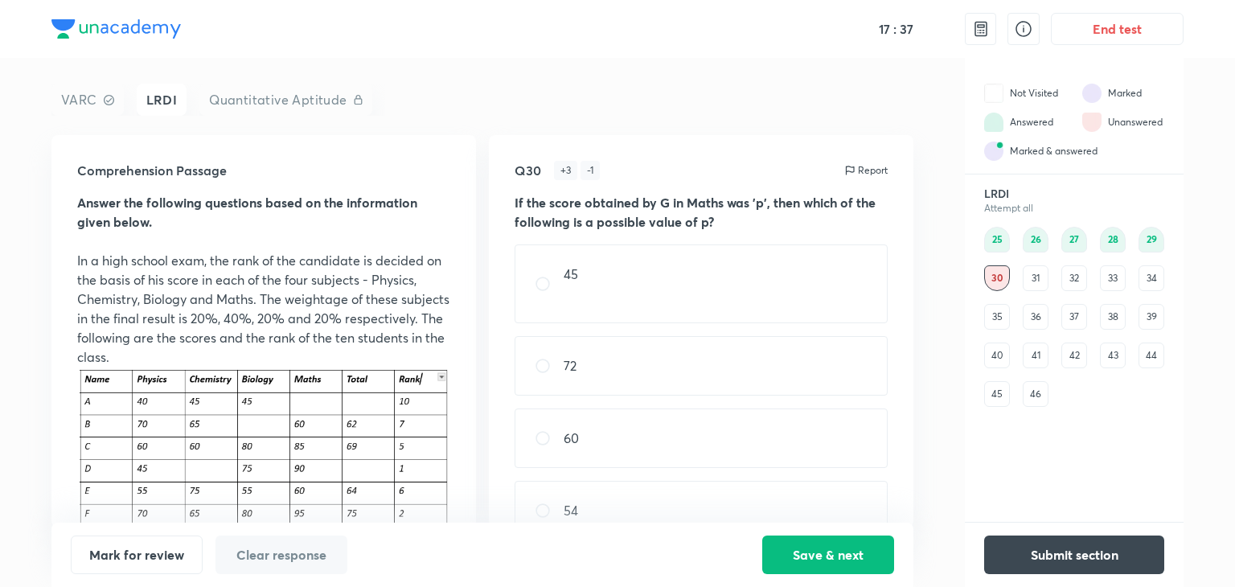
click at [1151, 284] on div "34" at bounding box center [1151, 278] width 26 height 26
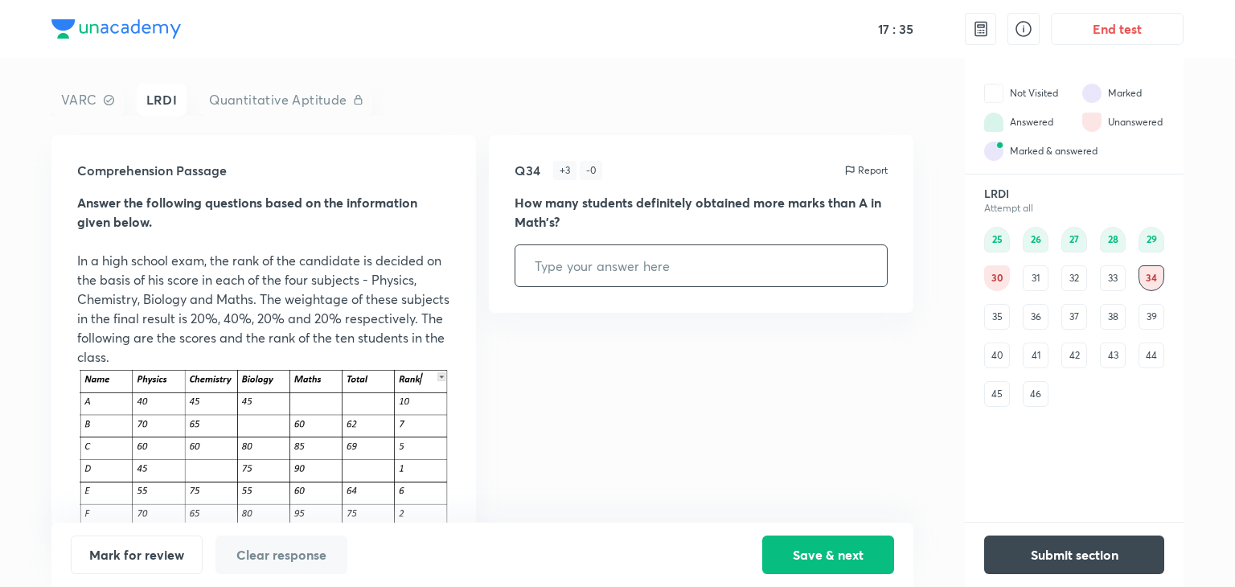
click at [1001, 277] on div "30" at bounding box center [997, 278] width 26 height 26
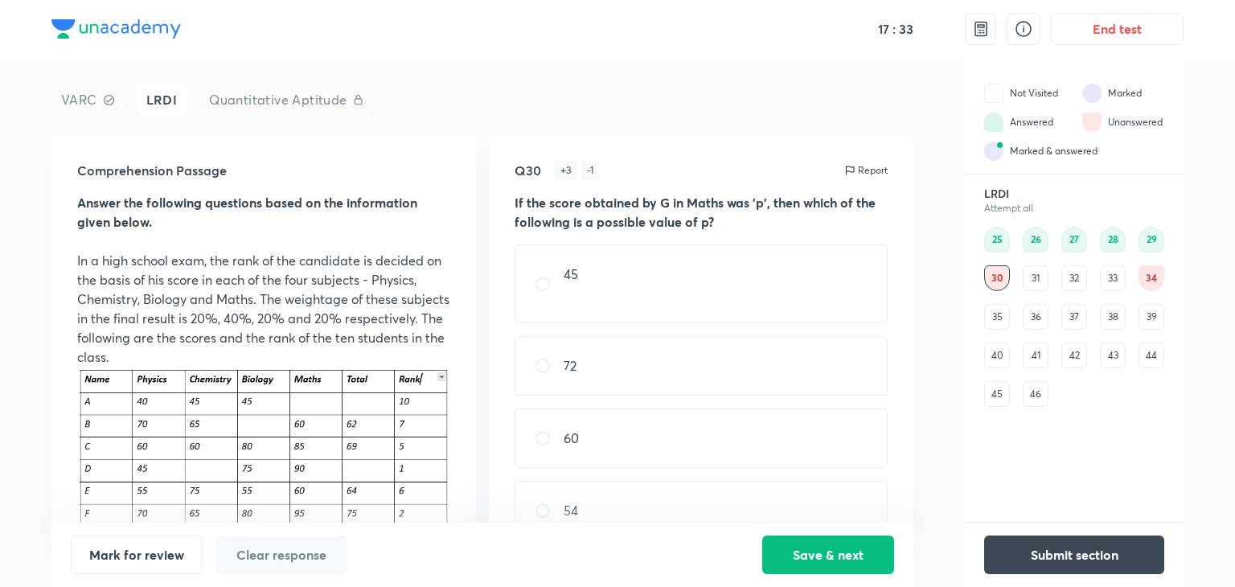
click at [1000, 322] on div "35" at bounding box center [997, 317] width 26 height 26
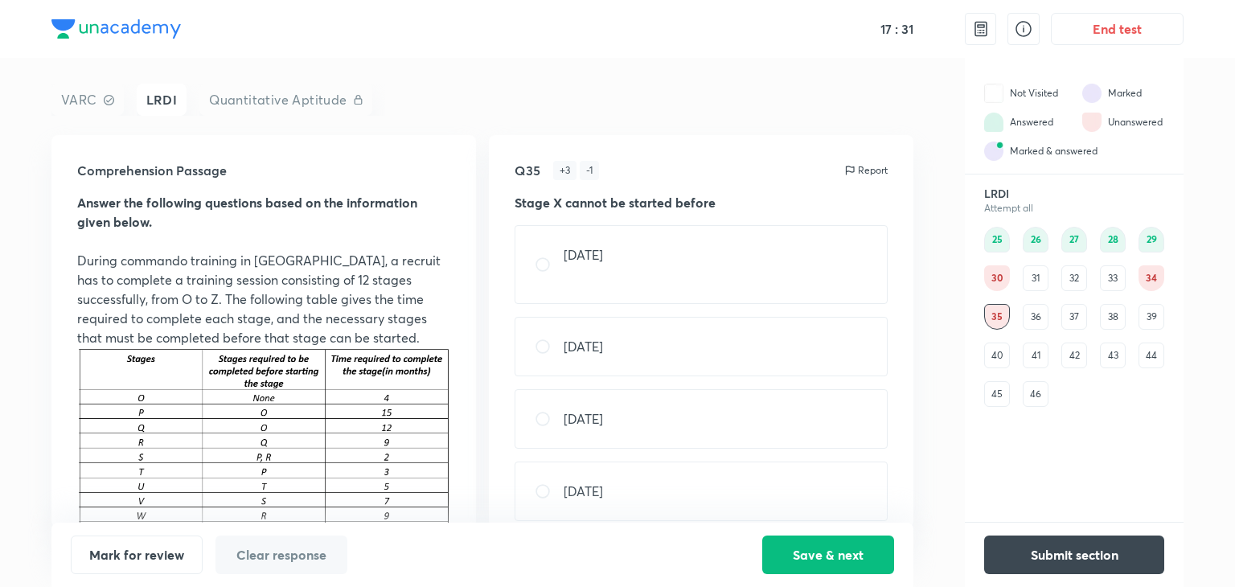
click at [1154, 318] on div "39" at bounding box center [1151, 317] width 26 height 26
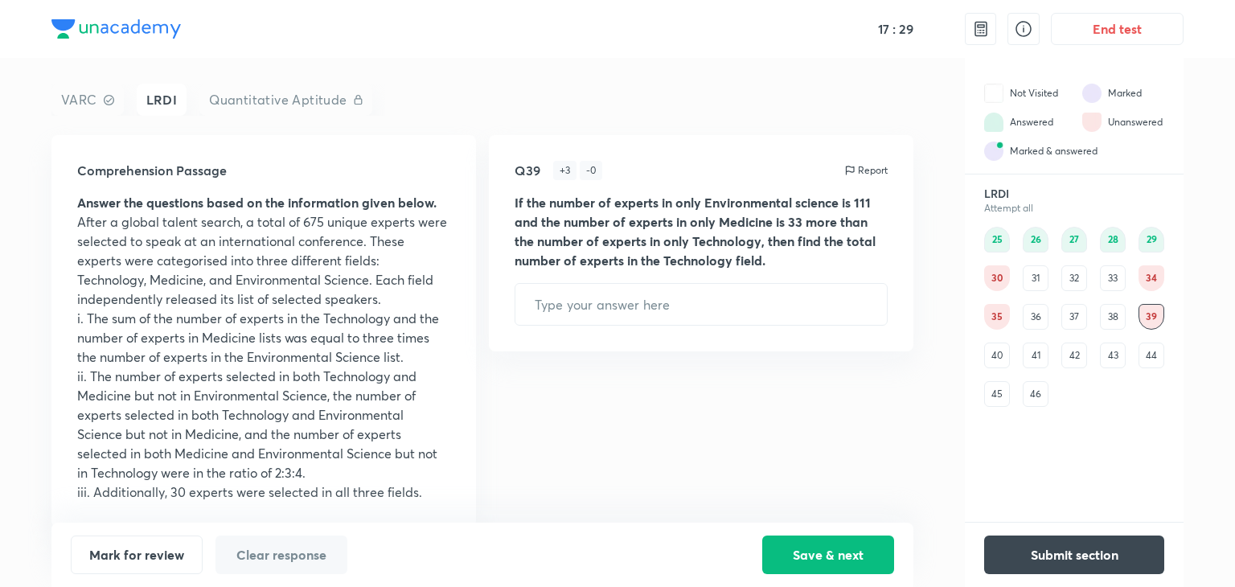
click at [997, 277] on div "30" at bounding box center [997, 278] width 26 height 26
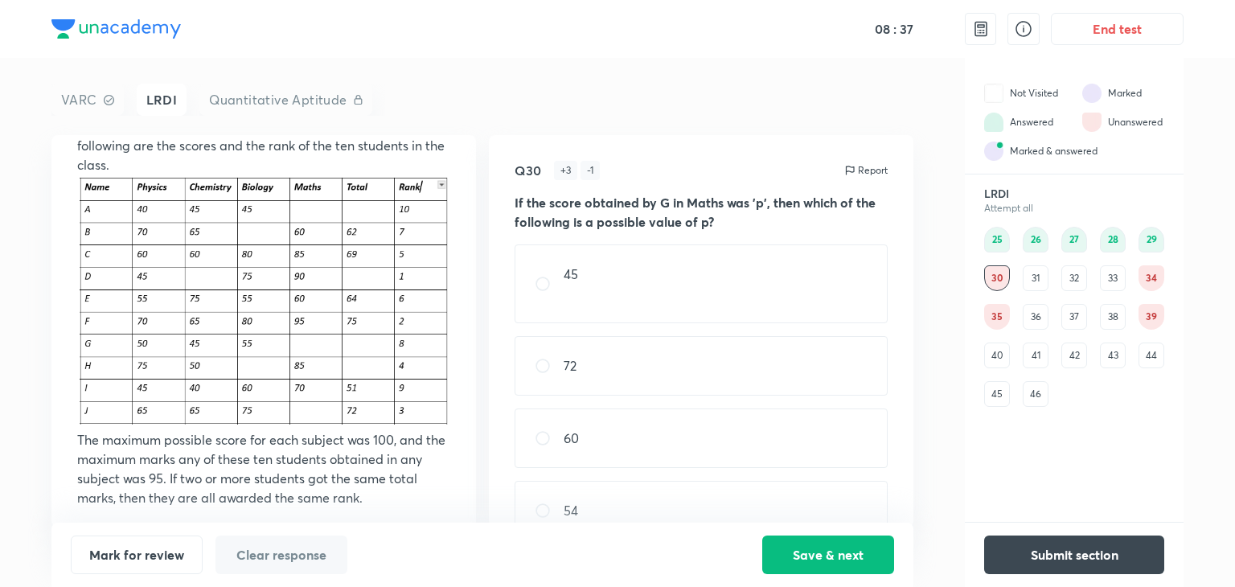
click at [605, 355] on div "72" at bounding box center [701, 365] width 373 height 59
radio input "true"
click at [815, 561] on button "Save & next" at bounding box center [828, 553] width 132 height 39
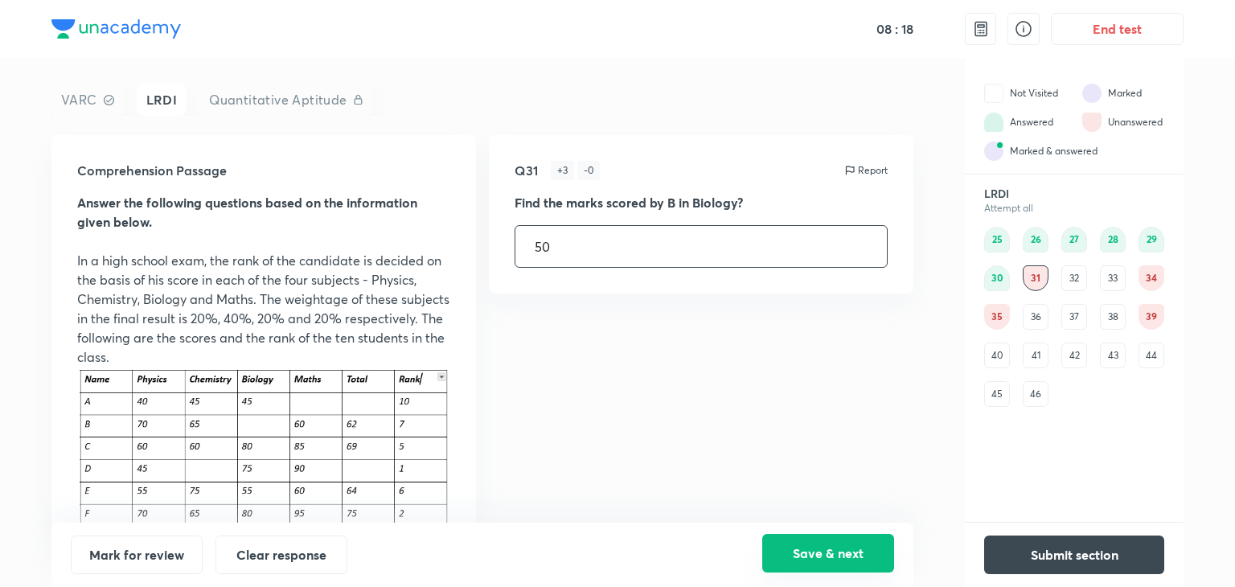
type input "50"
click at [830, 543] on button "Save & next" at bounding box center [828, 553] width 132 height 39
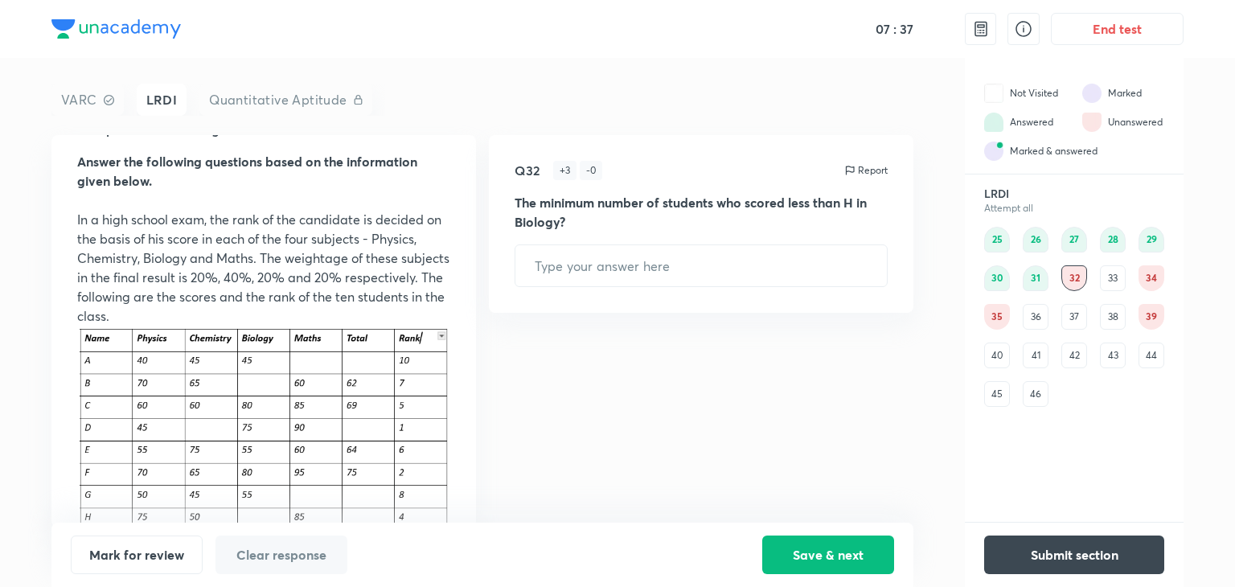
scroll to position [45, 0]
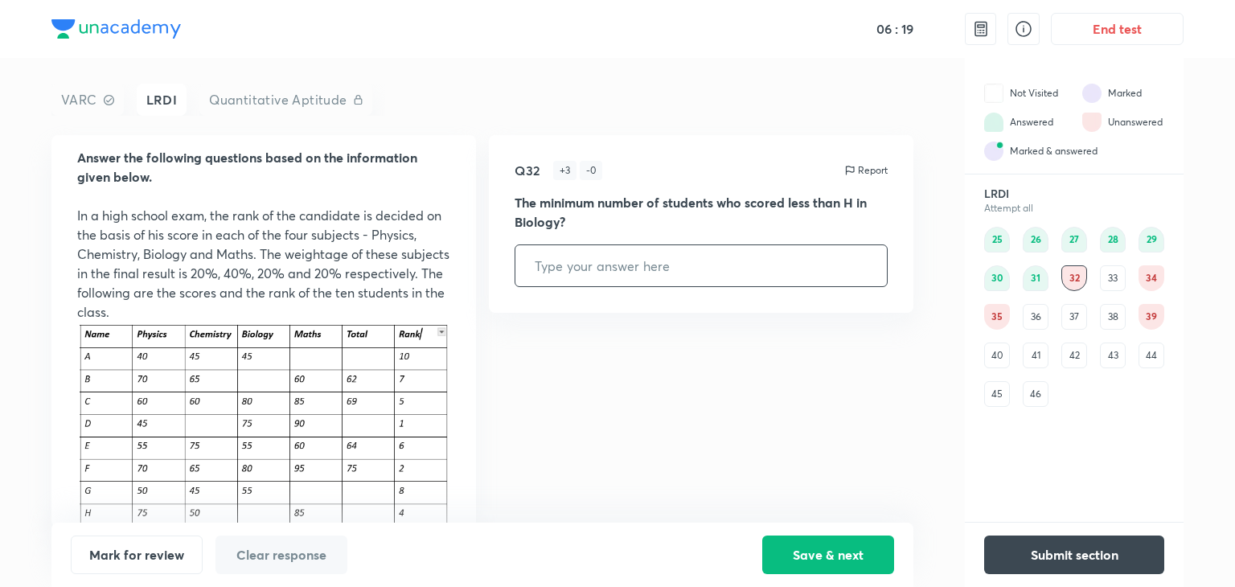
click at [584, 272] on input "text" at bounding box center [700, 265] width 371 height 41
type input "9"
click at [820, 547] on button "Save & next" at bounding box center [828, 553] width 132 height 39
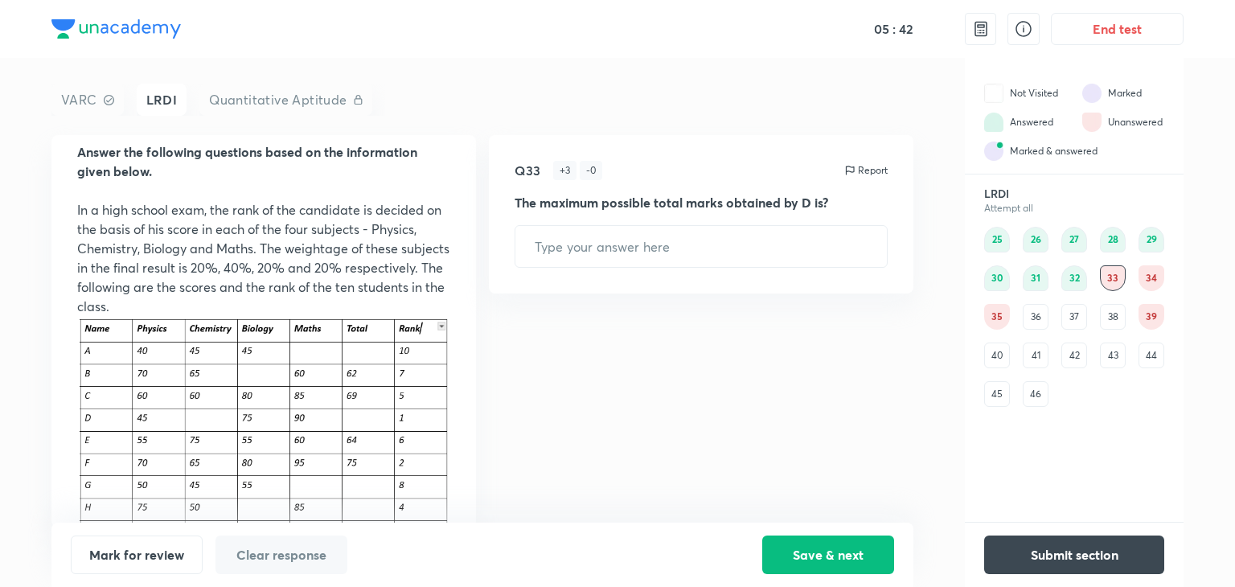
scroll to position [193, 0]
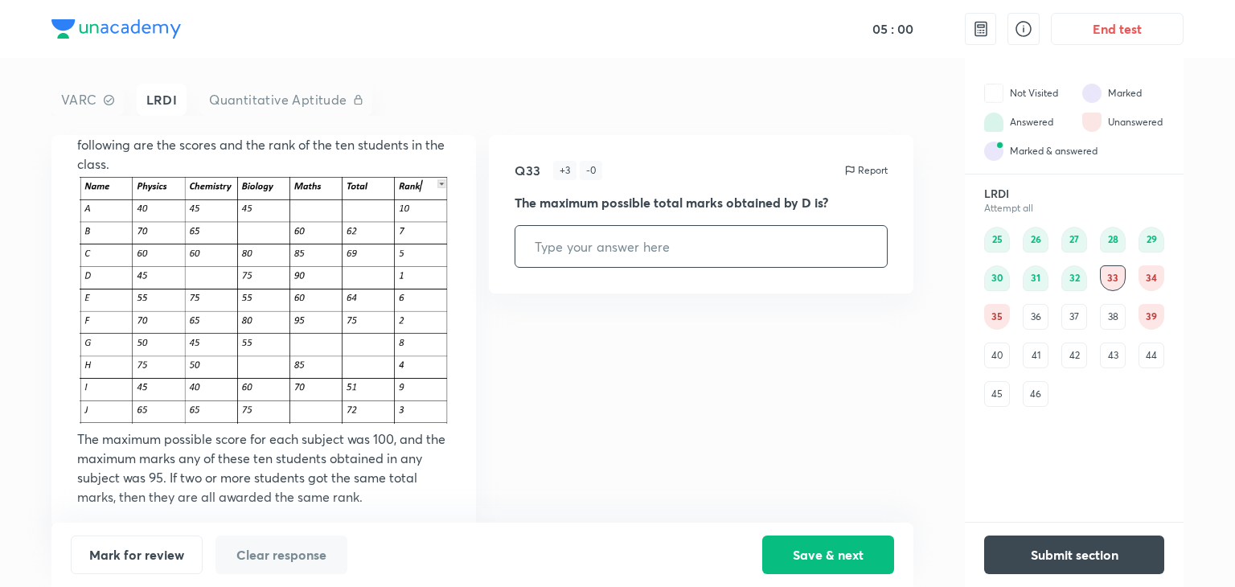
click at [659, 261] on input "text" at bounding box center [700, 246] width 371 height 41
type input "80"
click at [788, 547] on button "Save & next" at bounding box center [828, 553] width 132 height 39
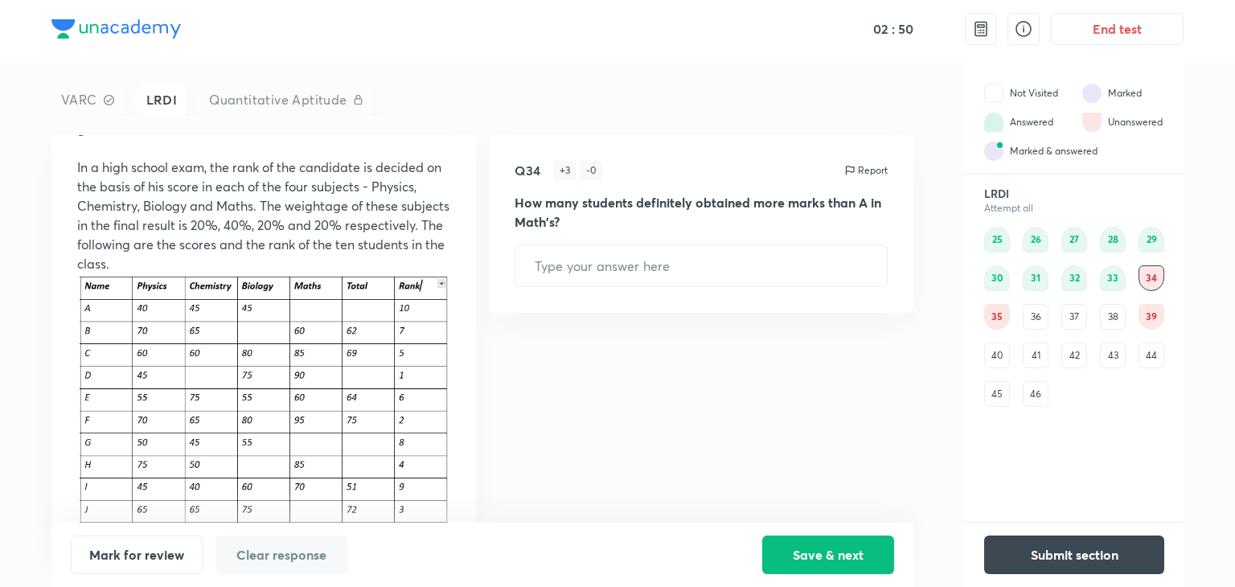
scroll to position [92, 0]
click at [449, 335] on div "Comprehension Passage Answer the following questions based on the information g…" at bounding box center [263, 331] width 424 height 392
click at [613, 271] on input "text" at bounding box center [700, 265] width 371 height 41
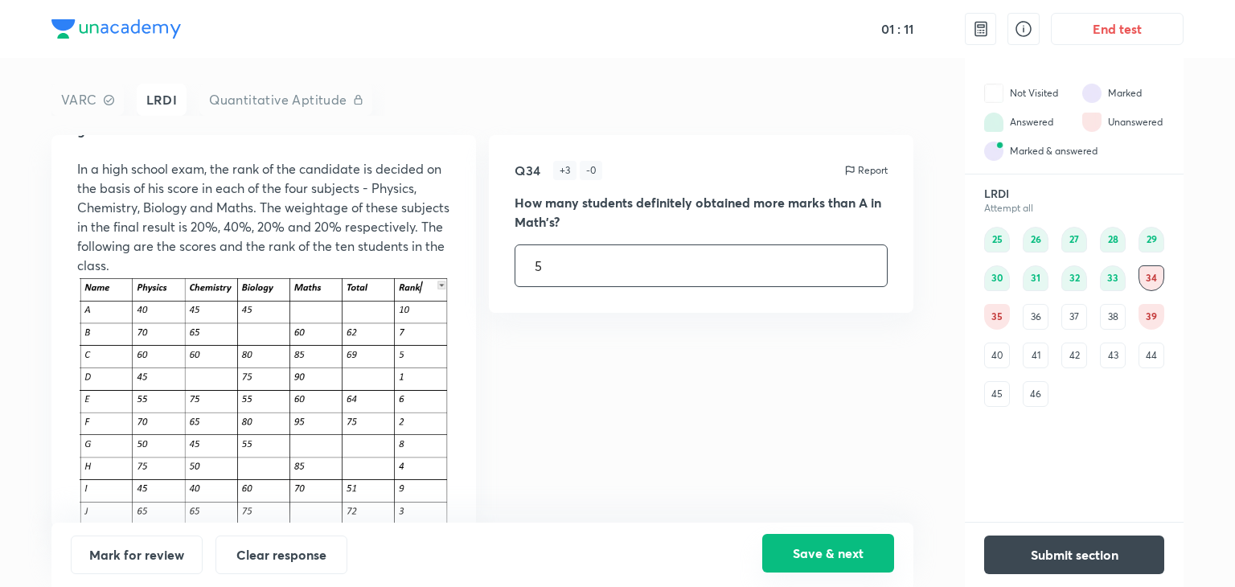
type input "5"
click at [800, 568] on button "Save & next" at bounding box center [828, 553] width 132 height 39
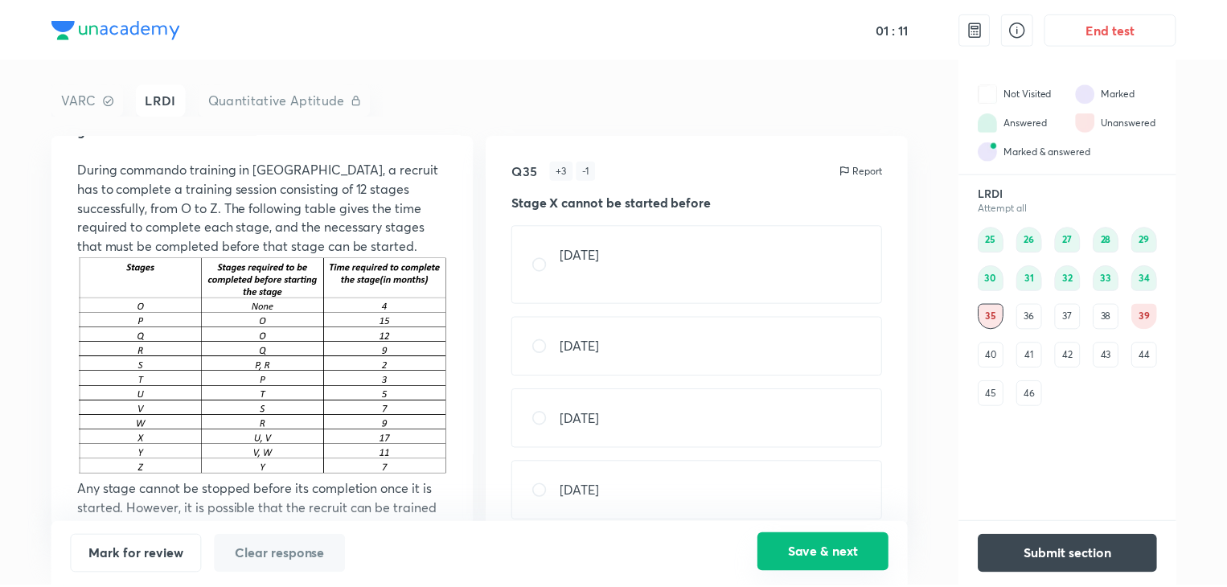
scroll to position [0, 0]
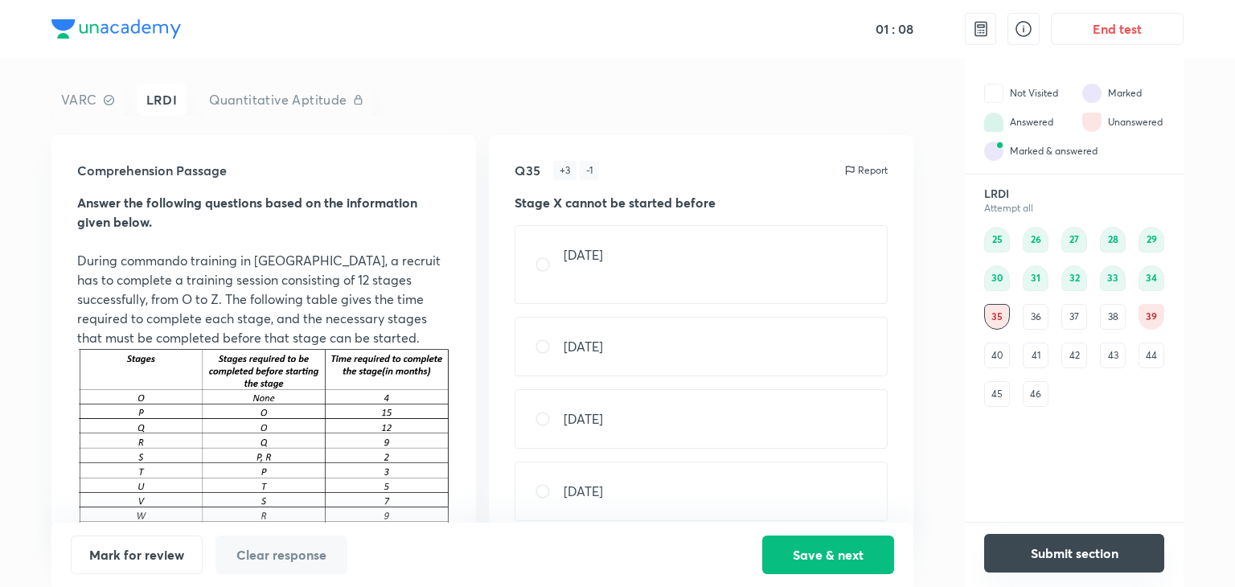
click at [1056, 560] on button "Submit section" at bounding box center [1074, 553] width 180 height 39
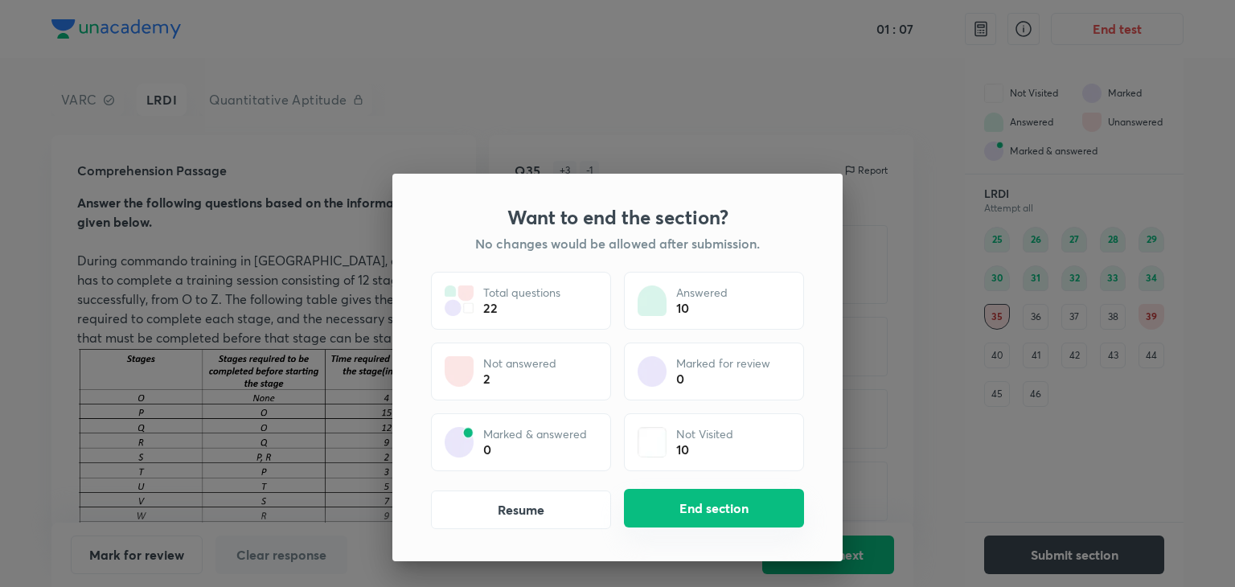
click at [720, 511] on button "End section" at bounding box center [714, 508] width 180 height 39
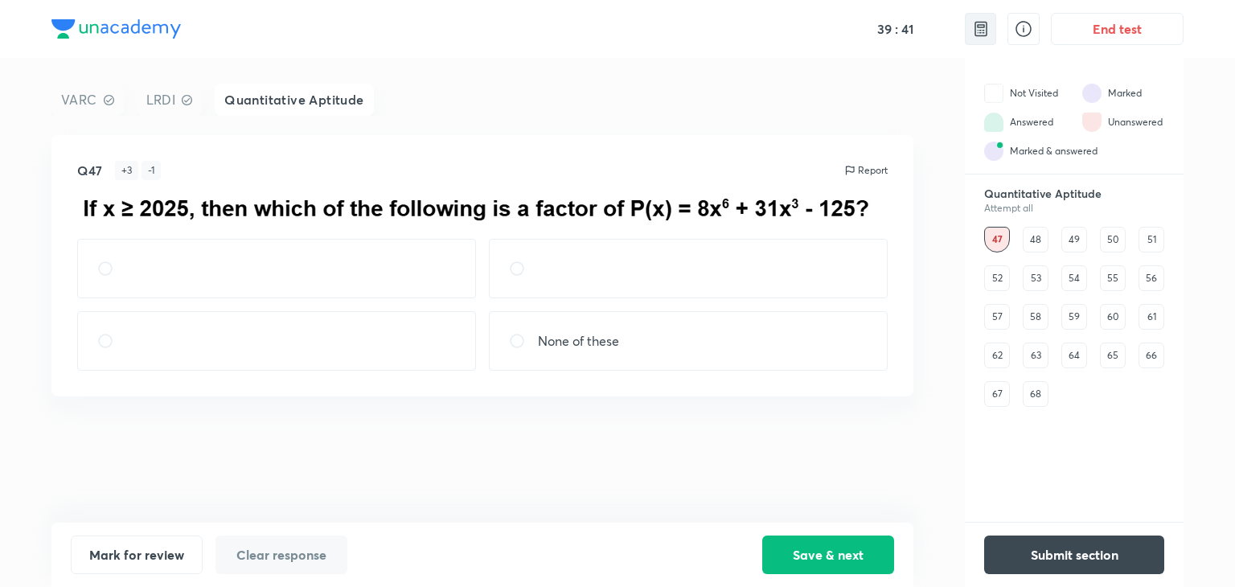
click at [987, 33] on img at bounding box center [980, 28] width 19 height 19
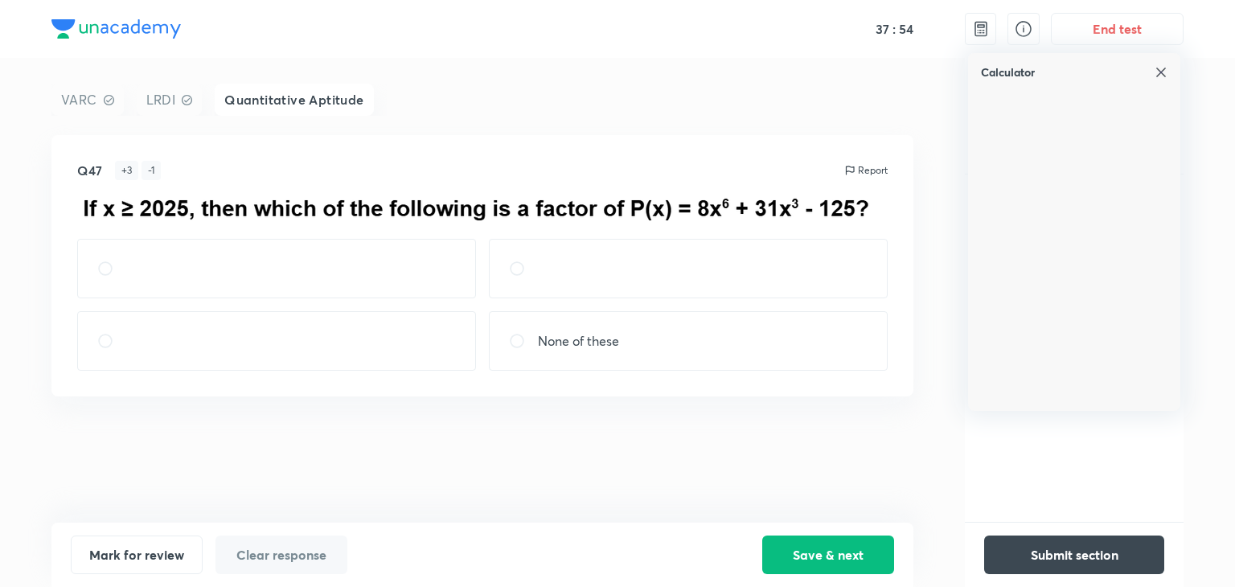
click at [1163, 69] on img at bounding box center [1160, 72] width 13 height 13
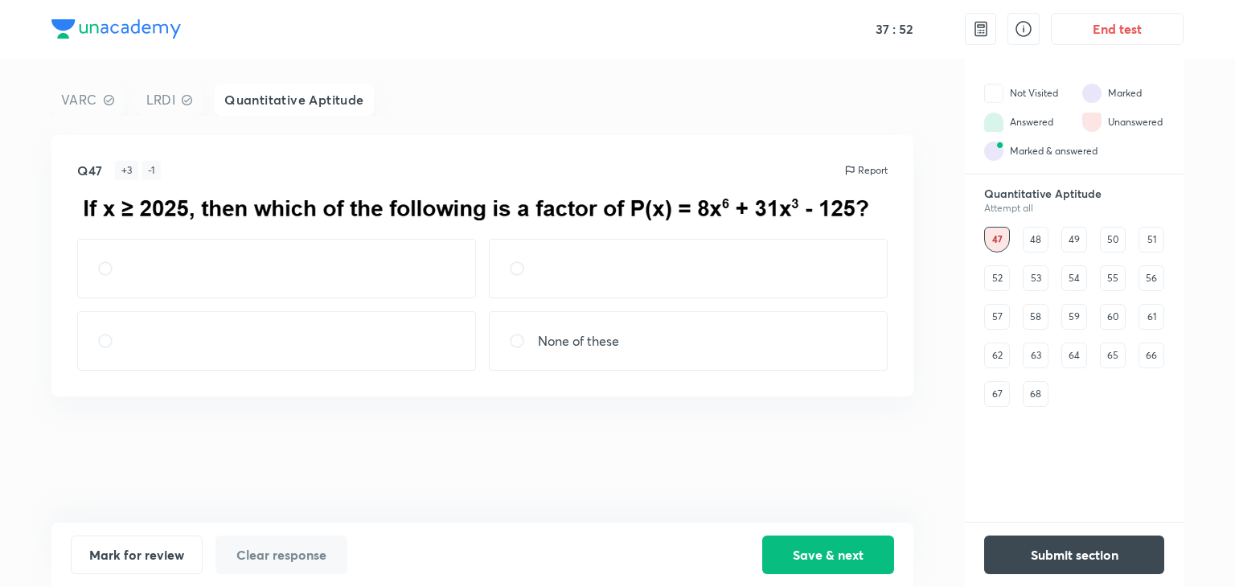
click at [1022, 259] on div "47 48 49 50 51 52 53 54 55 56 57 58 59 60 61 62 63 64 65 66 67 68" at bounding box center [1074, 317] width 180 height 180
click at [1033, 252] on div "48" at bounding box center [1036, 240] width 26 height 26
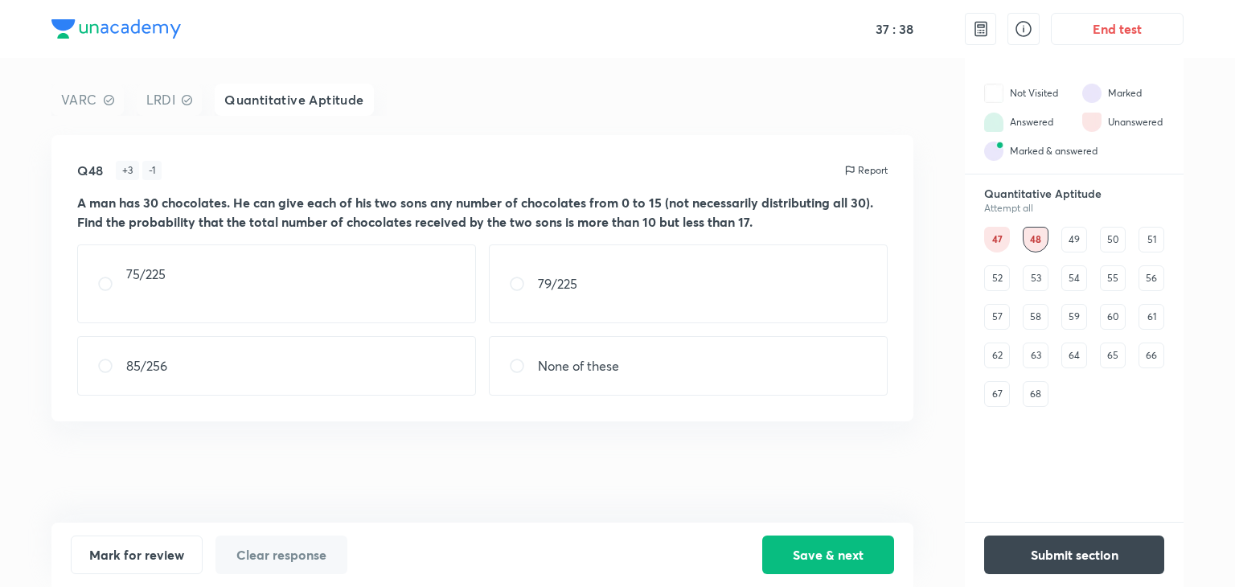
click at [1071, 244] on div "49" at bounding box center [1074, 240] width 26 height 26
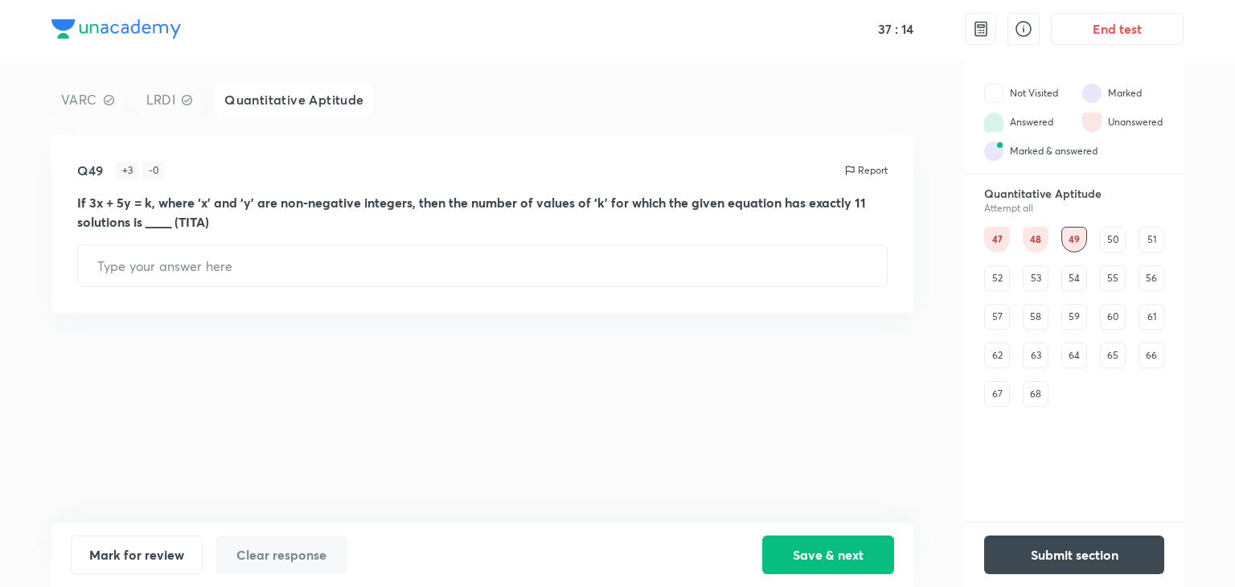
click at [1114, 241] on div "50" at bounding box center [1113, 240] width 26 height 26
click at [1148, 248] on div "51" at bounding box center [1151, 240] width 26 height 26
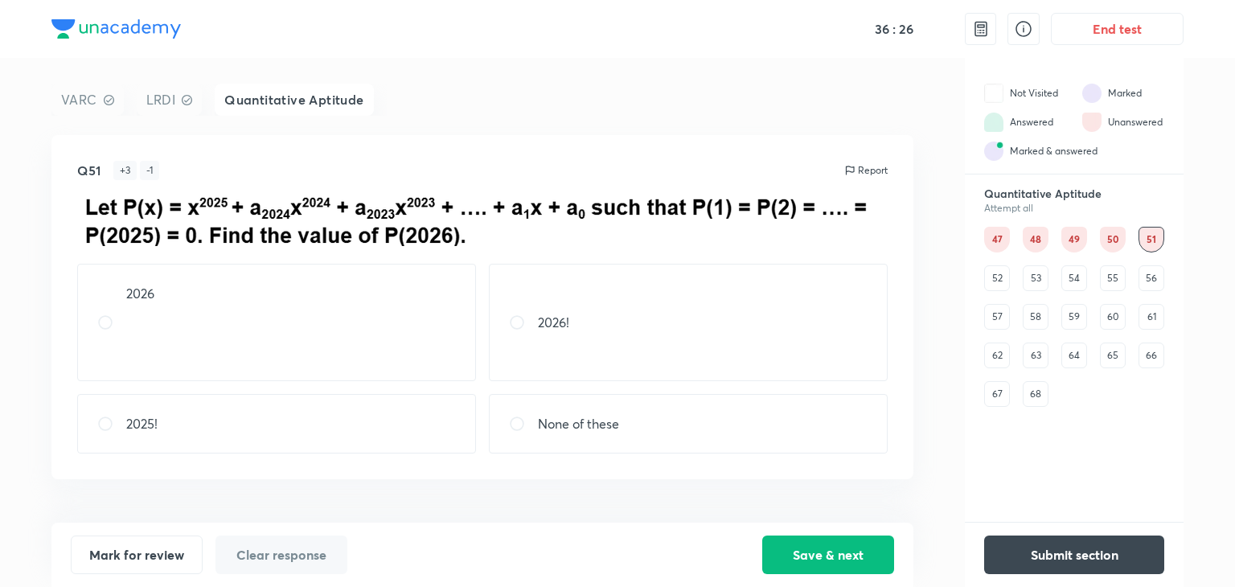
click at [993, 280] on div "52" at bounding box center [997, 278] width 26 height 26
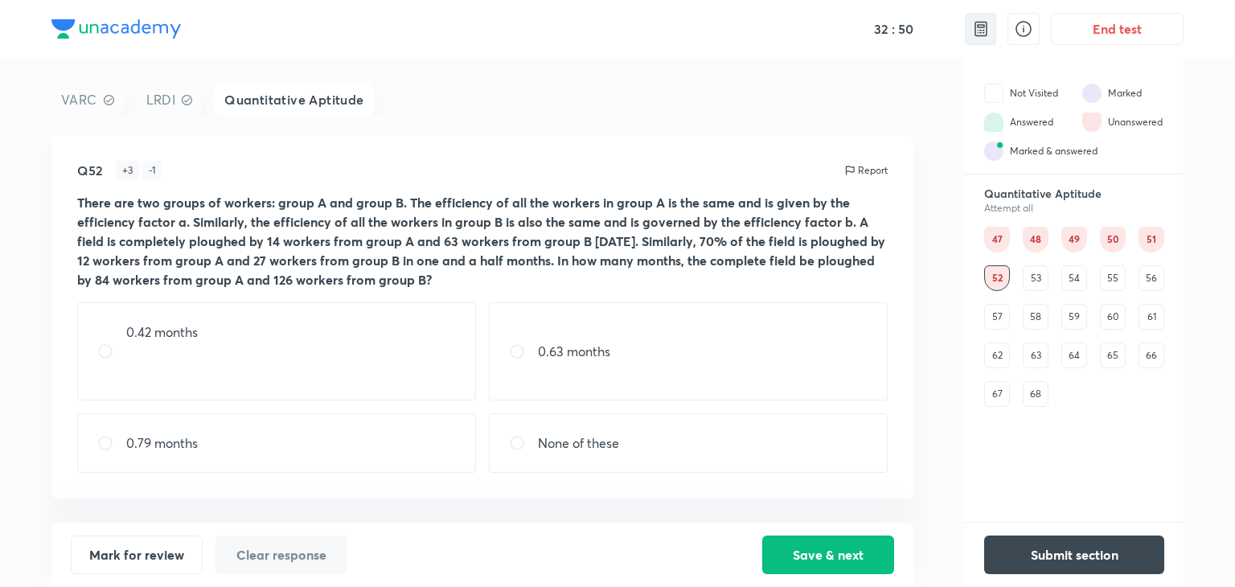
drag, startPoint x: 988, startPoint y: 19, endPoint x: 978, endPoint y: 36, distance: 19.9
click at [978, 36] on img at bounding box center [980, 28] width 19 height 19
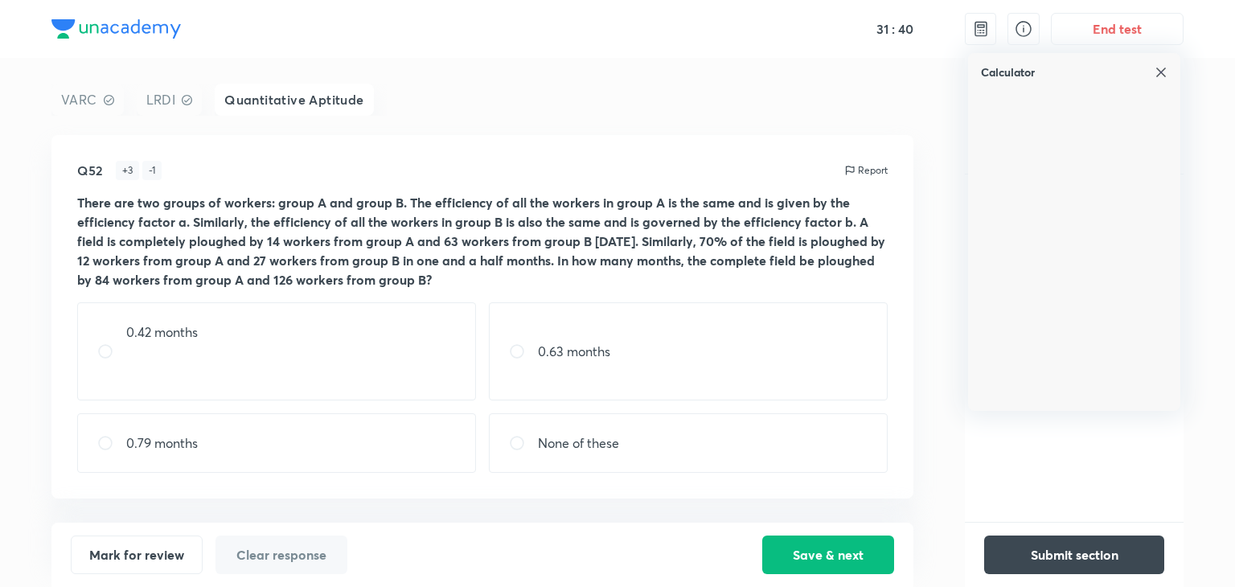
drag, startPoint x: 968, startPoint y: 345, endPoint x: 897, endPoint y: 326, distance: 73.3
click at [897, 326] on div "Q52 + 3 - 1 Report There are two groups of workers: group A and group B. The ef…" at bounding box center [482, 316] width 862 height 363
click at [1152, 76] on div "Calculator" at bounding box center [1074, 66] width 212 height 26
click at [1161, 73] on img at bounding box center [1160, 72] width 13 height 13
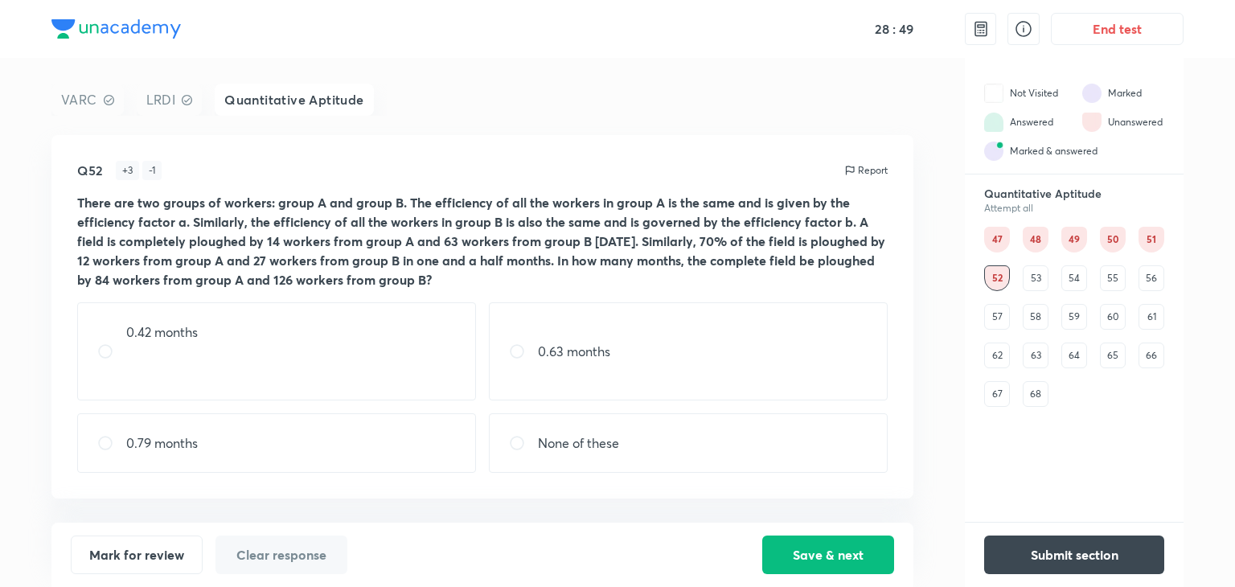
click at [314, 380] on div "0.42 months" at bounding box center [276, 351] width 399 height 98
radio input "true"
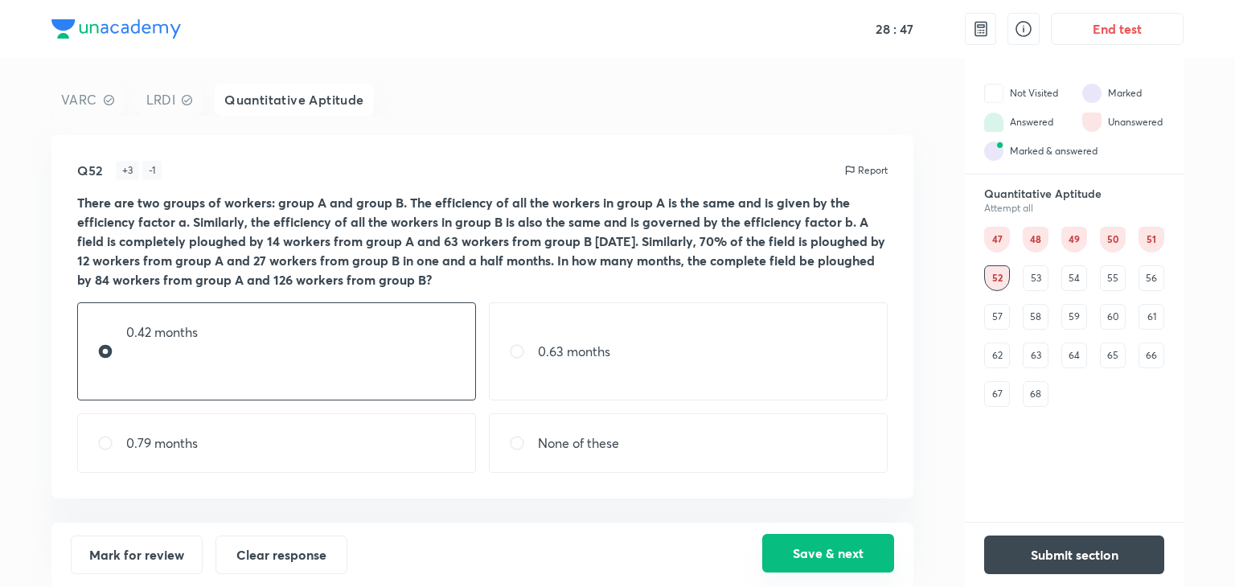
click at [774, 562] on button "Save & next" at bounding box center [828, 553] width 132 height 39
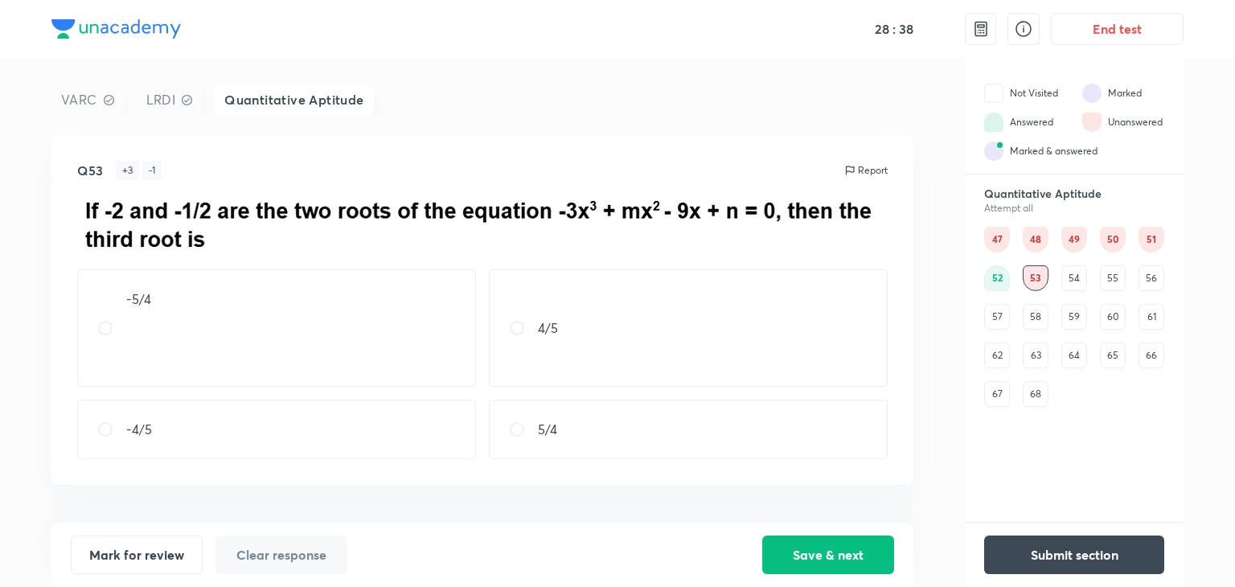
click at [1073, 281] on div "54" at bounding box center [1074, 278] width 26 height 26
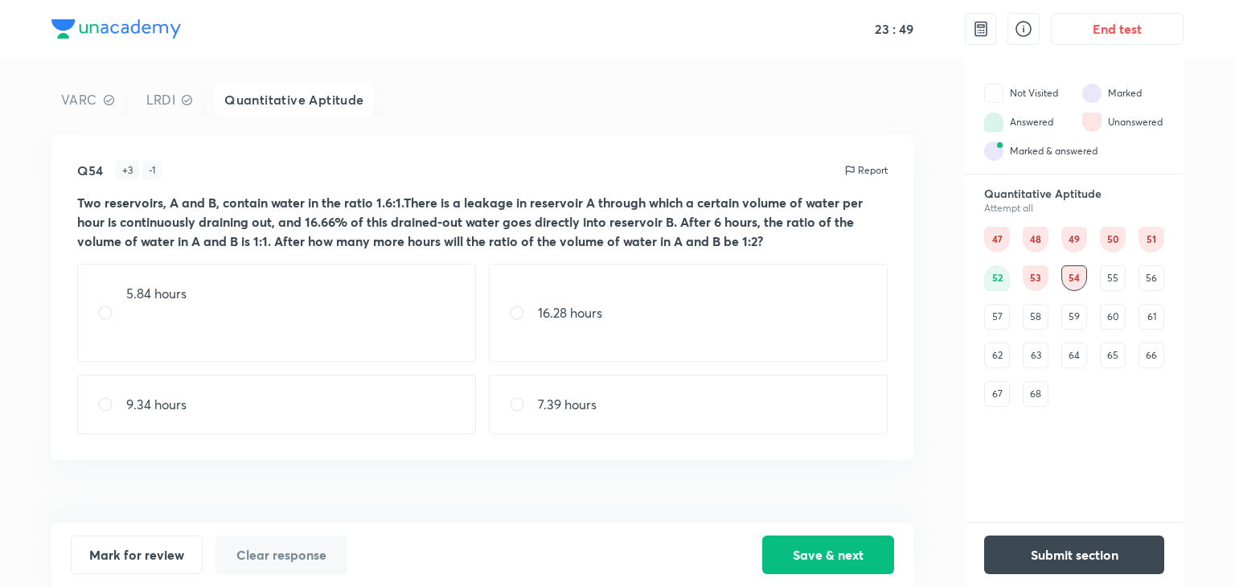
click at [695, 338] on div "16.28 hours" at bounding box center [688, 313] width 399 height 98
radio input "true"
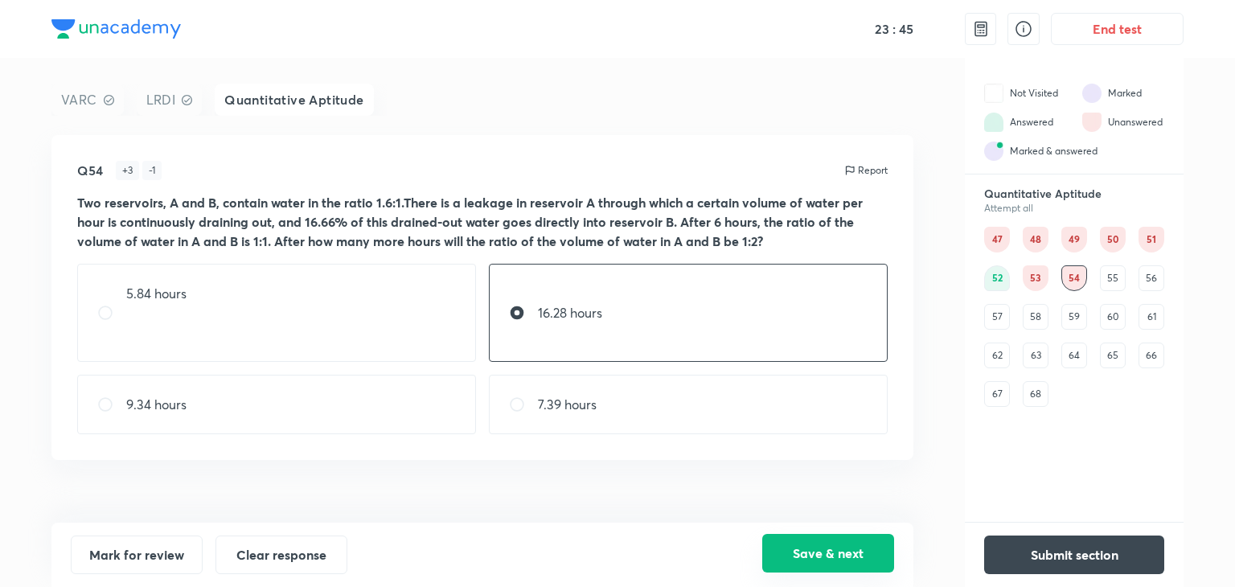
click at [809, 563] on button "Save & next" at bounding box center [828, 553] width 132 height 39
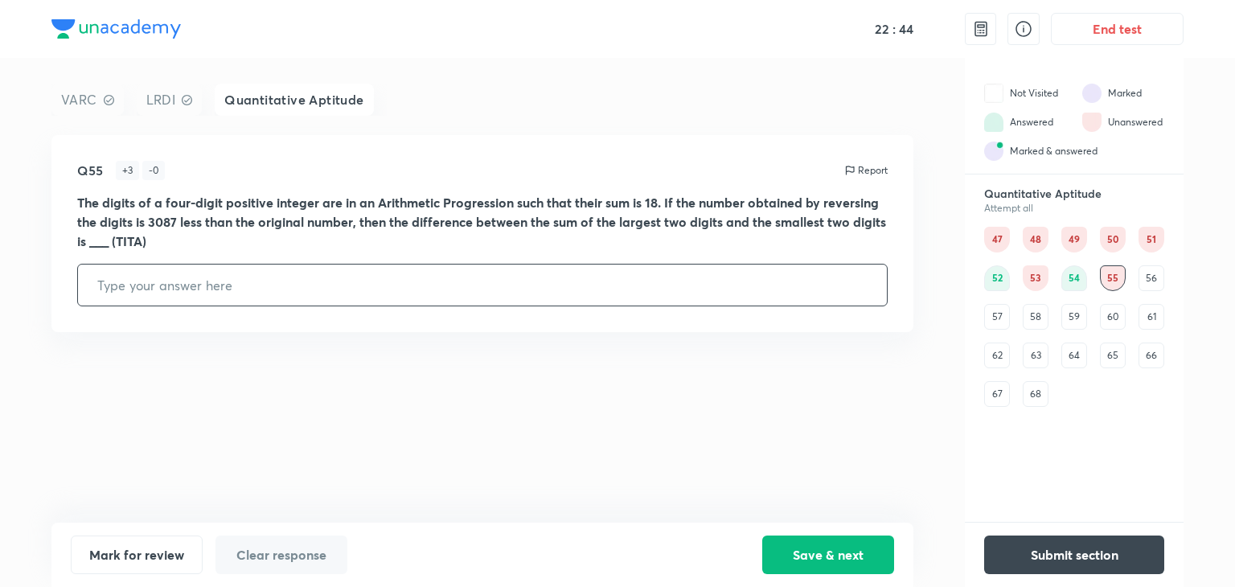
click at [1151, 280] on div "56" at bounding box center [1151, 278] width 26 height 26
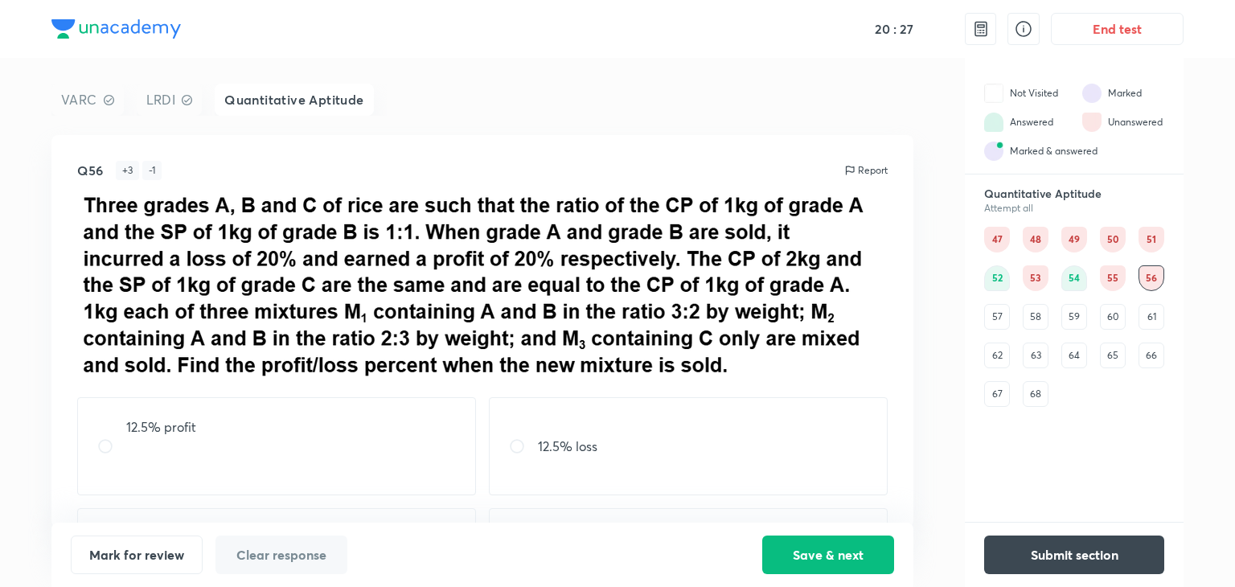
click at [996, 317] on div "57" at bounding box center [997, 317] width 26 height 26
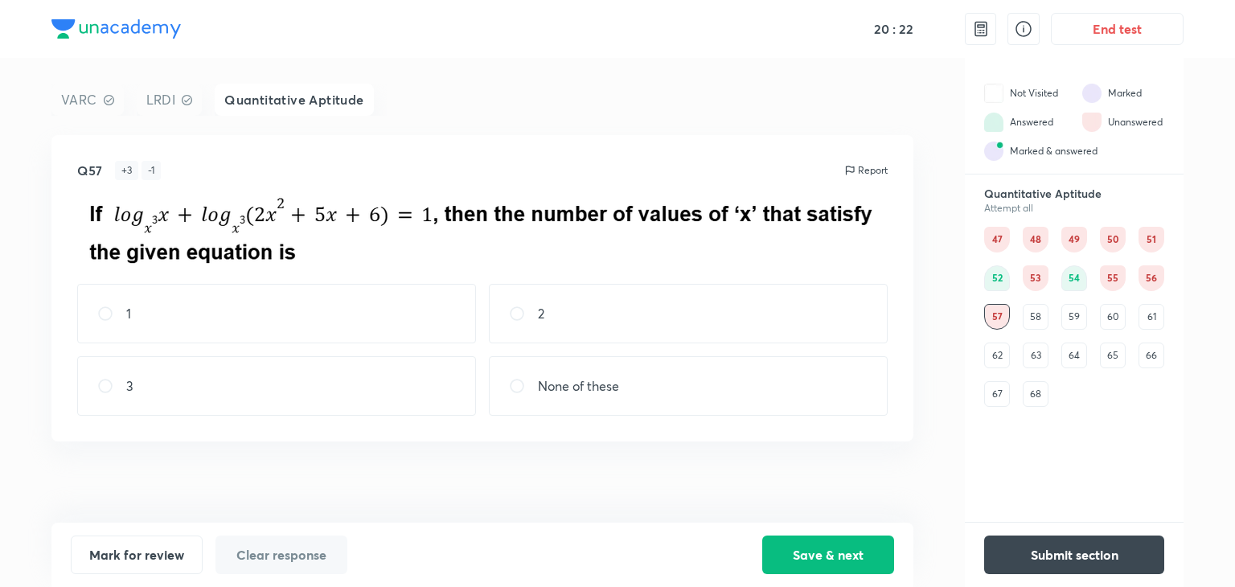
drag, startPoint x: 1033, startPoint y: 318, endPoint x: 942, endPoint y: 429, distance: 142.8
click at [942, 429] on div "VARC LRDI Quantitative Aptitude Q57 + 3 - 1 Report 1 2 3 None of these Mark for…" at bounding box center [617, 322] width 1132 height 529
click at [1039, 314] on div "58" at bounding box center [1036, 317] width 26 height 26
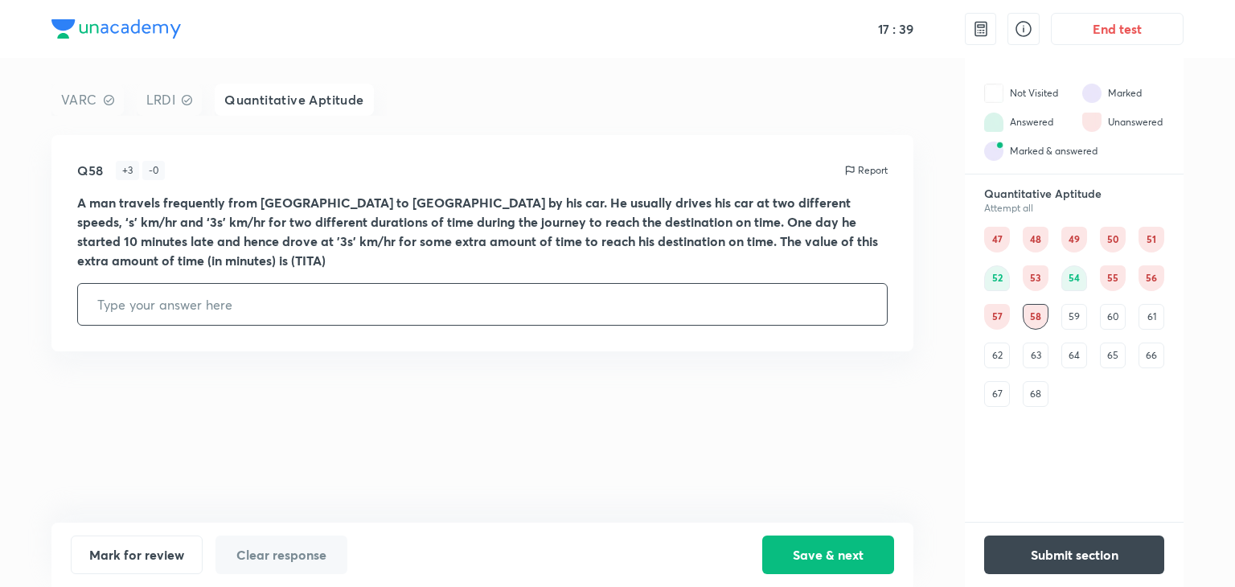
click at [1071, 316] on div "59" at bounding box center [1074, 317] width 26 height 26
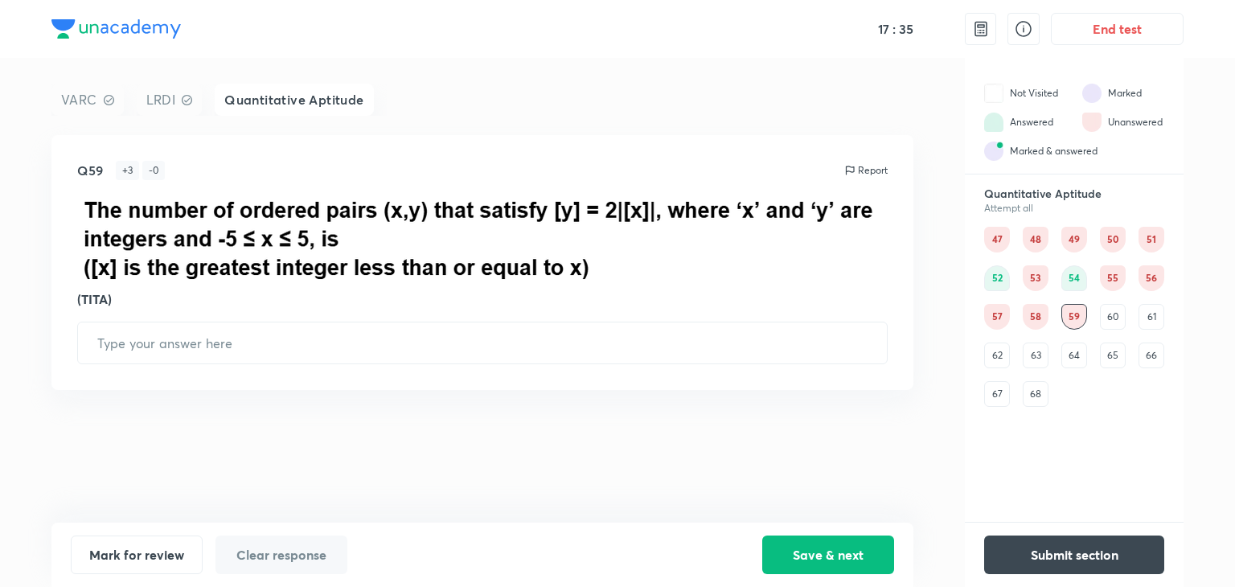
click at [1120, 318] on div "60" at bounding box center [1113, 317] width 26 height 26
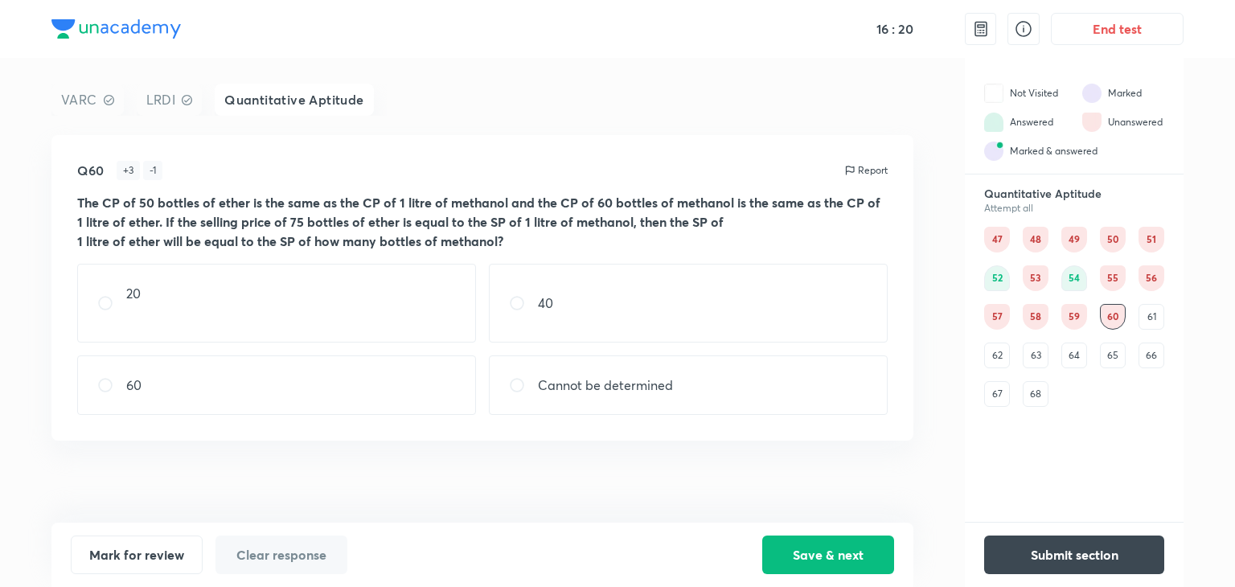
click at [1142, 318] on div "61" at bounding box center [1151, 317] width 26 height 26
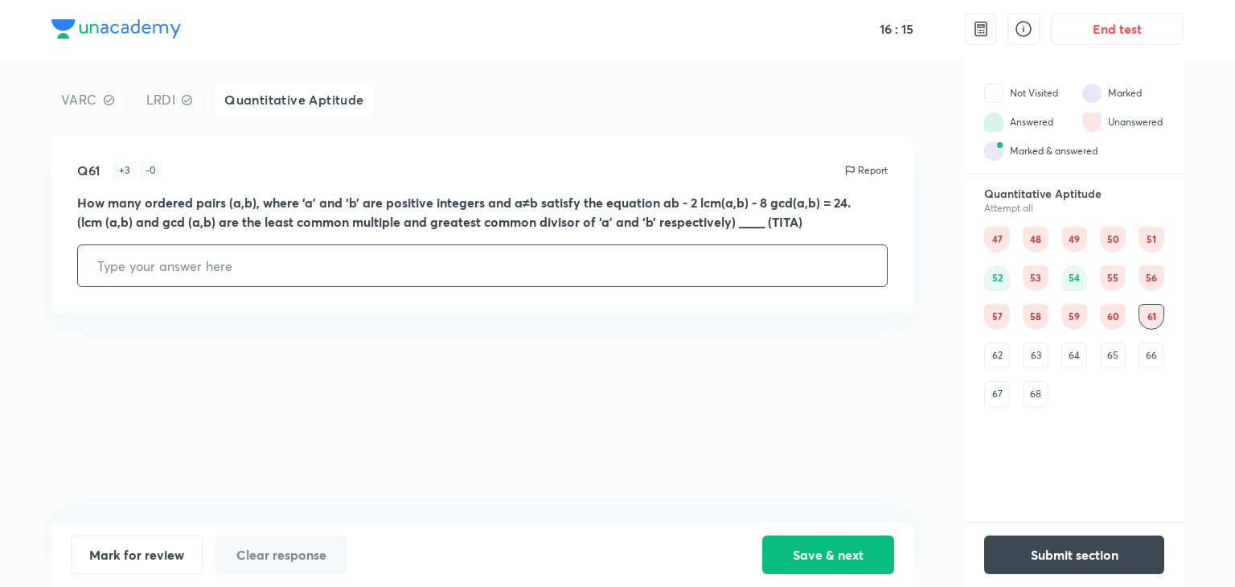
click at [994, 358] on div "62" at bounding box center [997, 355] width 26 height 26
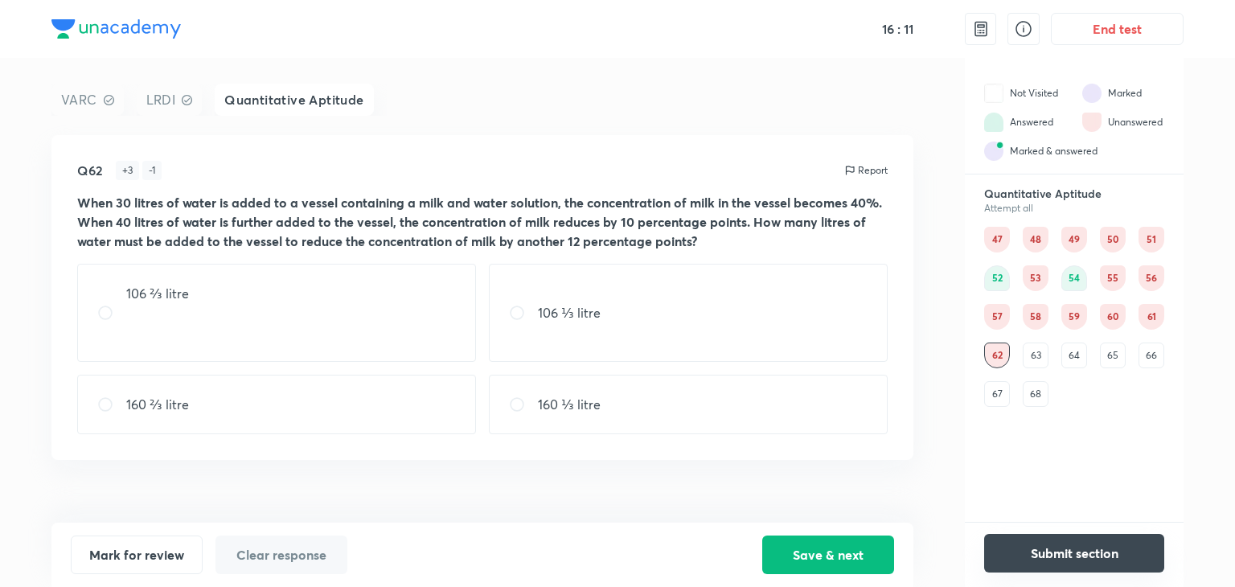
click at [1045, 554] on button "Submit section" at bounding box center [1074, 553] width 180 height 39
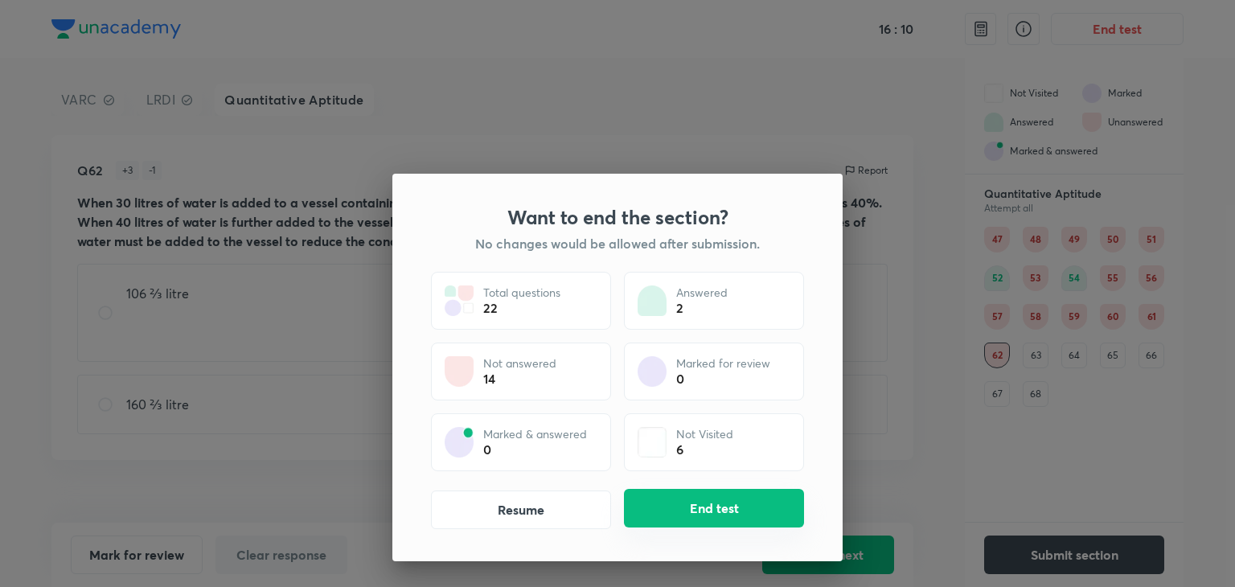
click at [746, 522] on button "End test" at bounding box center [714, 508] width 180 height 39
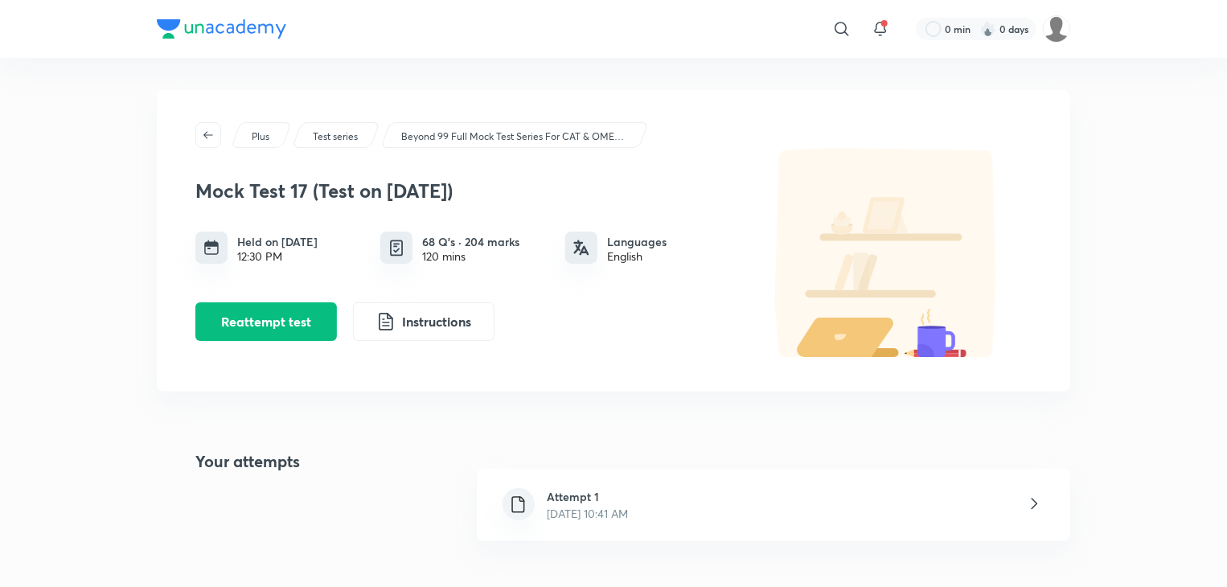
click at [755, 505] on div "Attempt 1 [DATE] 10:41 AM" at bounding box center [773, 505] width 593 height 72
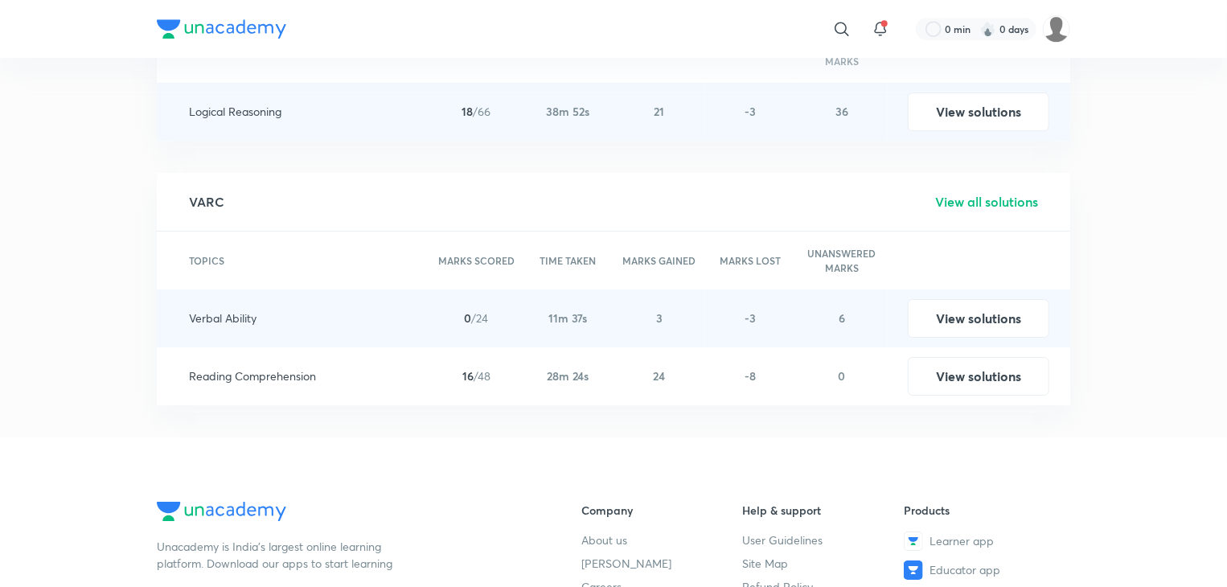
scroll to position [2602, 0]
click at [933, 317] on button "View solutions" at bounding box center [978, 316] width 141 height 39
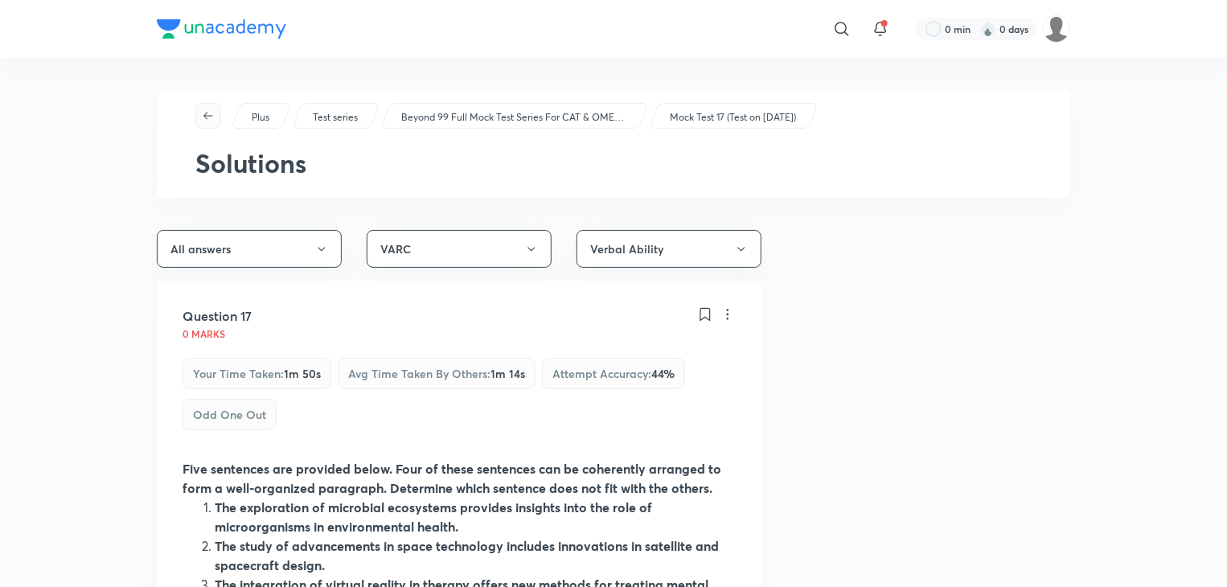
click at [203, 123] on button "button" at bounding box center [208, 116] width 26 height 26
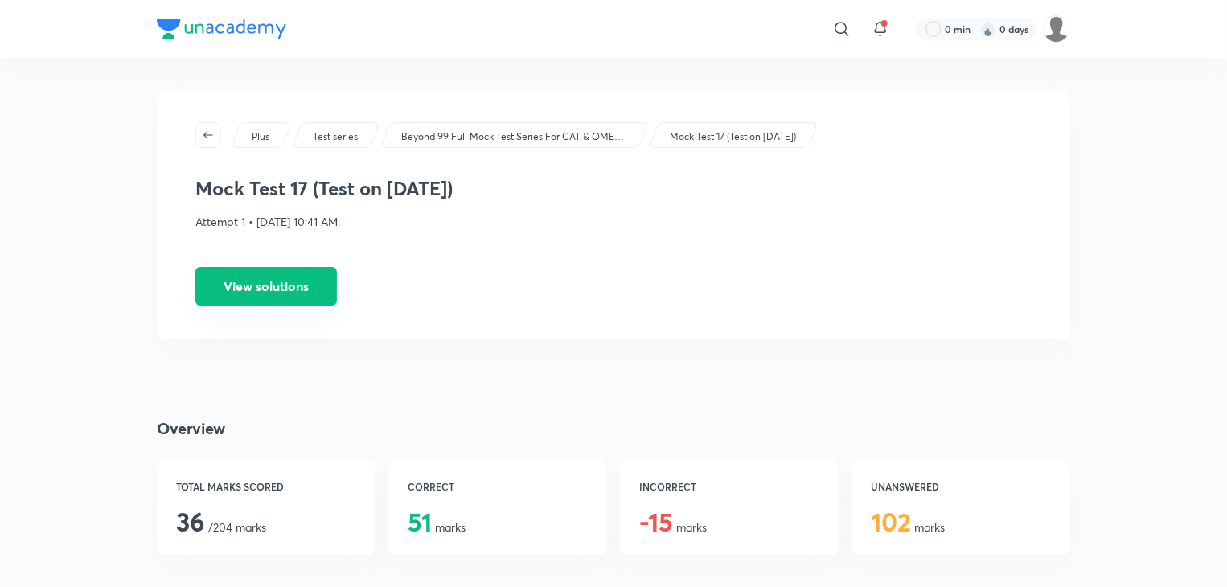
click at [318, 289] on button "View solutions" at bounding box center [265, 286] width 141 height 39
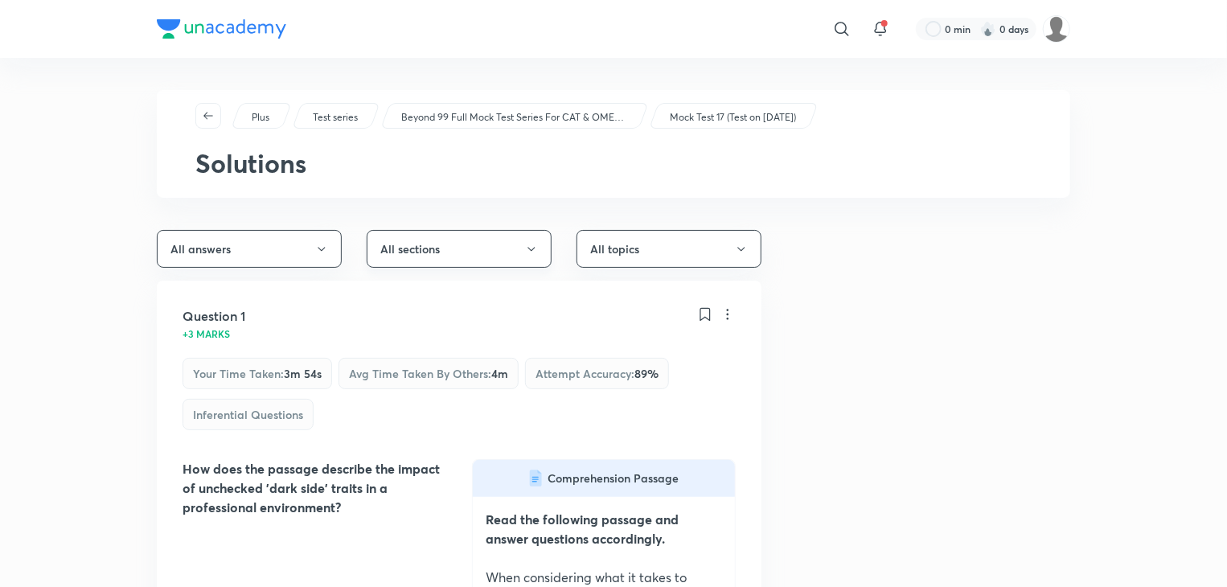
click at [385, 242] on button "All sections" at bounding box center [459, 249] width 185 height 38
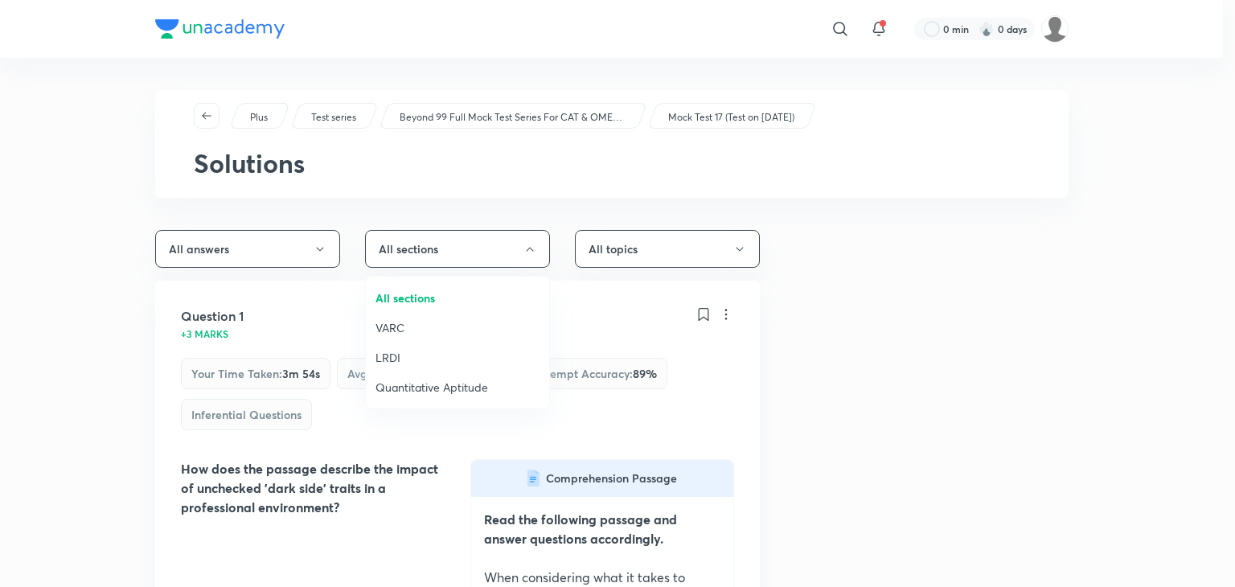
click at [408, 326] on span "VARC" at bounding box center [457, 327] width 164 height 17
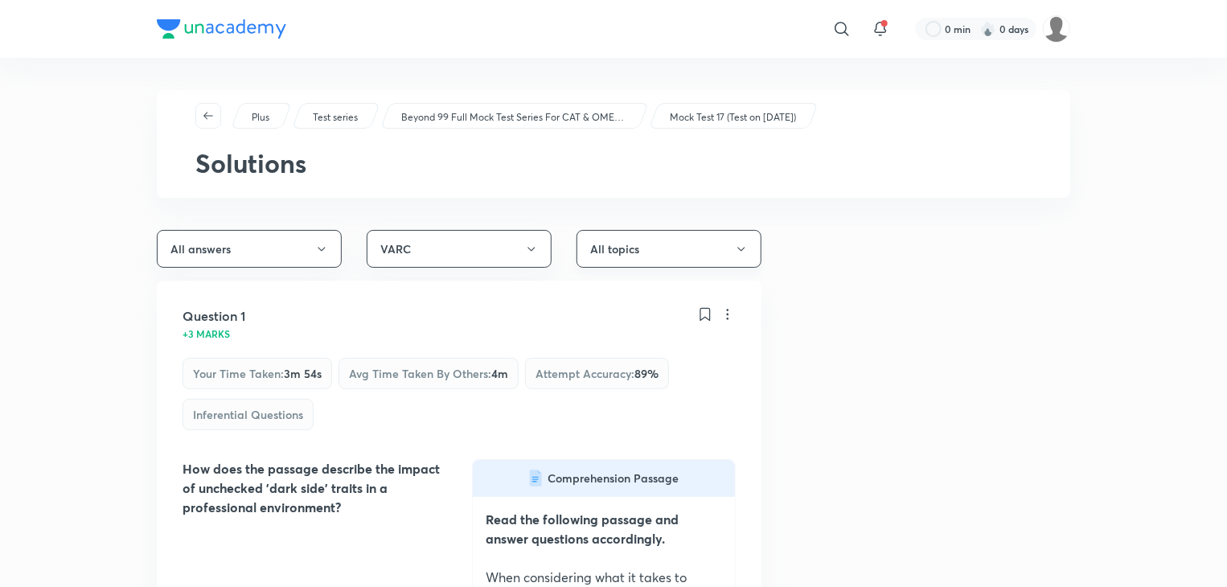
click at [617, 257] on button "All topics" at bounding box center [668, 249] width 185 height 38
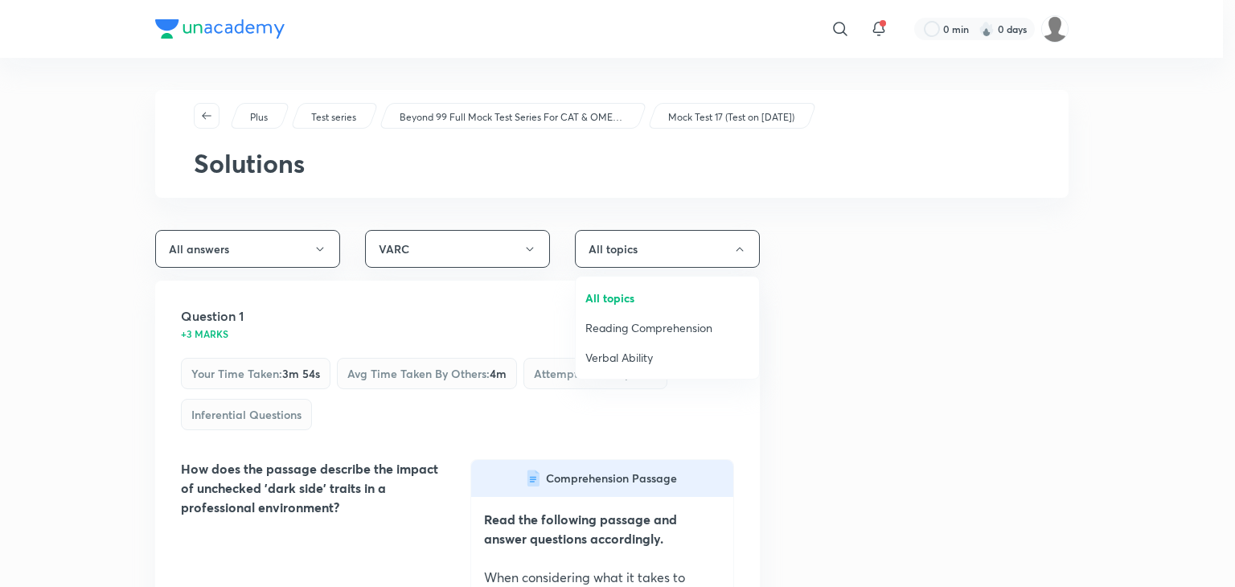
click at [281, 264] on div at bounding box center [617, 293] width 1235 height 587
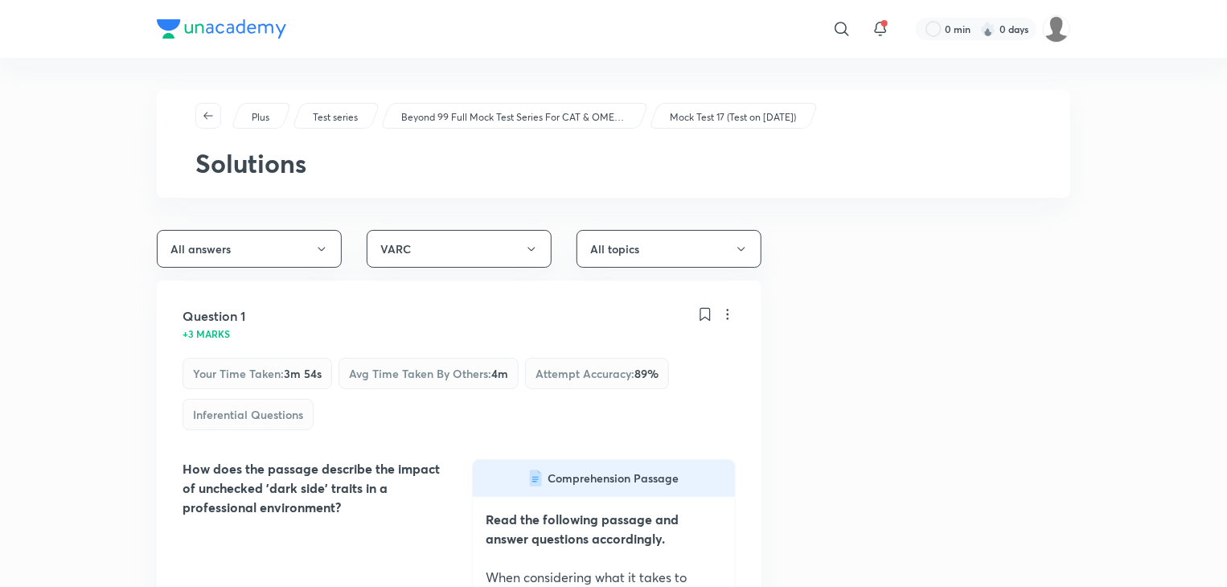
click at [281, 264] on button "All answers" at bounding box center [249, 249] width 185 height 38
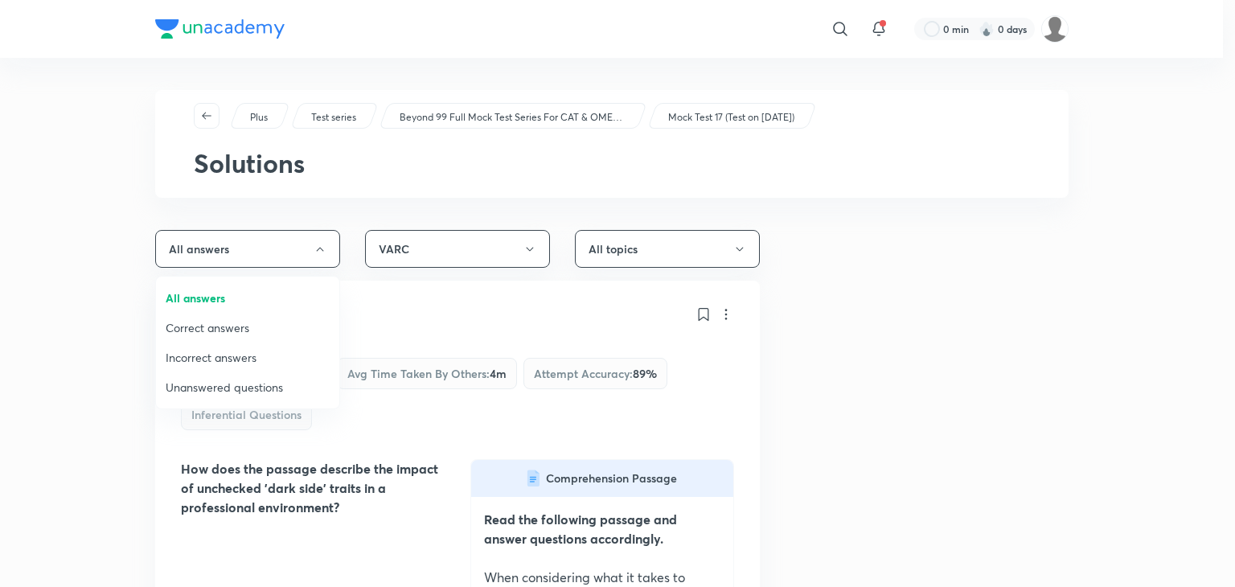
click at [322, 214] on div at bounding box center [617, 293] width 1235 height 587
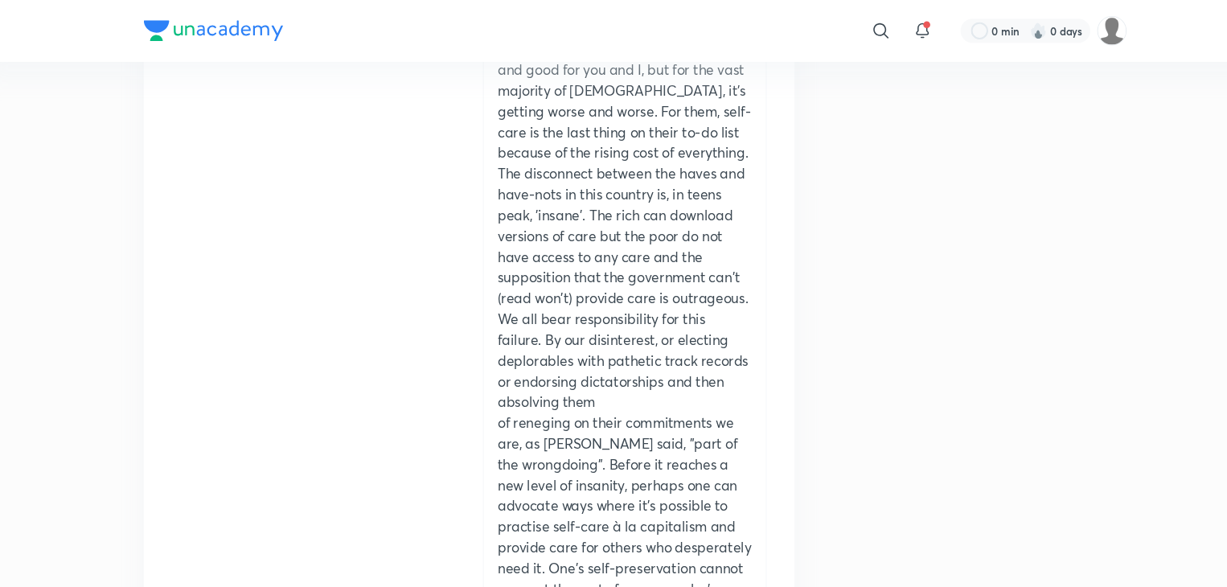
scroll to position [28506, 0]
drag, startPoint x: 253, startPoint y: 375, endPoint x: 270, endPoint y: 381, distance: 18.1
drag, startPoint x: 270, startPoint y: 381, endPoint x: 260, endPoint y: 377, distance: 10.5
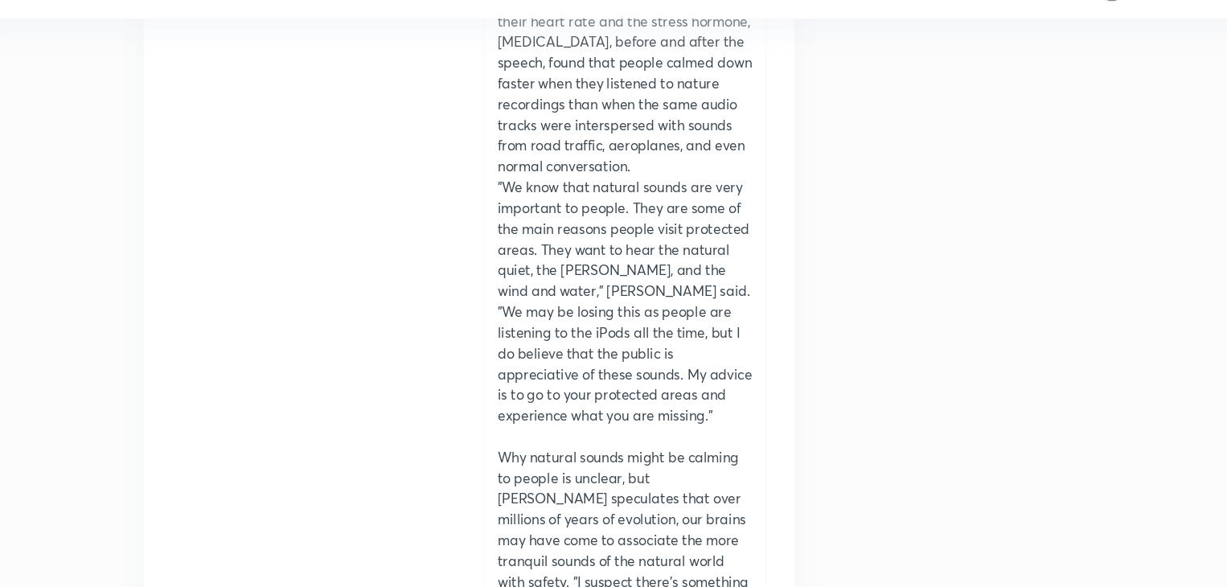
scroll to position [33061, 0]
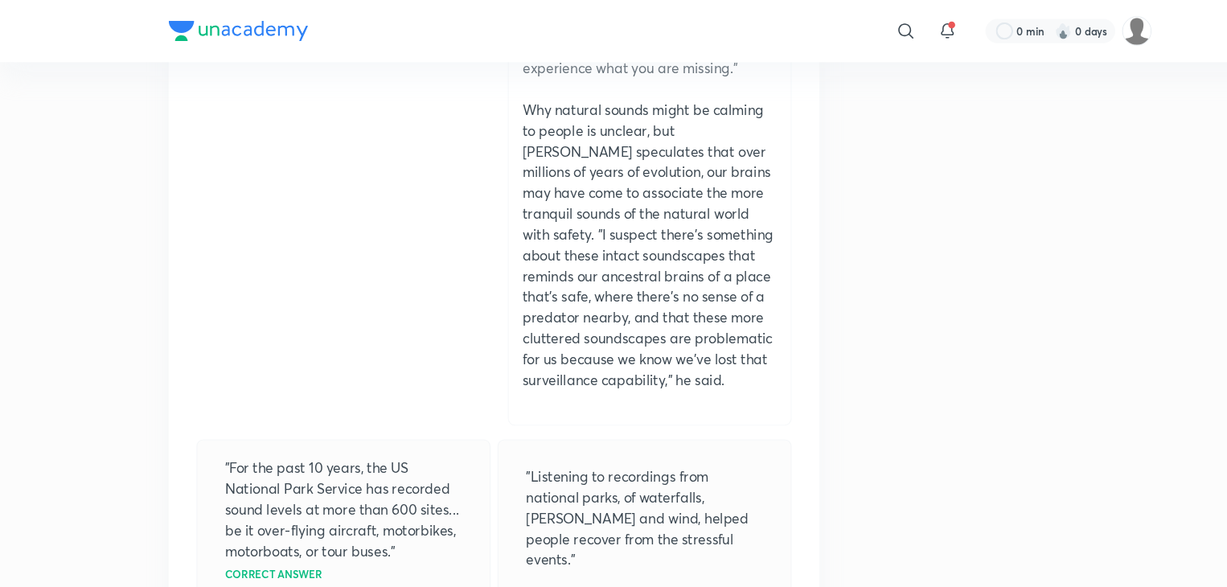
scroll to position [42333, 0]
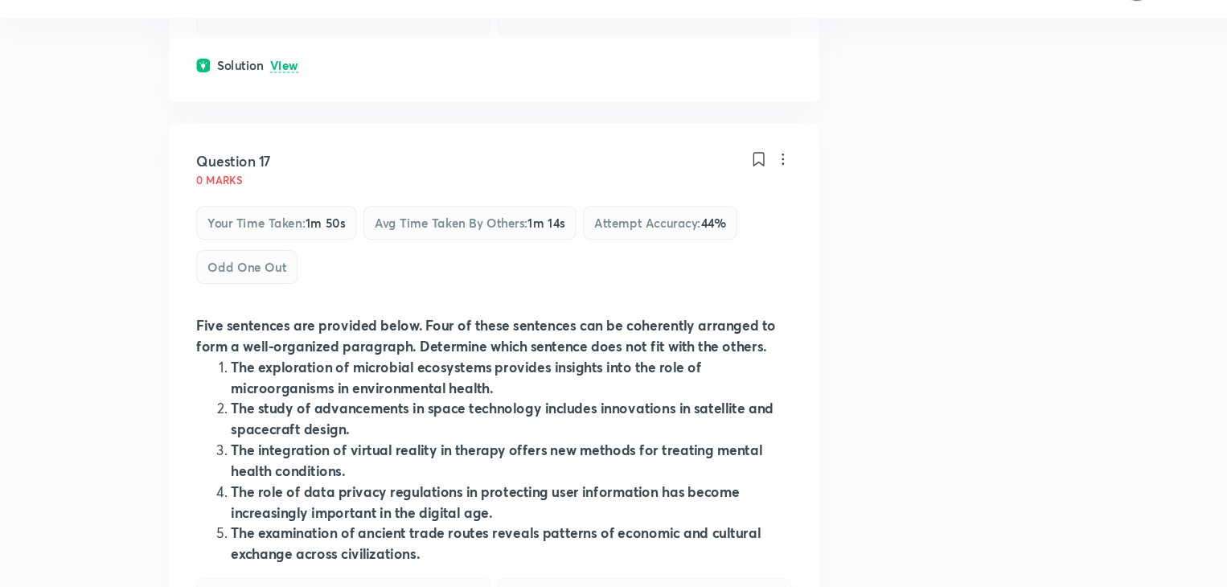
scroll to position [42951, 0]
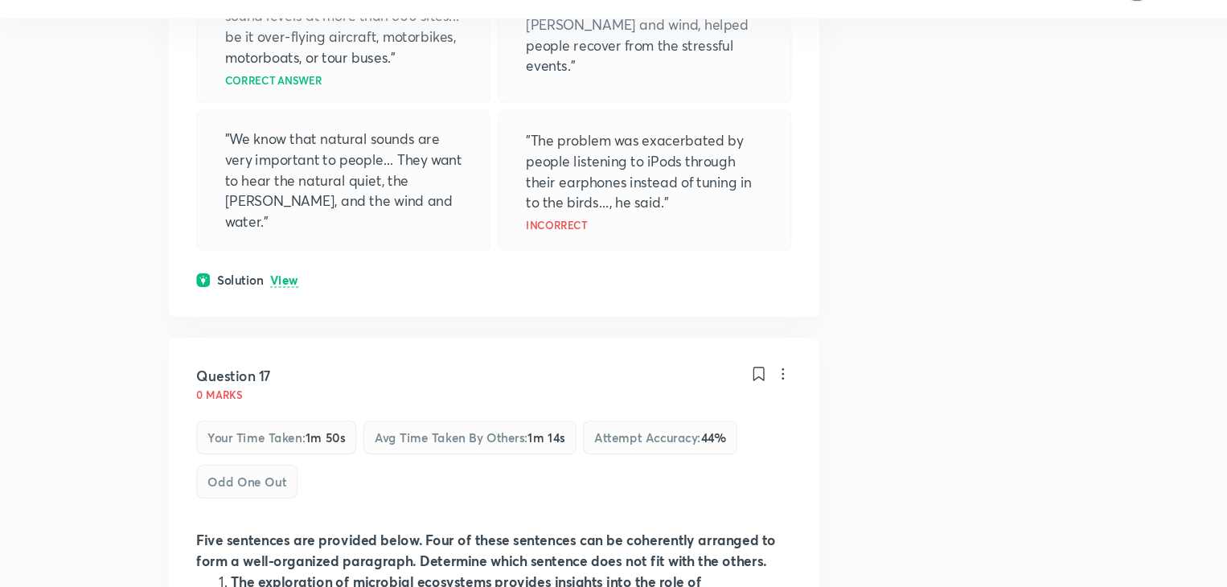
scroll to position [42760, 0]
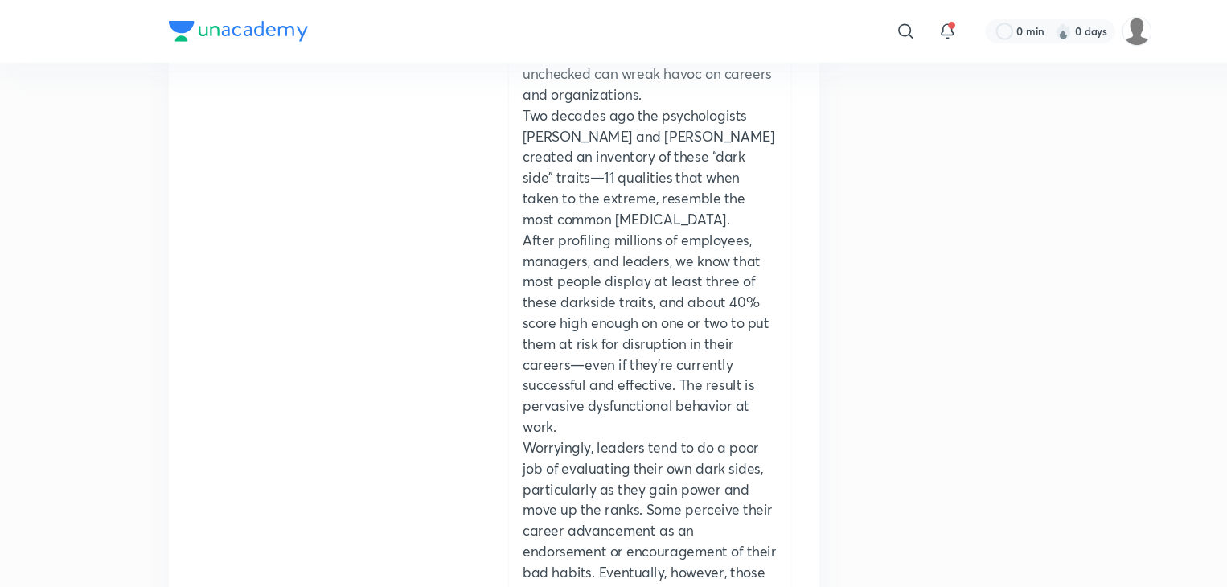
scroll to position [0, 0]
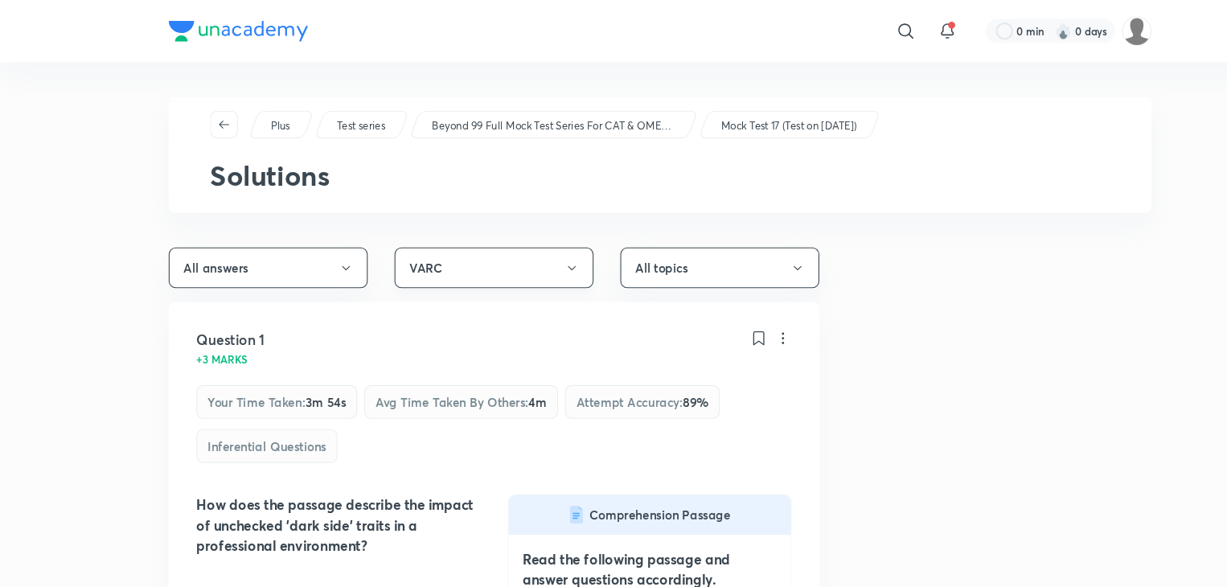
click at [419, 256] on button "VARC" at bounding box center [459, 249] width 185 height 38
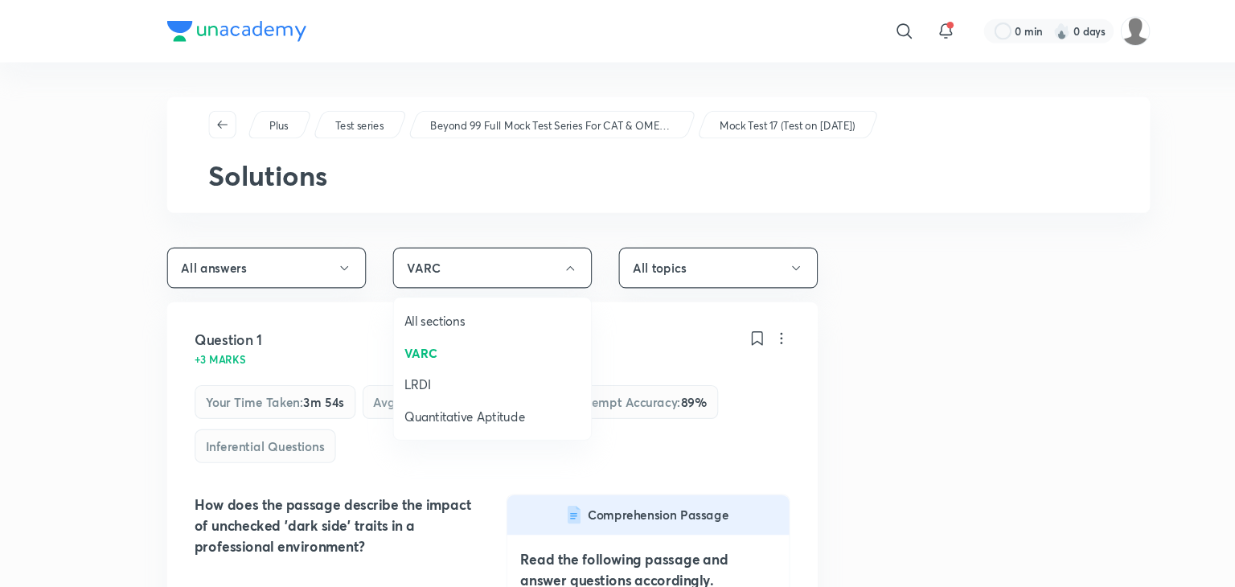
click at [390, 352] on span "LRDI" at bounding box center [457, 357] width 164 height 17
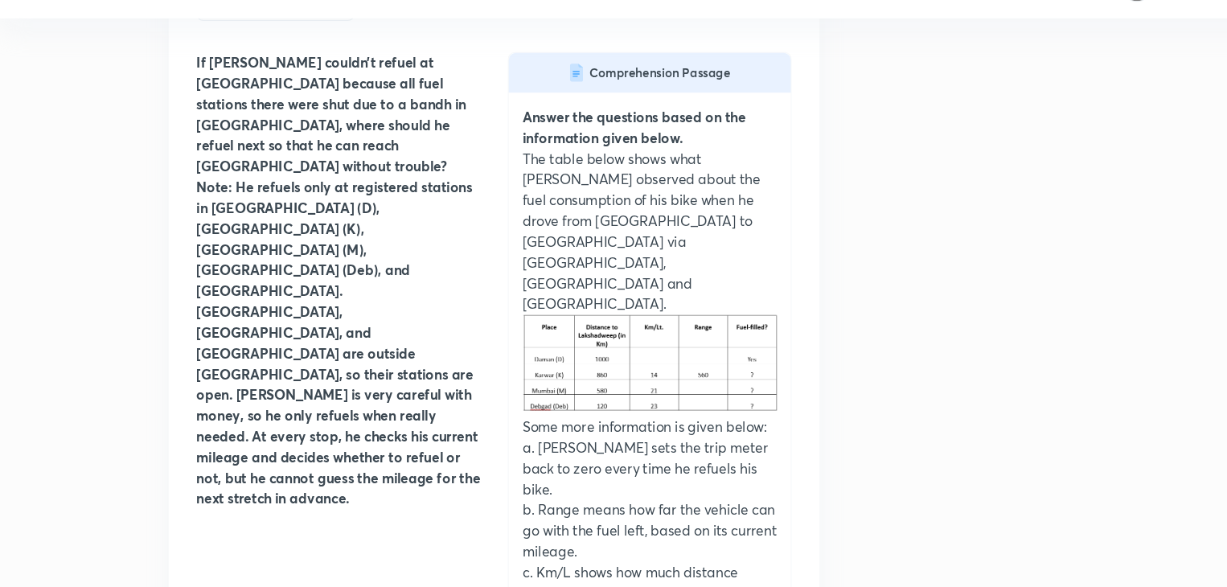
scroll to position [3252, 0]
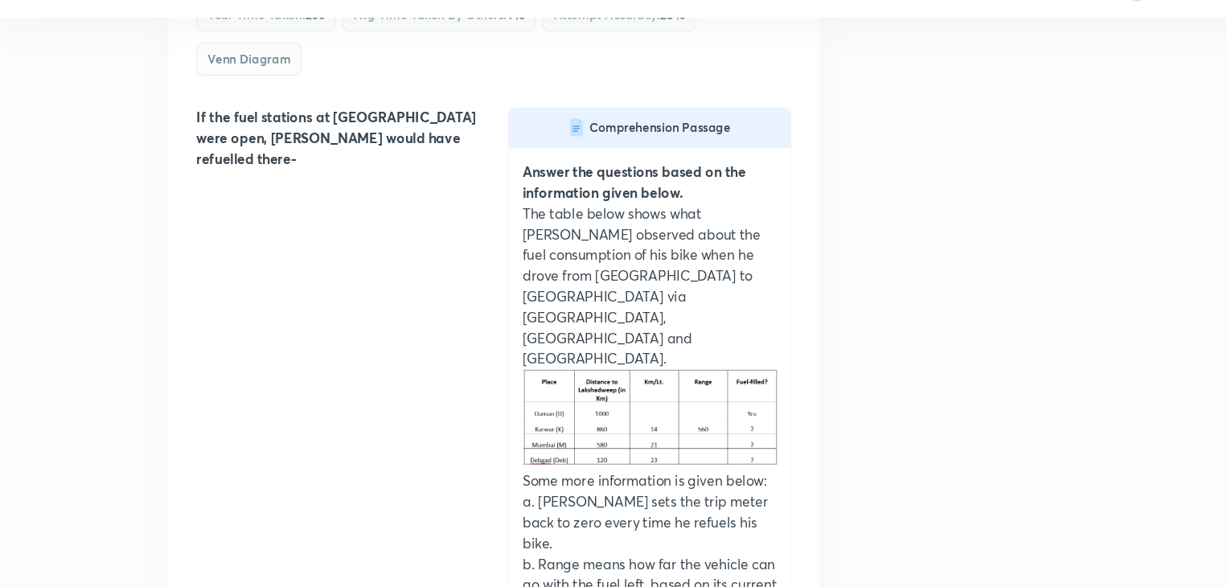
scroll to position [4587, 0]
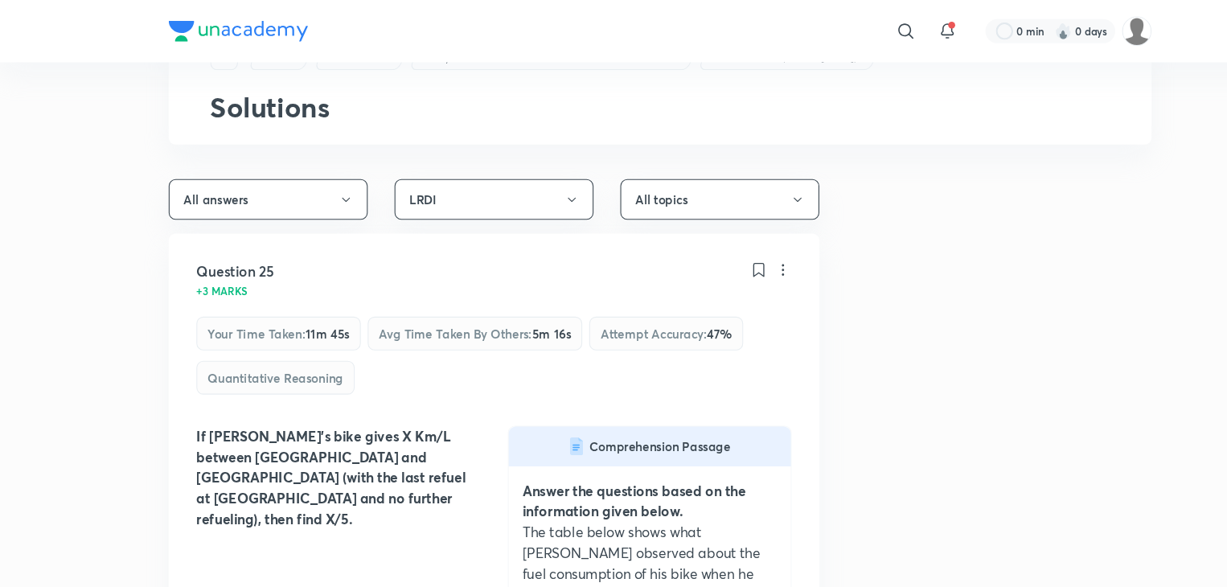
scroll to position [0, 0]
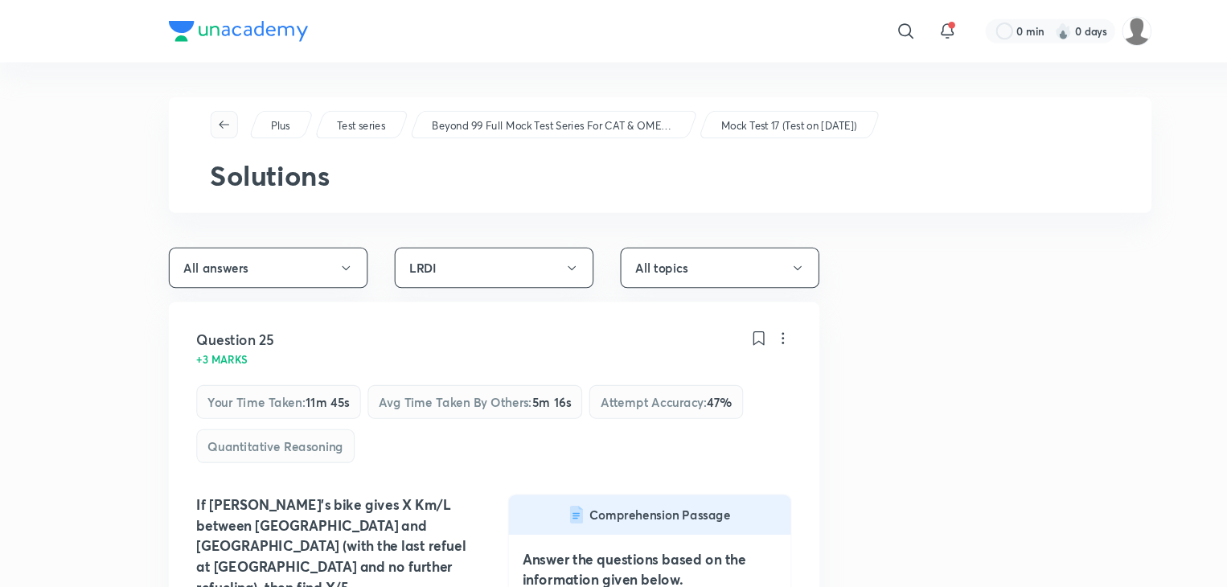
click at [203, 112] on icon "button" at bounding box center [208, 115] width 13 height 13
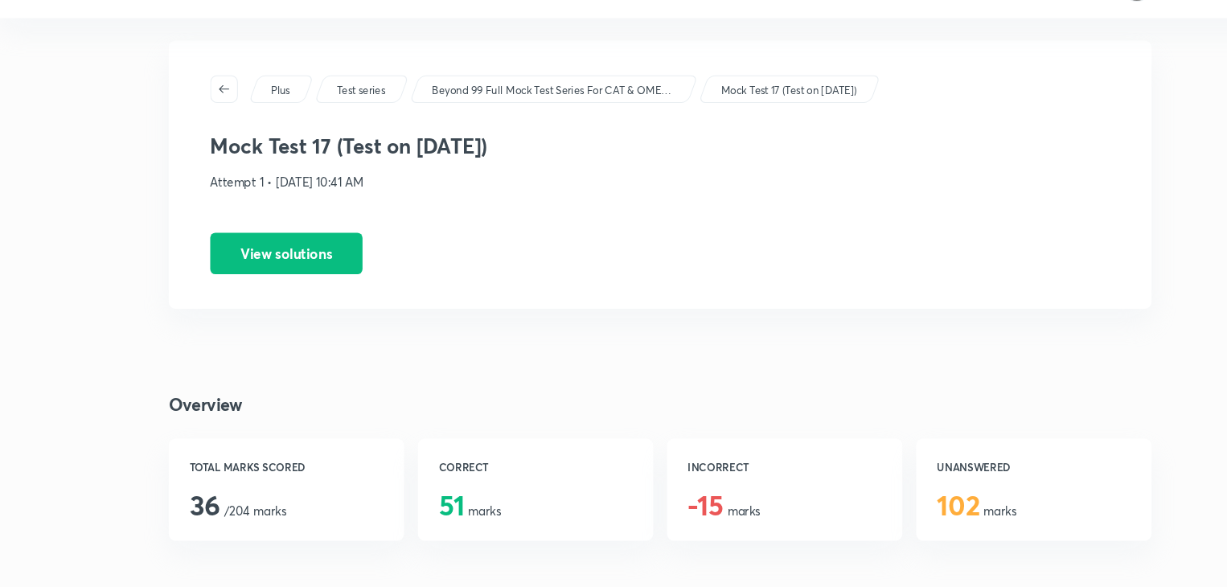
scroll to position [47, 0]
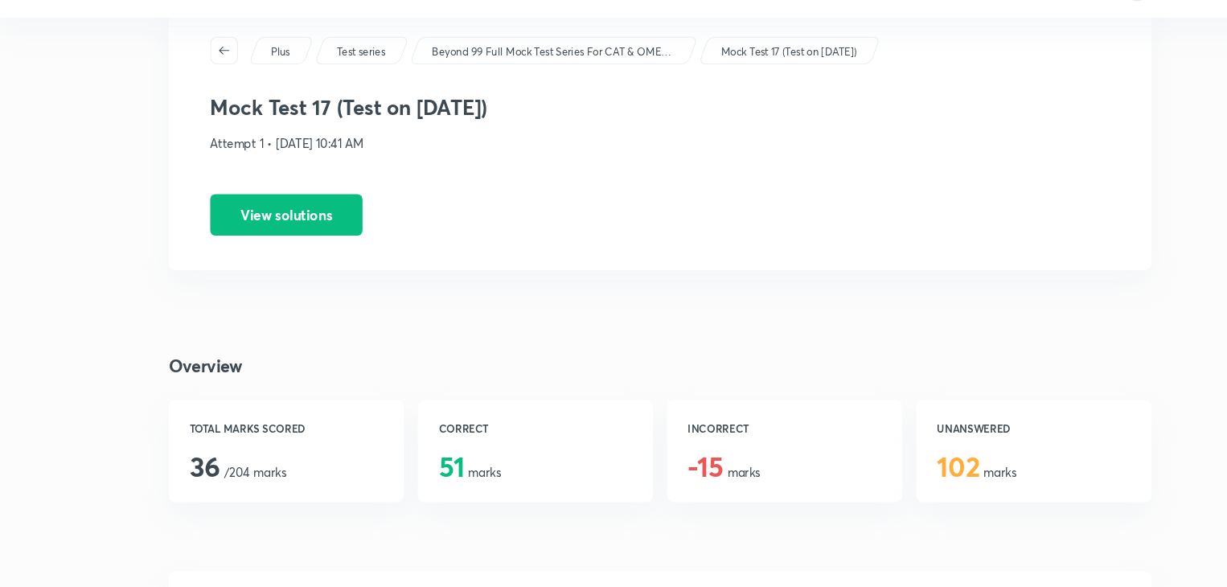
click at [281, 219] on div "Plus Test series Beyond 99 Full Mock Test Series For CAT & OMETs 2025 Mock Test…" at bounding box center [613, 167] width 913 height 249
click at [281, 236] on button "View solutions" at bounding box center [265, 239] width 141 height 39
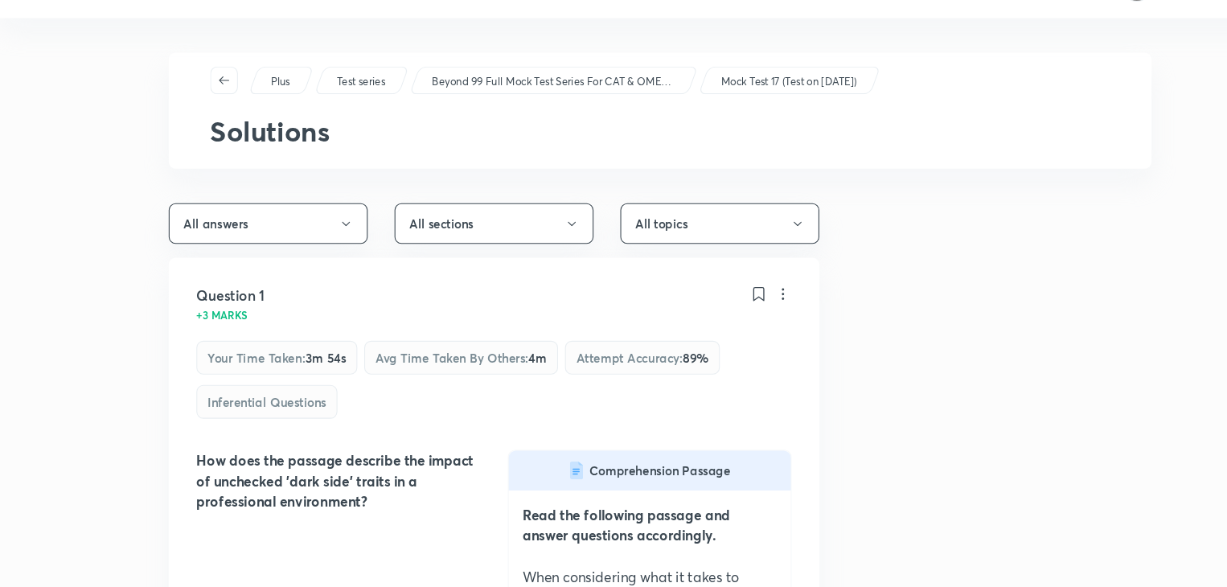
click at [281, 236] on button "All answers" at bounding box center [249, 249] width 185 height 38
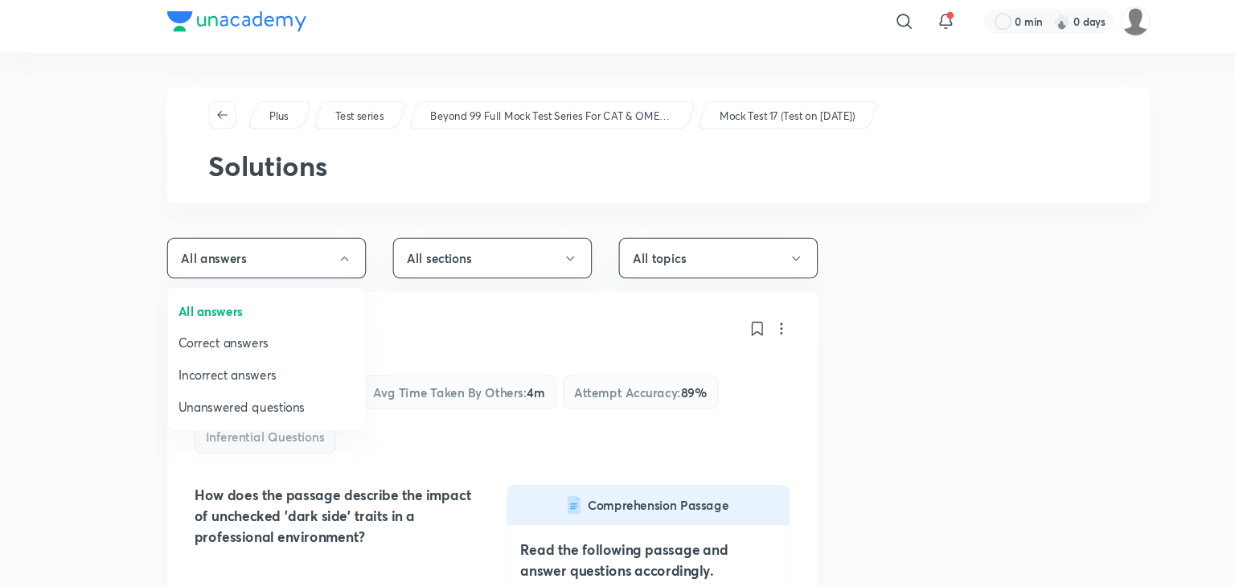
click at [398, 262] on div at bounding box center [617, 293] width 1235 height 587
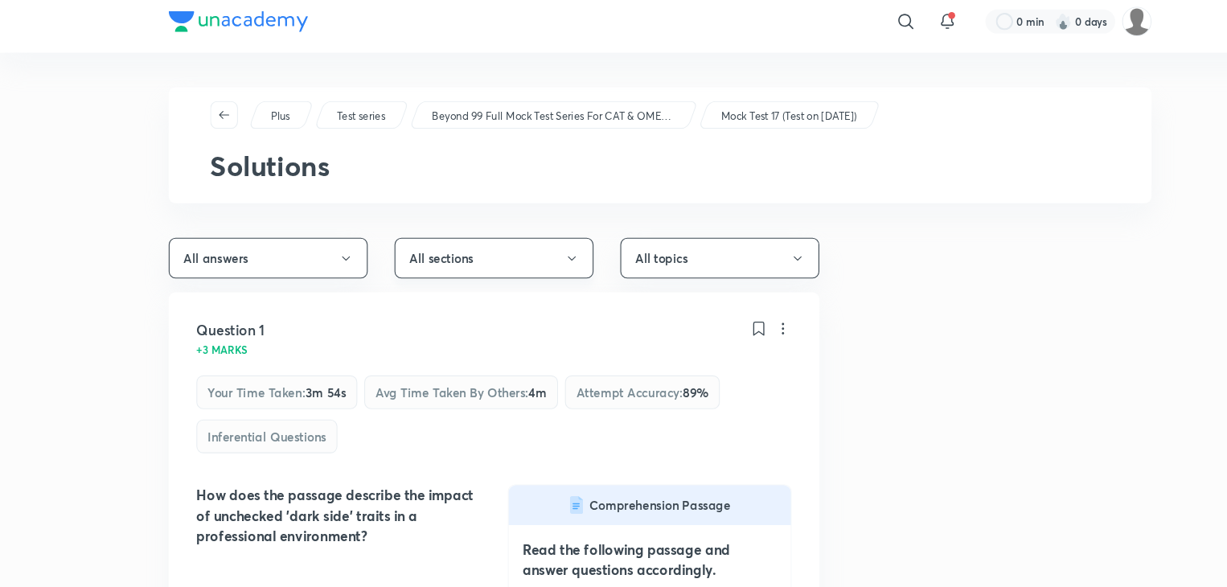
click at [398, 259] on button "All sections" at bounding box center [459, 249] width 185 height 38
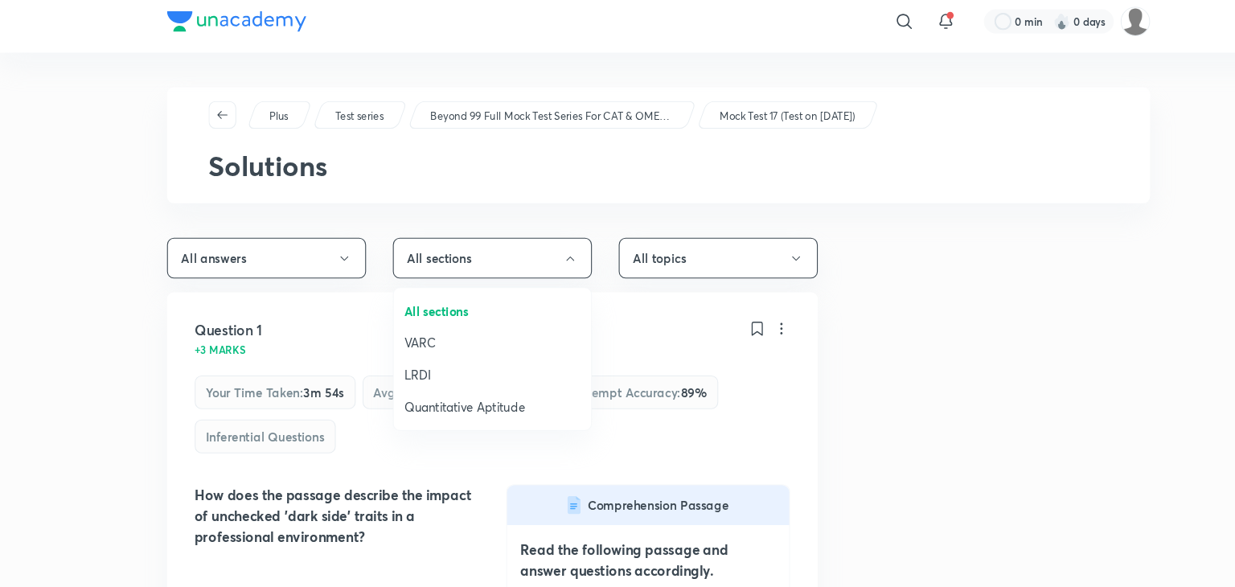
click at [392, 388] on span "Quantitative Aptitude" at bounding box center [457, 387] width 164 height 17
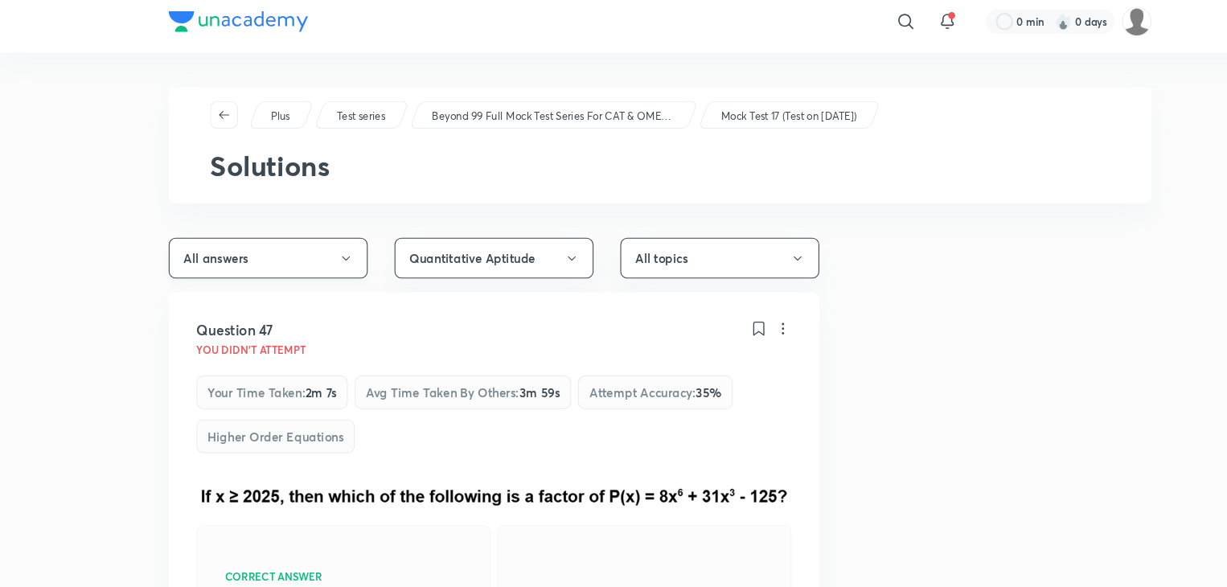
click at [255, 261] on button "All answers" at bounding box center [249, 249] width 185 height 38
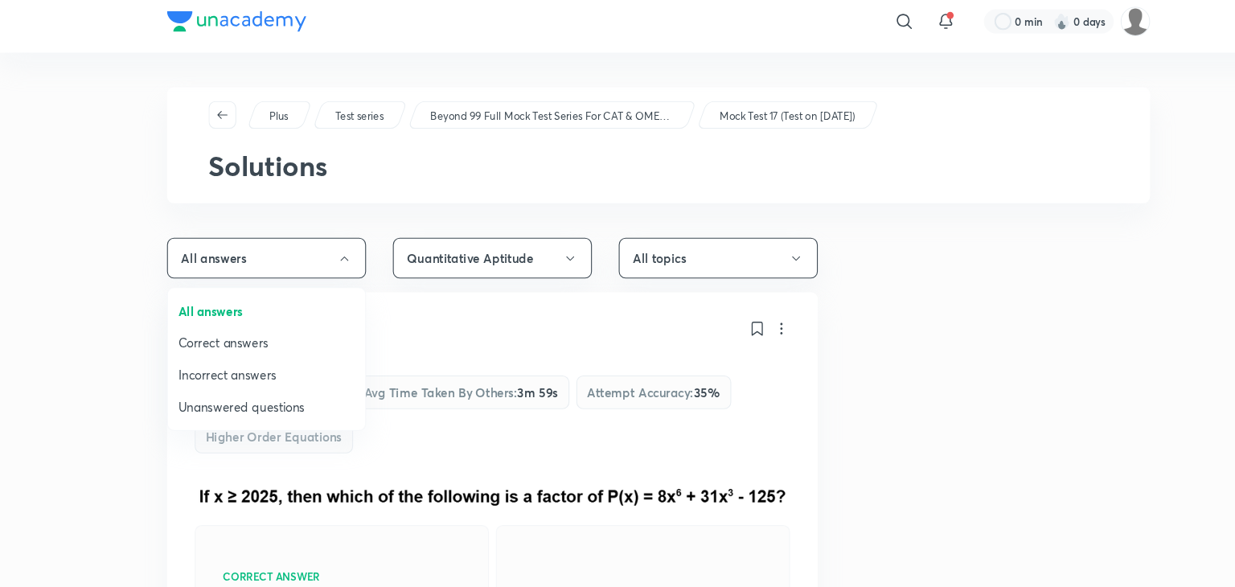
click at [233, 334] on span "Correct answers" at bounding box center [248, 327] width 164 height 17
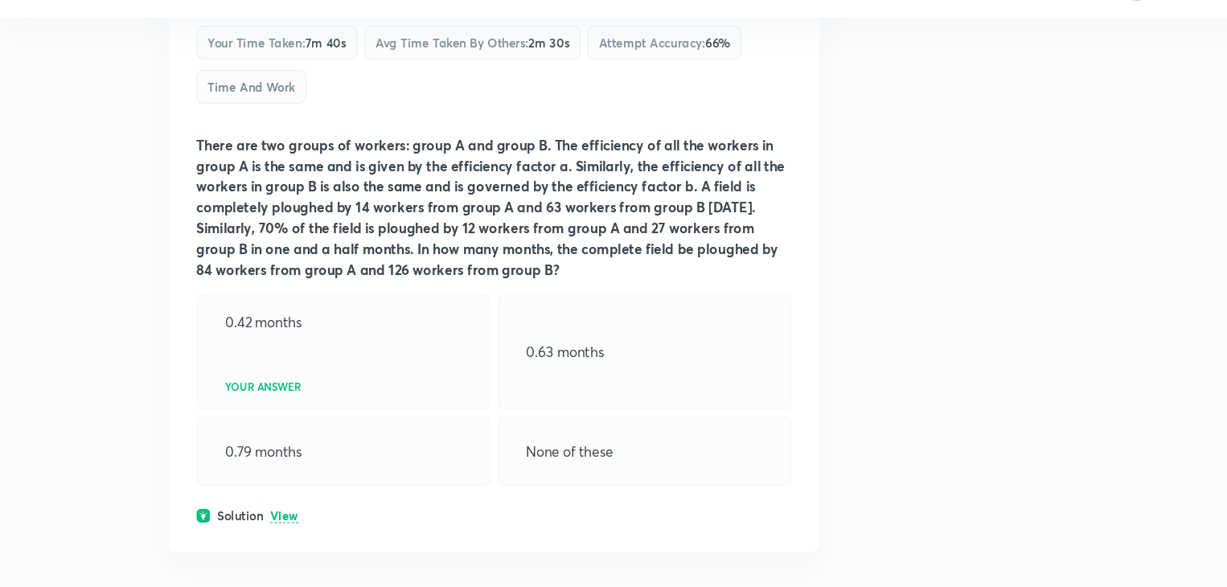
scroll to position [296, 0]
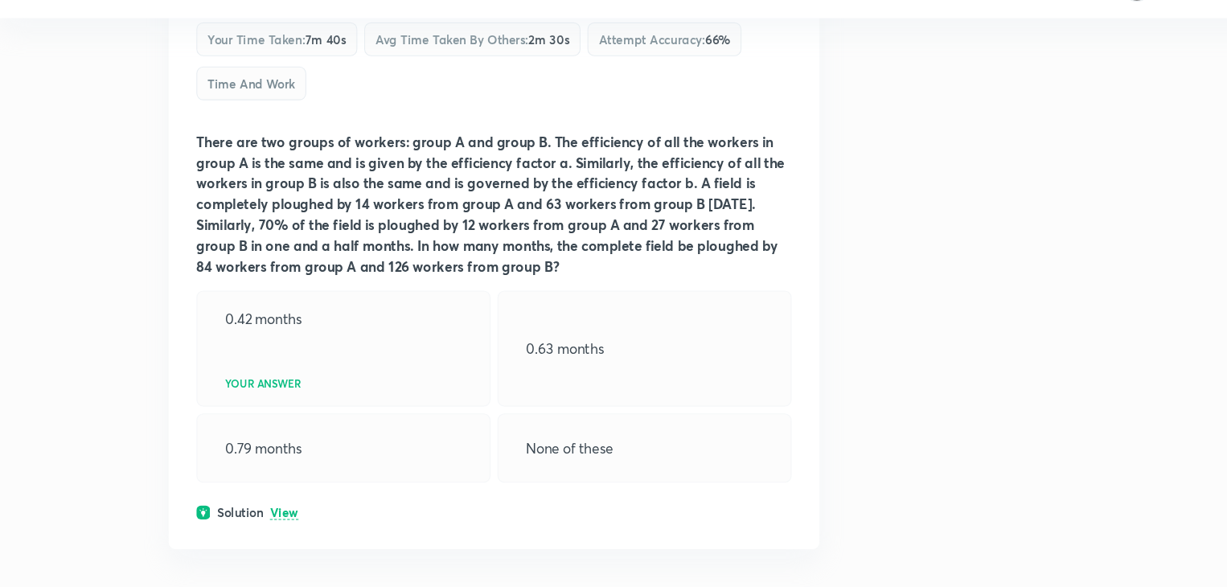
click at [263, 519] on p "View" at bounding box center [264, 518] width 27 height 12
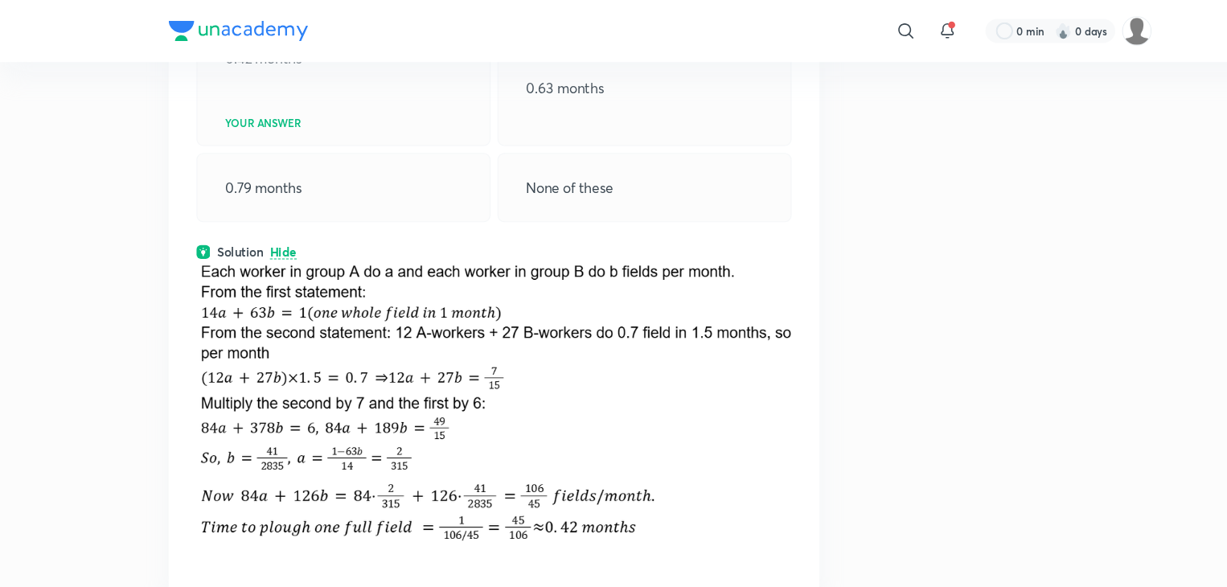
scroll to position [0, 0]
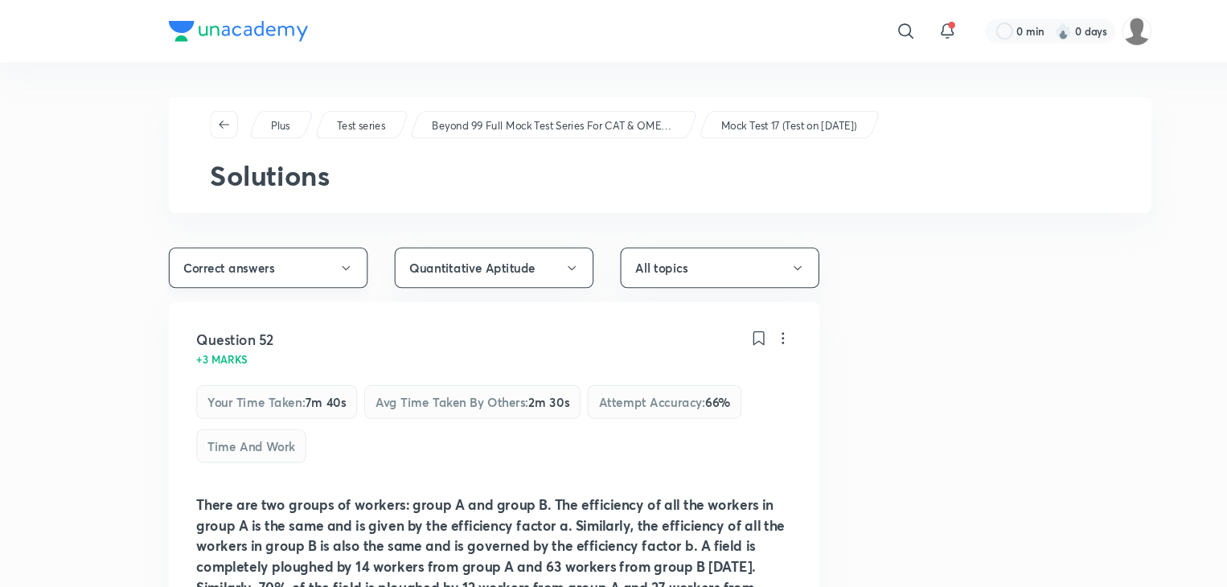
click at [293, 248] on button "Correct answers" at bounding box center [249, 249] width 185 height 38
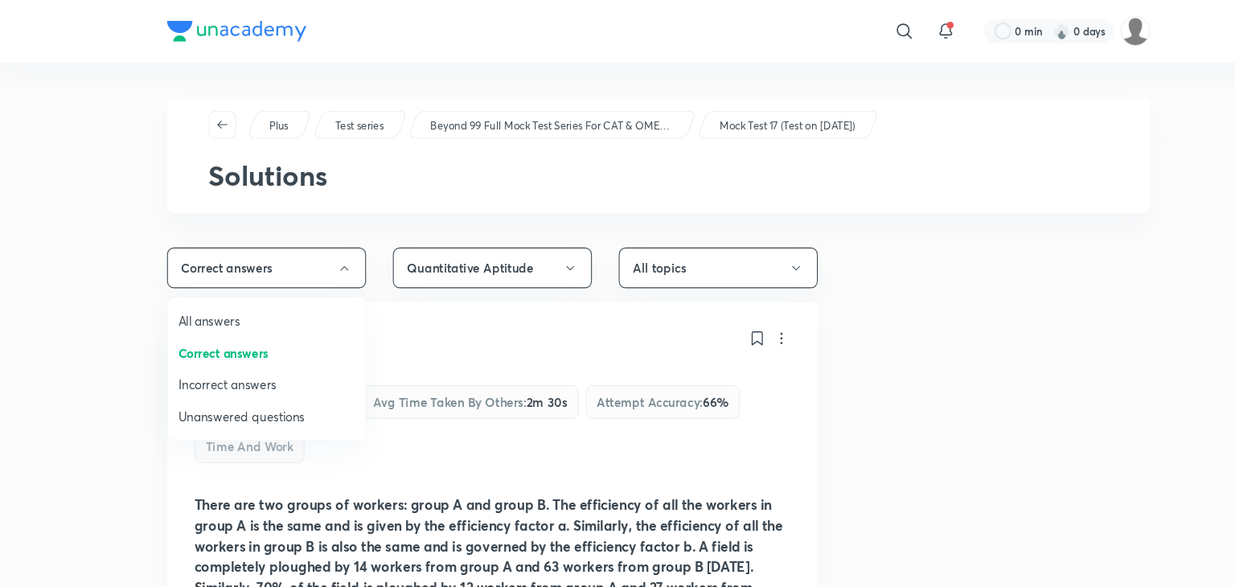
click at [337, 250] on div at bounding box center [617, 293] width 1235 height 587
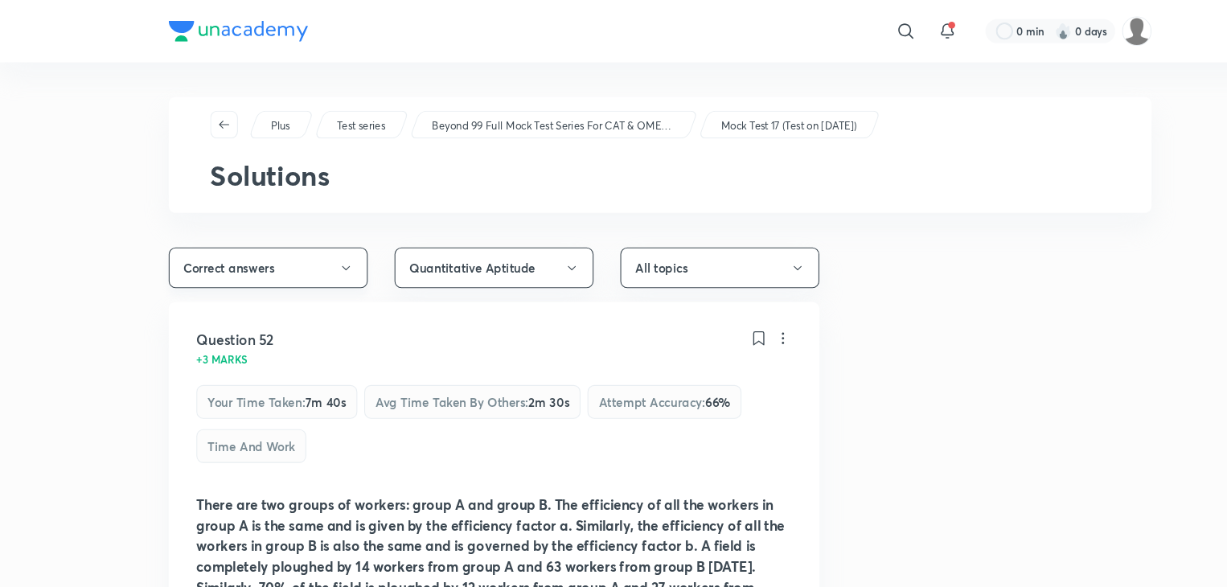
click at [301, 257] on button "Correct answers" at bounding box center [249, 249] width 185 height 38
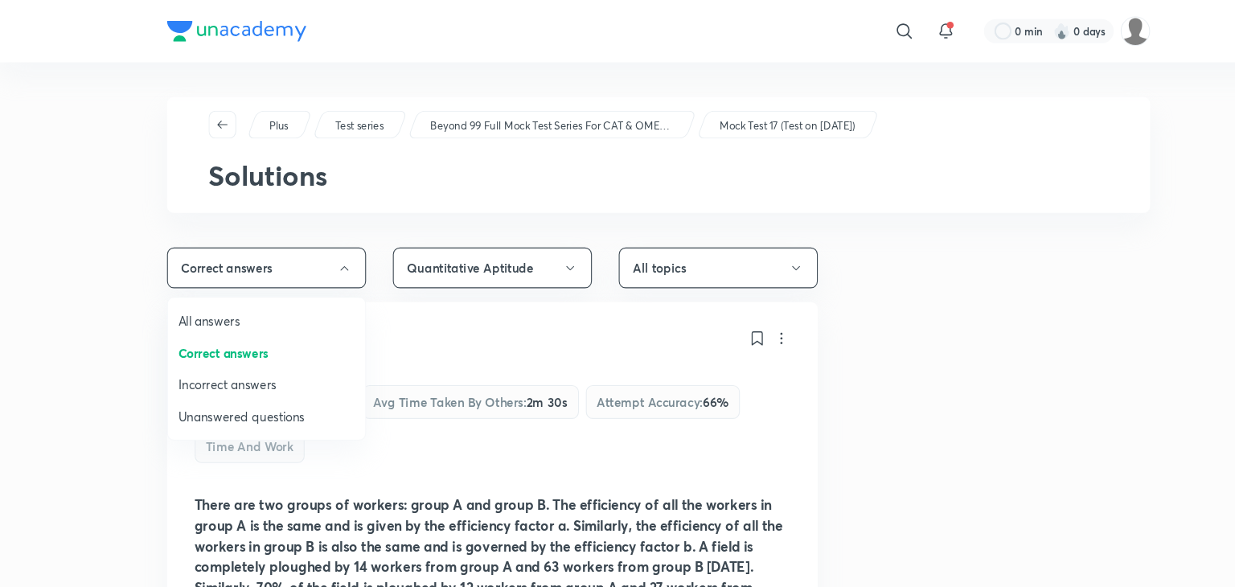
click at [232, 361] on span "Incorrect answers" at bounding box center [248, 357] width 164 height 17
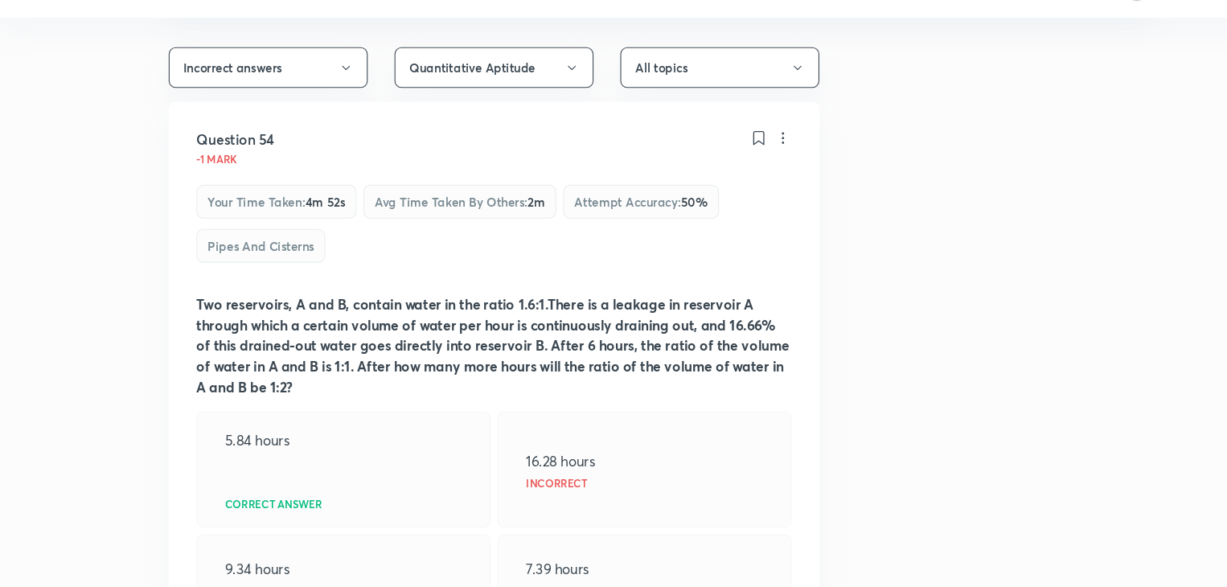
scroll to position [283, 0]
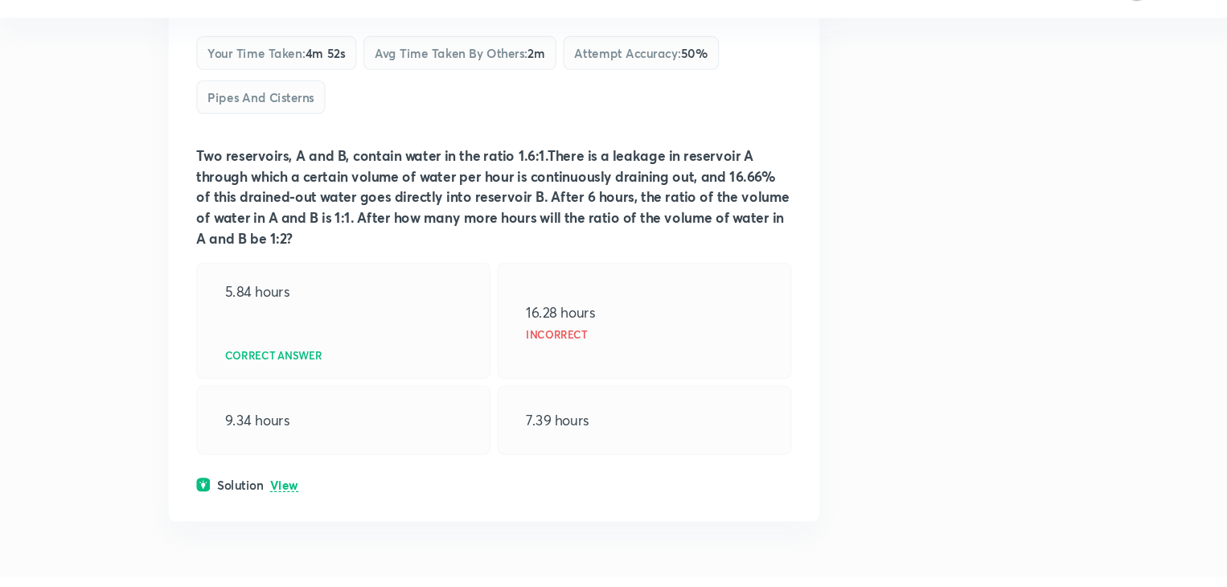
click at [258, 491] on p "View" at bounding box center [264, 492] width 27 height 12
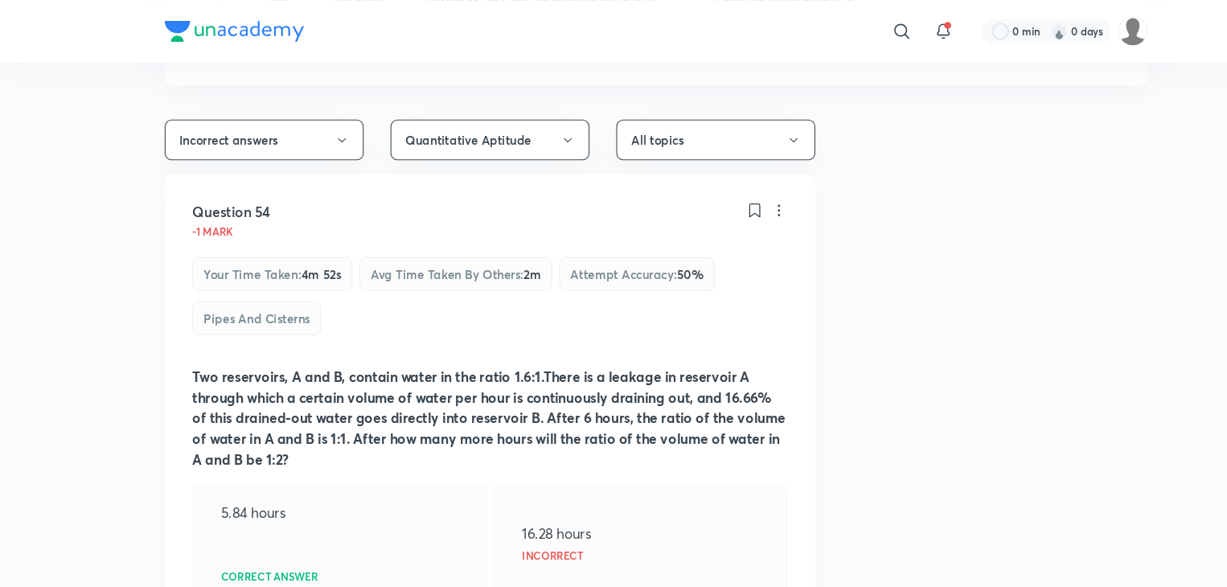
scroll to position [0, 0]
